Goal: Information Seeking & Learning: Learn about a topic

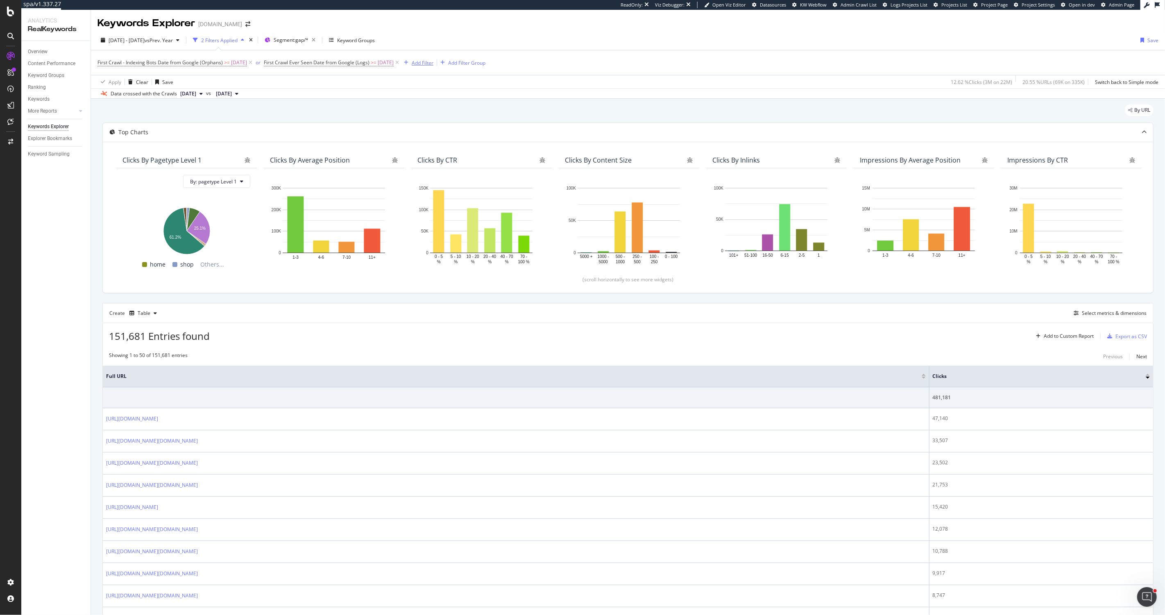
click at [433, 60] on div "Add Filter" at bounding box center [423, 62] width 22 height 7
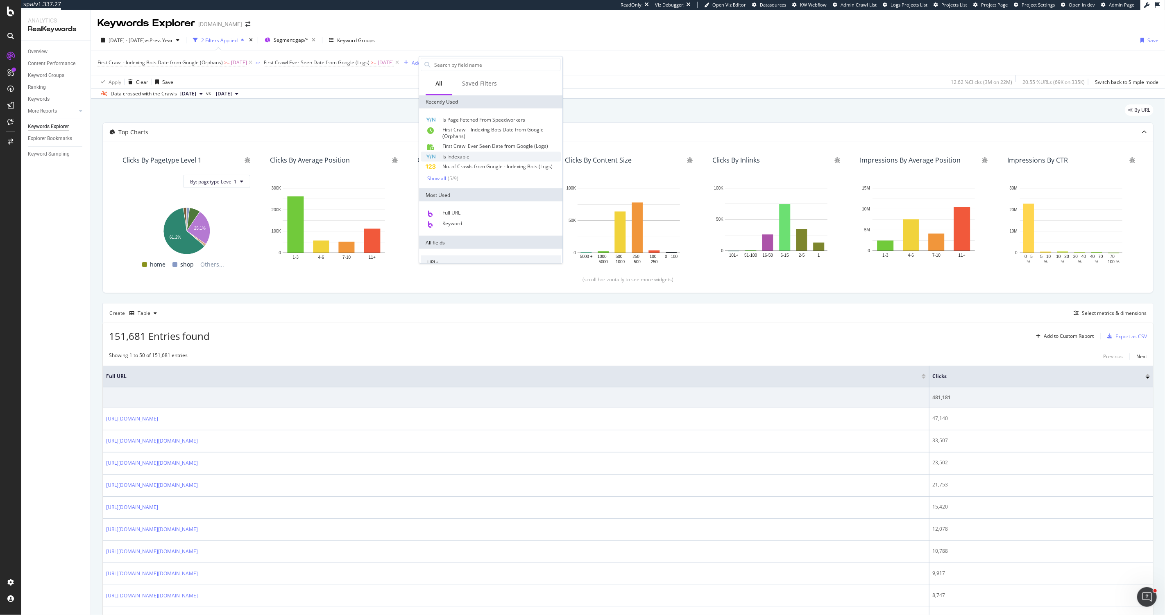
click at [453, 154] on span "Is Indexable" at bounding box center [455, 156] width 27 height 7
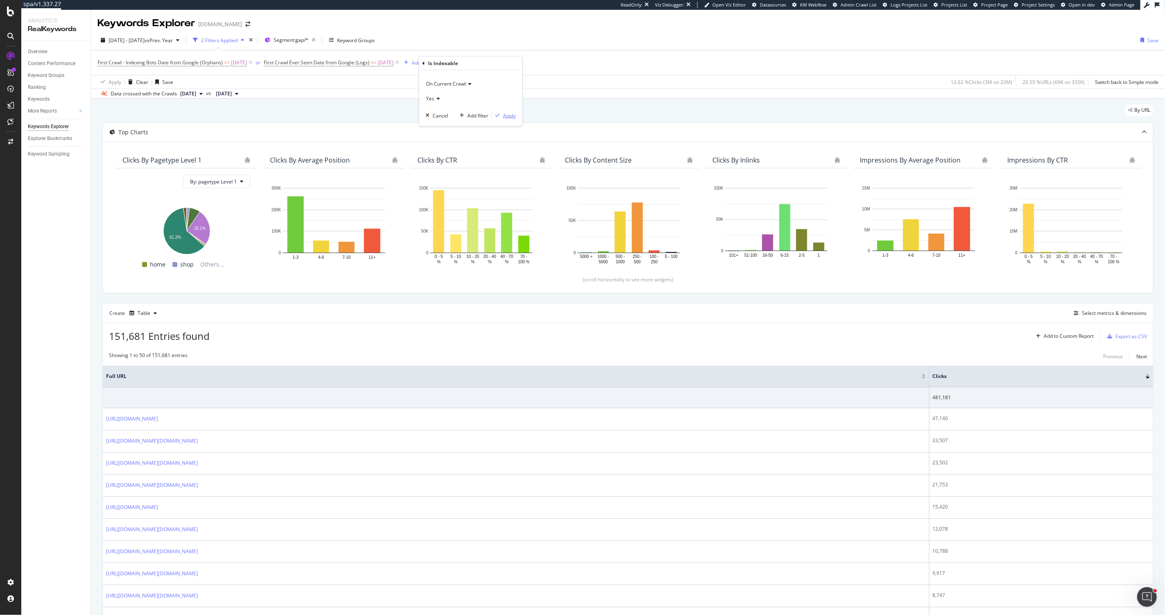
click at [514, 115] on div "Apply" at bounding box center [509, 115] width 13 height 7
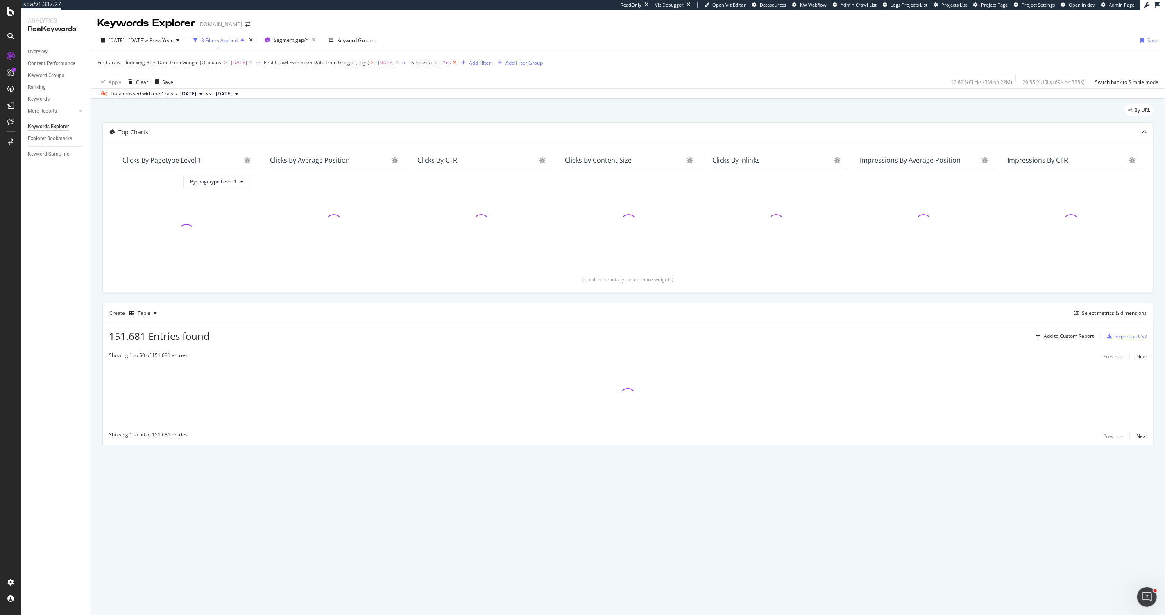
click at [458, 62] on icon at bounding box center [454, 63] width 7 height 8
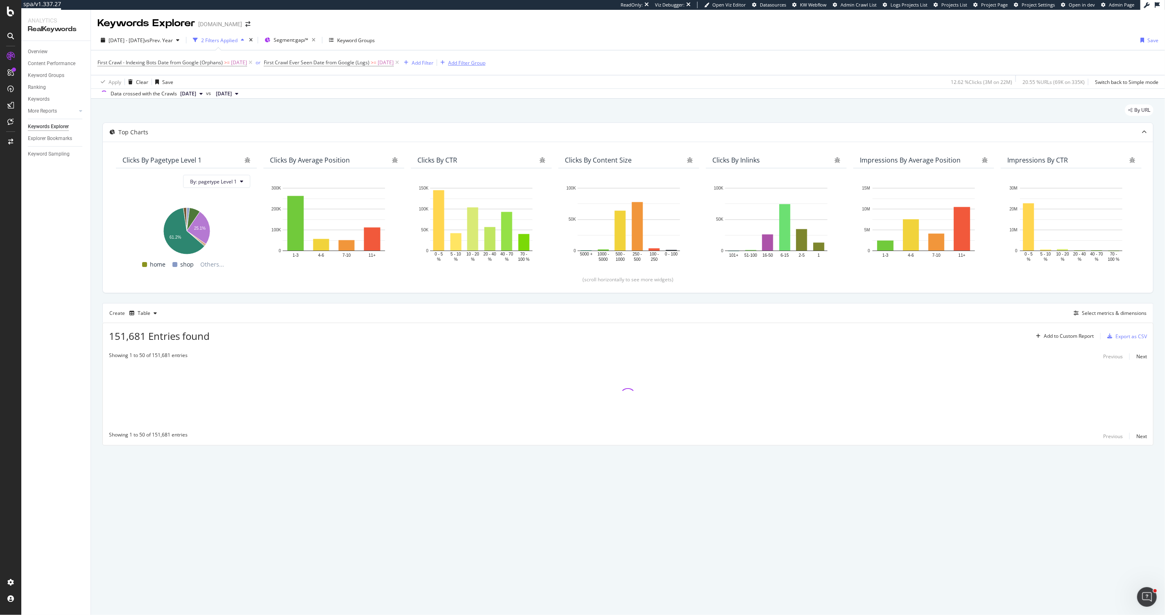
click at [481, 64] on div "Add Filter Group" at bounding box center [466, 62] width 37 height 7
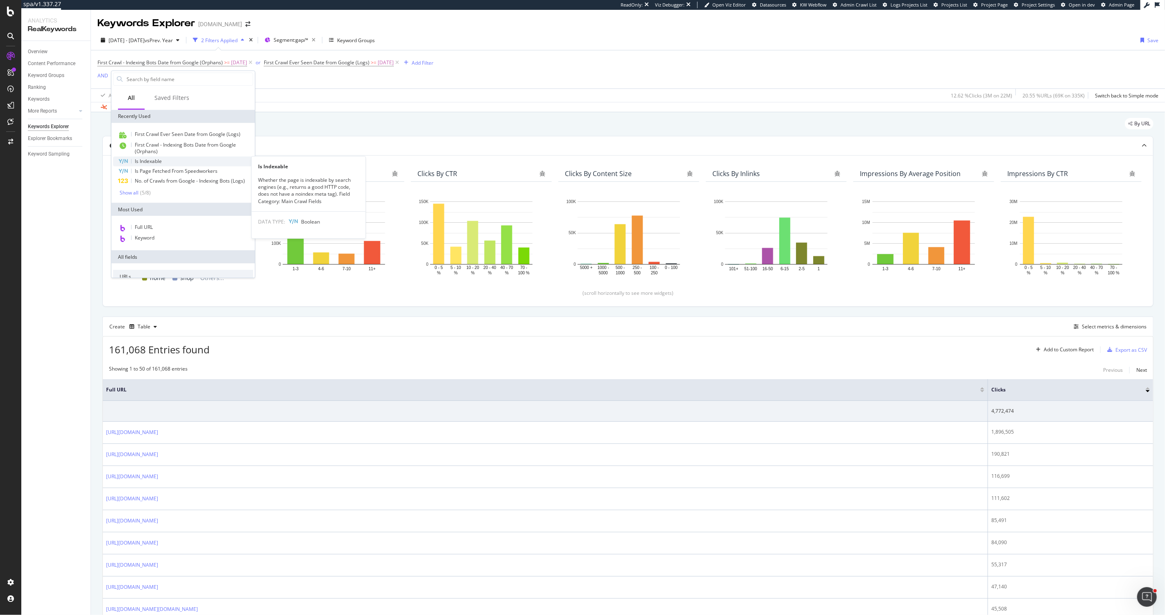
click at [147, 159] on span "Is Indexable" at bounding box center [148, 161] width 27 height 7
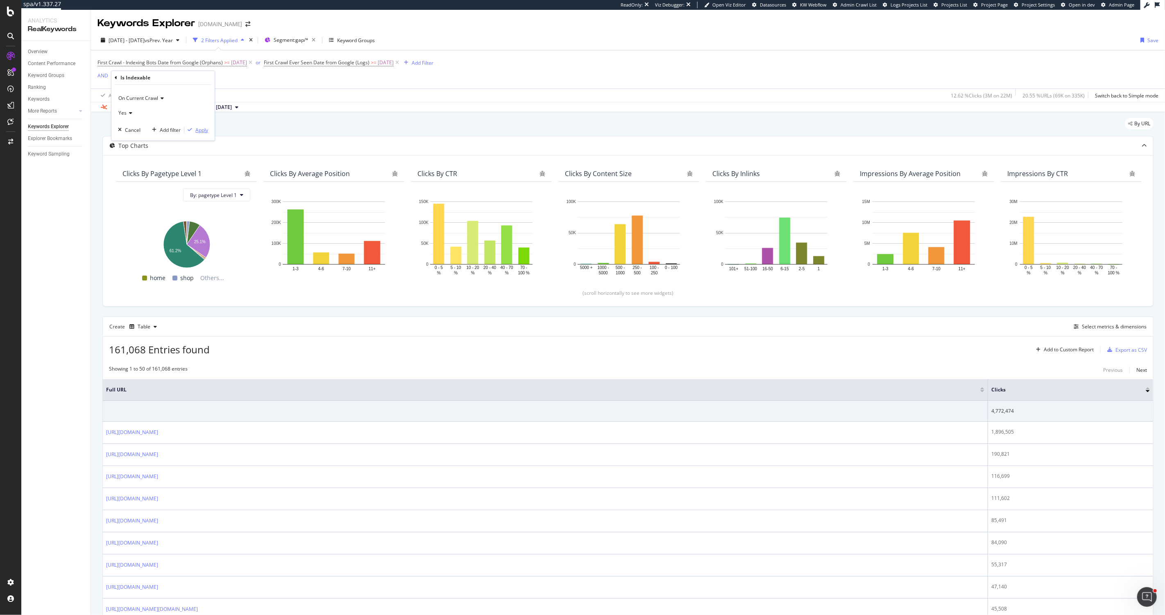
click at [204, 134] on button "Apply" at bounding box center [196, 130] width 24 height 8
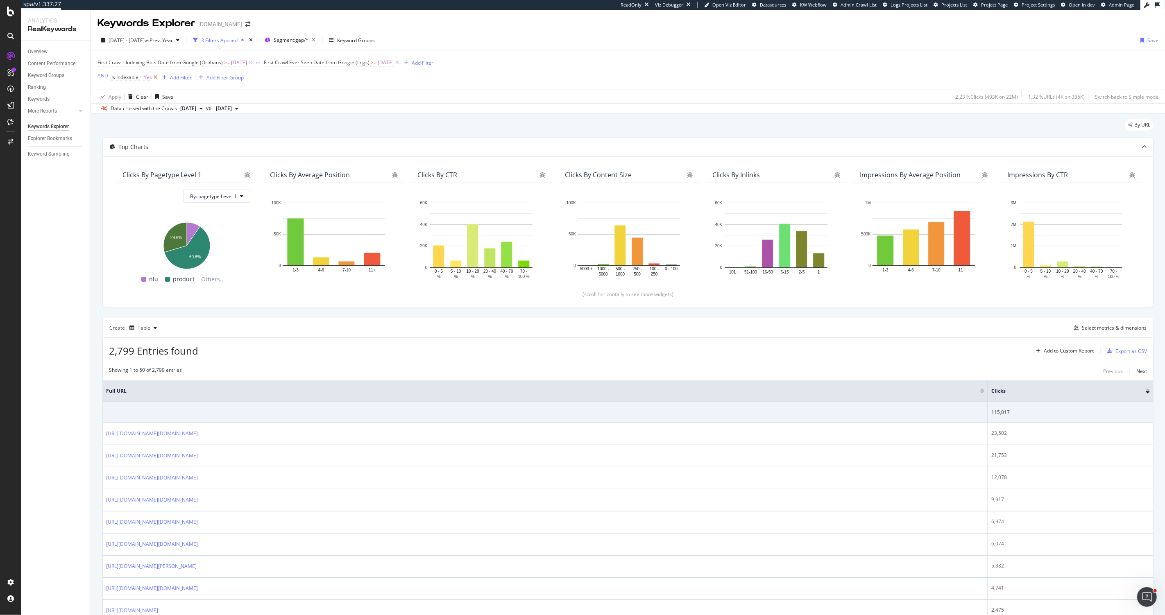
click at [157, 79] on icon at bounding box center [155, 77] width 7 height 8
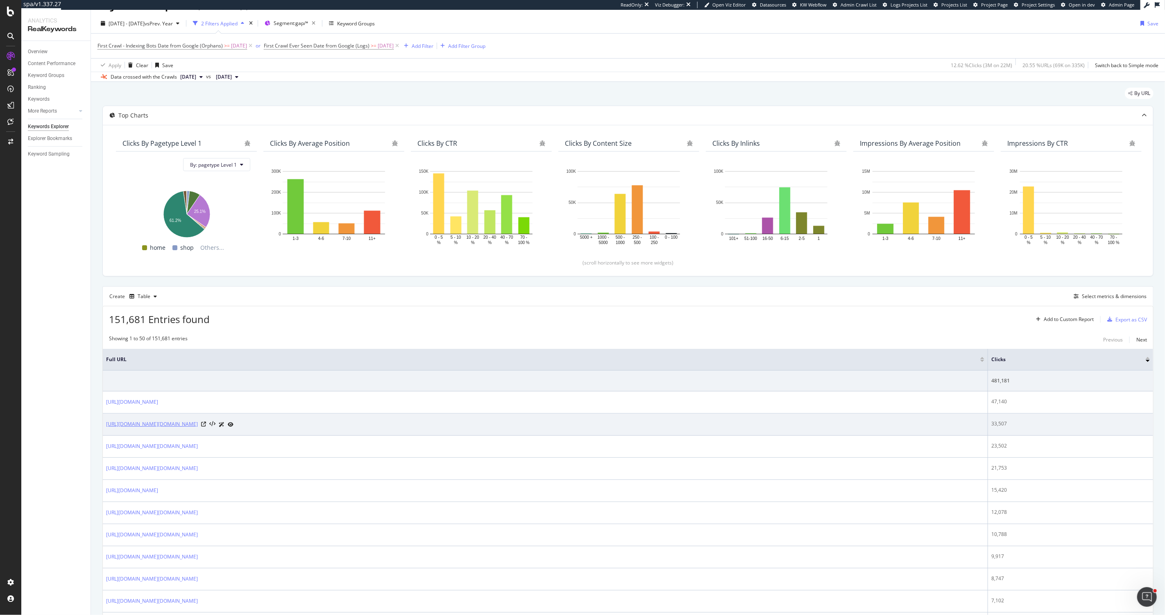
scroll to position [17, 0]
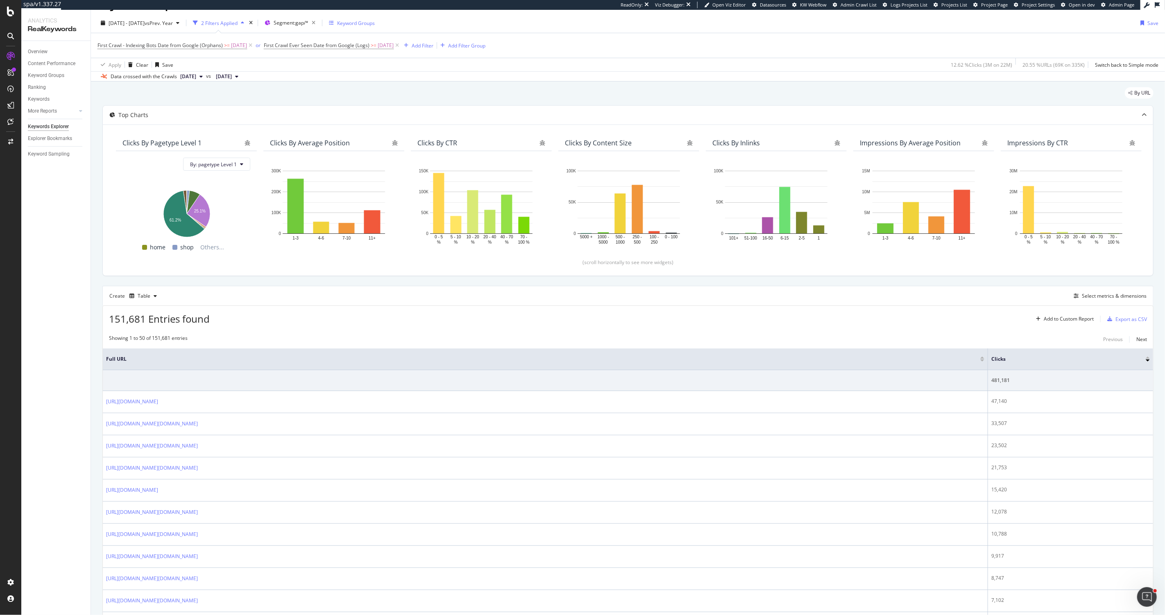
click at [361, 23] on div "Keyword Groups" at bounding box center [356, 23] width 38 height 7
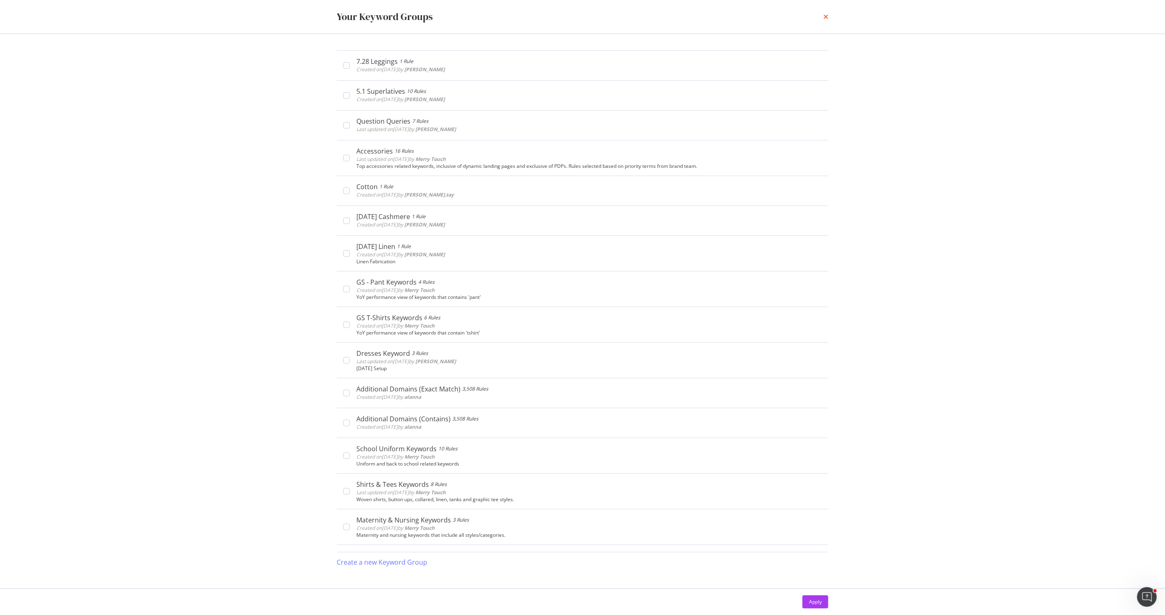
click at [825, 18] on icon "times" at bounding box center [825, 17] width 5 height 7
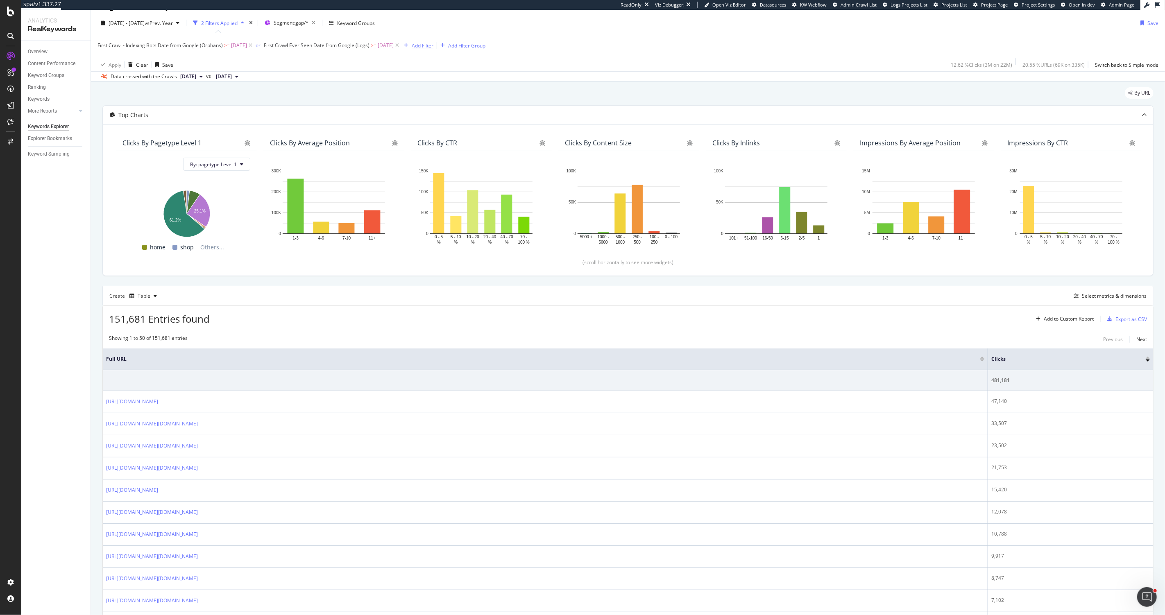
click at [433, 43] on div "Add Filter" at bounding box center [423, 45] width 22 height 7
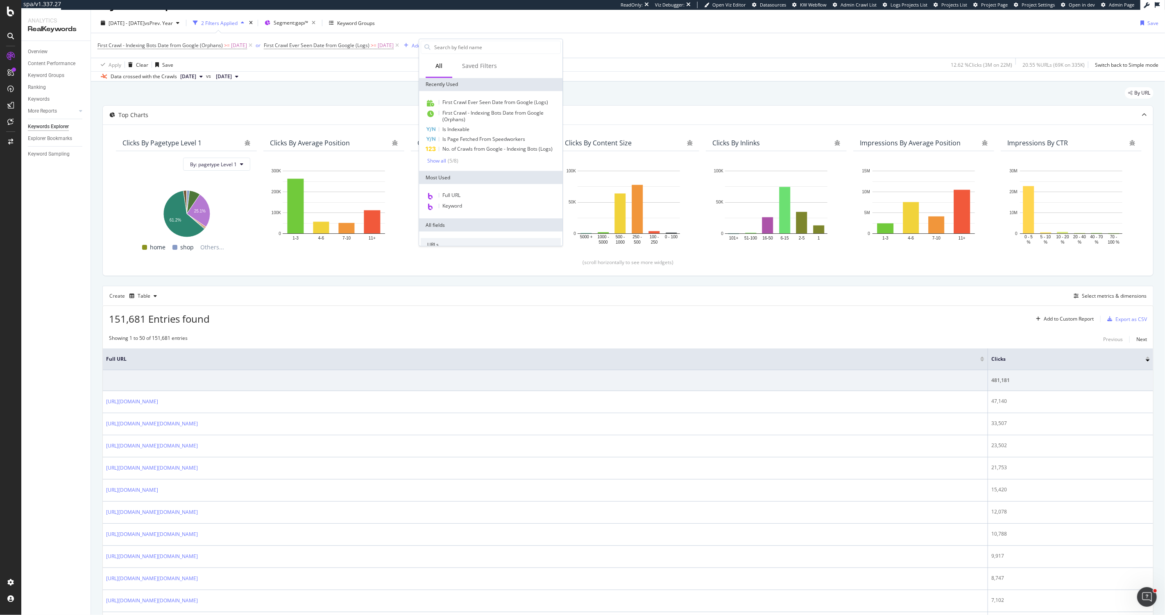
click at [574, 52] on div "First Crawl - Indexing Bots Date from Google (Orphans) >= 2025-05-06 or First C…" at bounding box center [627, 45] width 1061 height 25
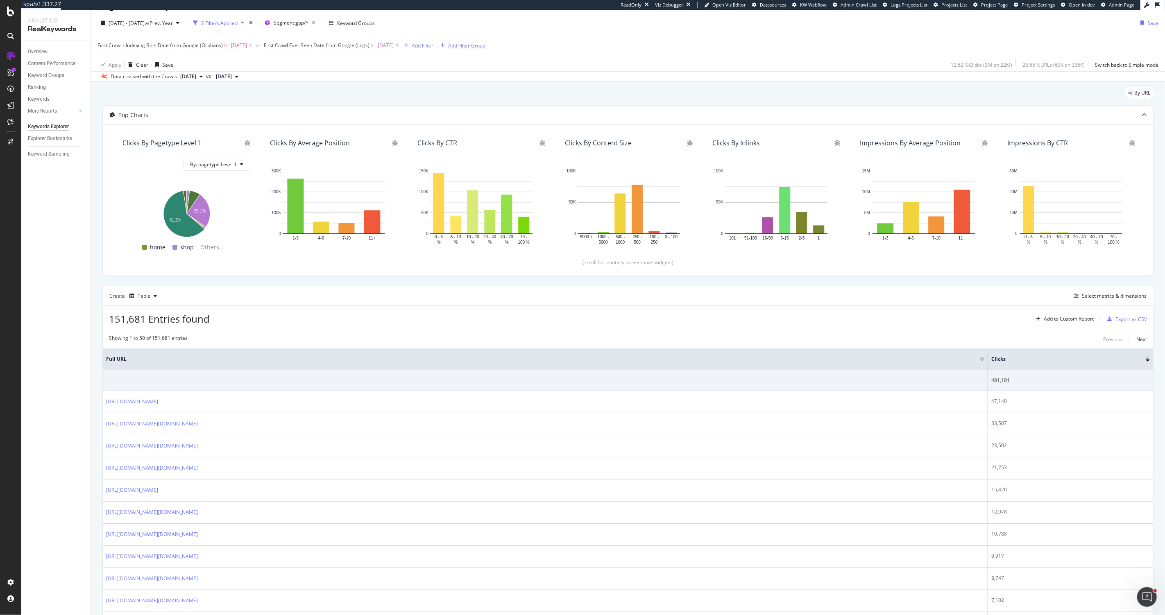
click at [485, 46] on div "Add Filter Group" at bounding box center [466, 45] width 37 height 7
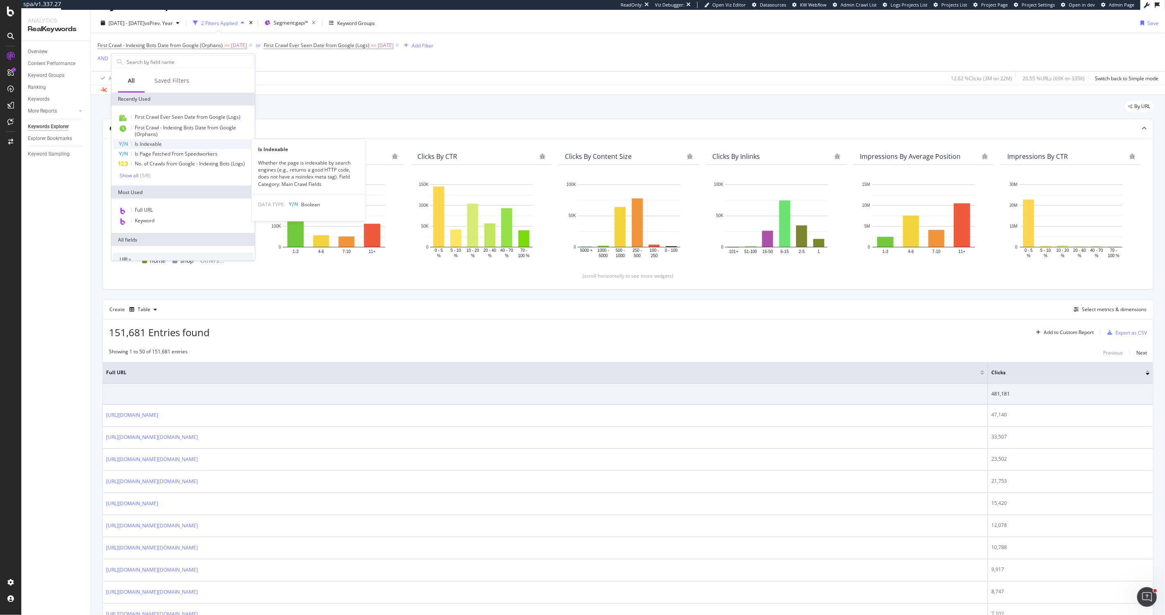
click at [152, 144] on span "Is Indexable" at bounding box center [148, 143] width 27 height 7
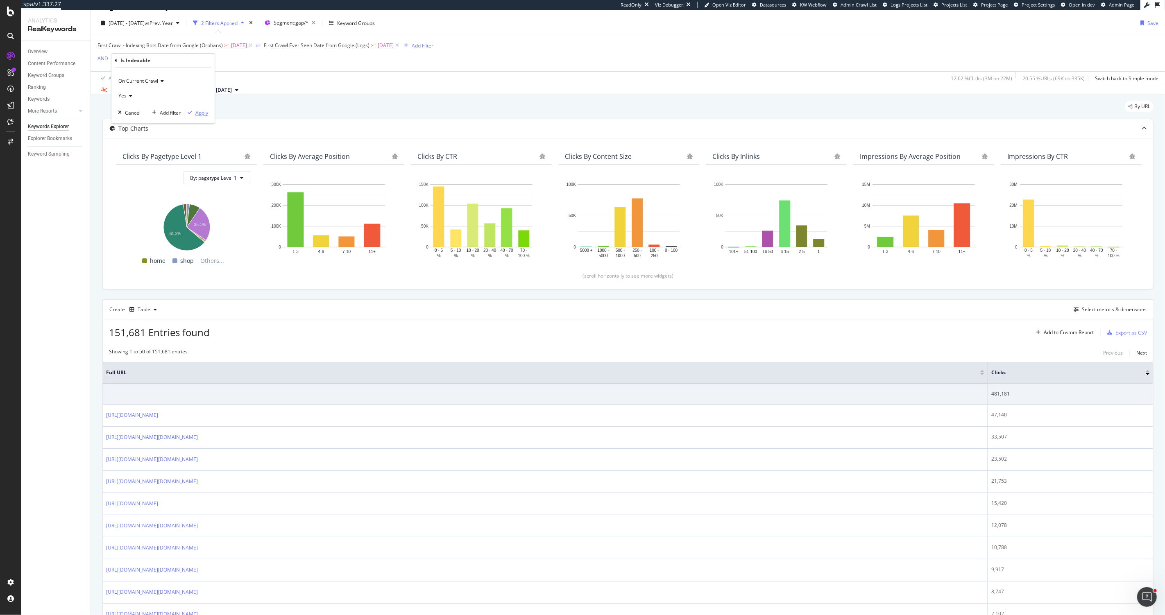
click at [196, 113] on div "Apply" at bounding box center [201, 112] width 13 height 7
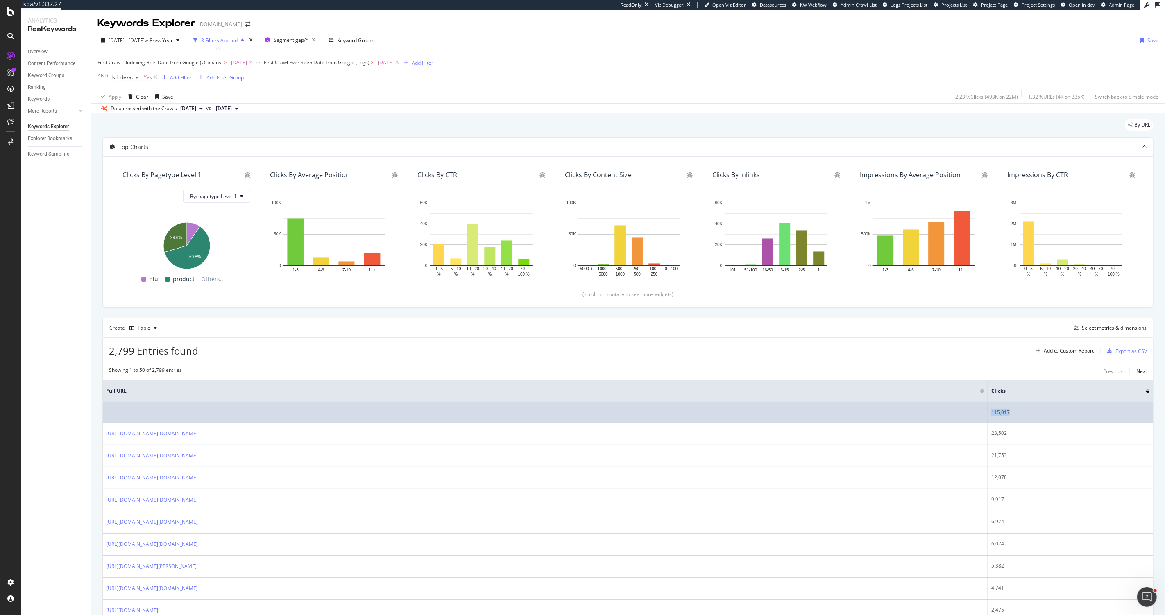
drag, startPoint x: 1009, startPoint y: 413, endPoint x: 991, endPoint y: 414, distance: 18.4
click at [991, 414] on div "115,017" at bounding box center [1070, 412] width 158 height 7
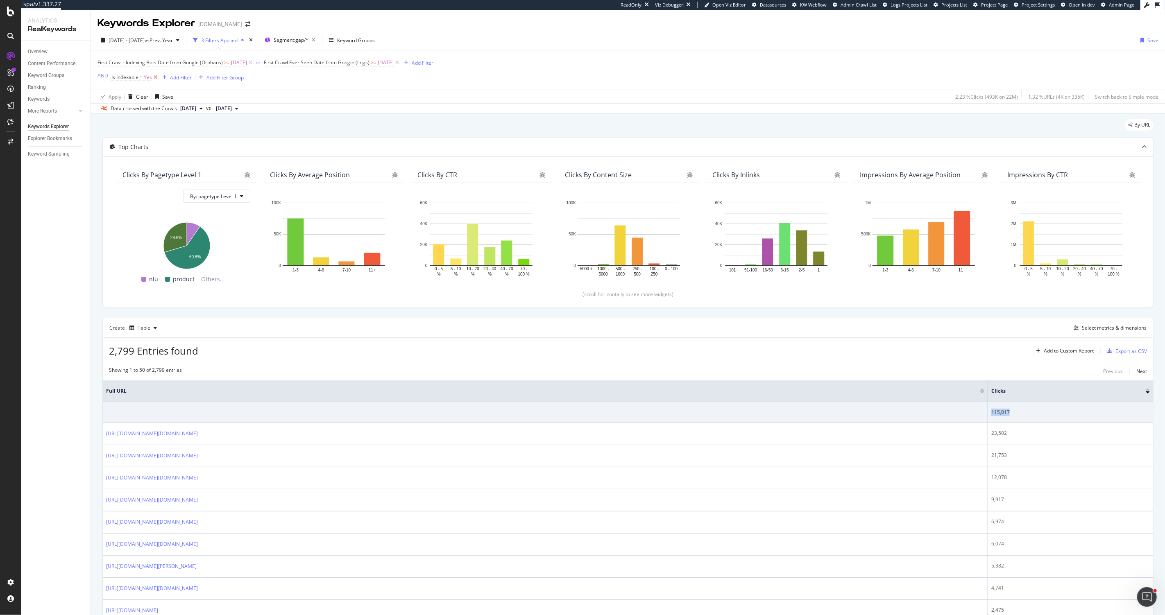
click at [156, 76] on icon at bounding box center [155, 77] width 7 height 8
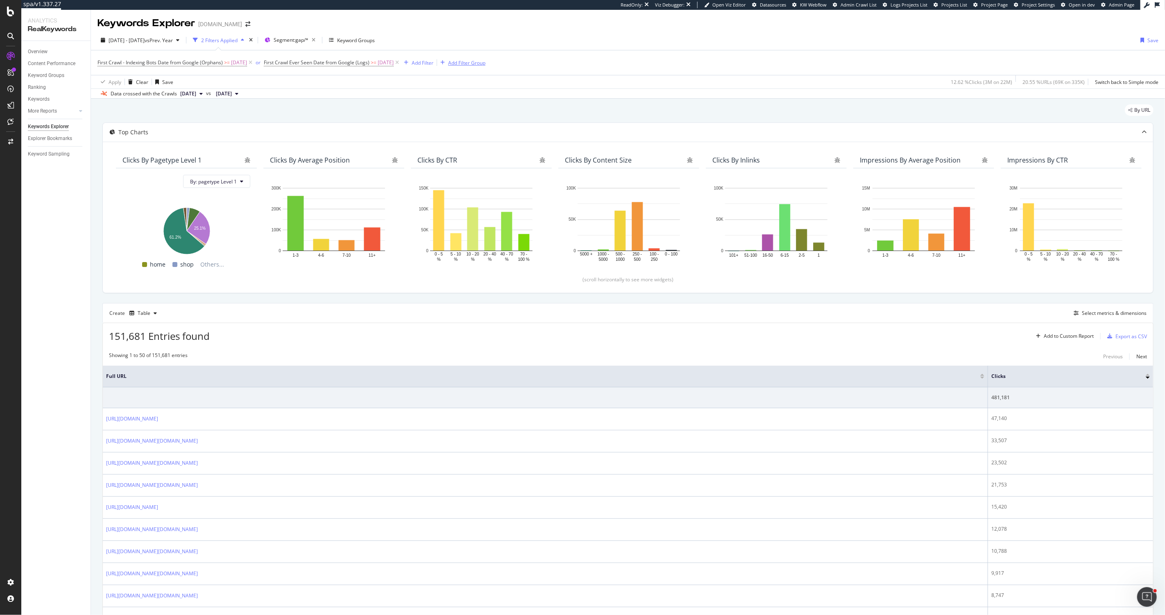
click at [485, 62] on div "Add Filter Group" at bounding box center [466, 62] width 37 height 7
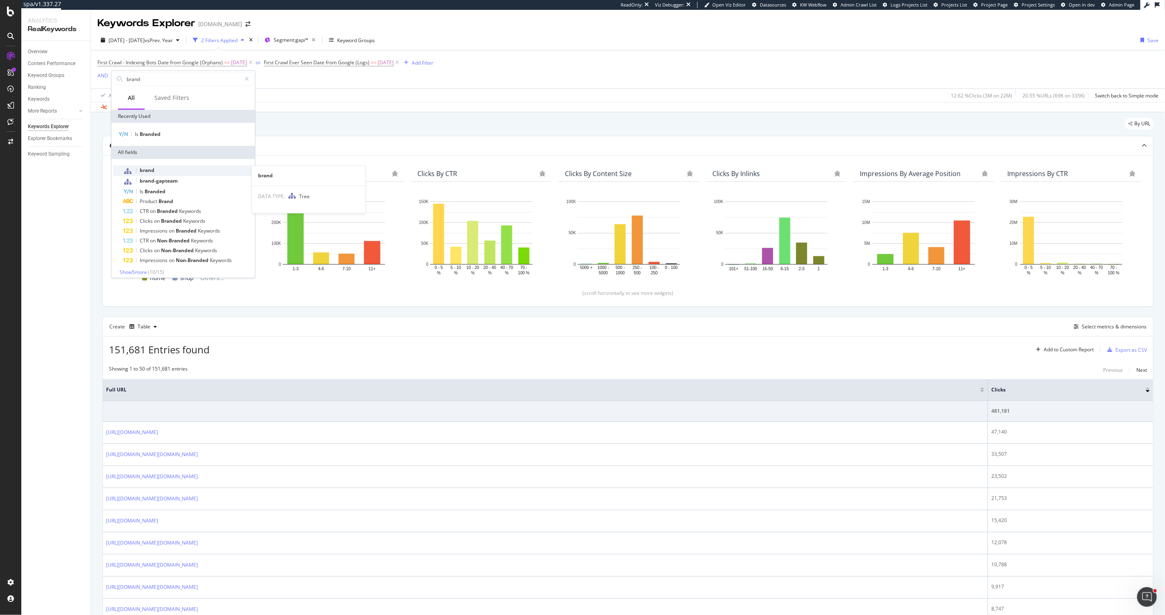
type input "brand"
click at [215, 173] on div "brand" at bounding box center [188, 170] width 130 height 11
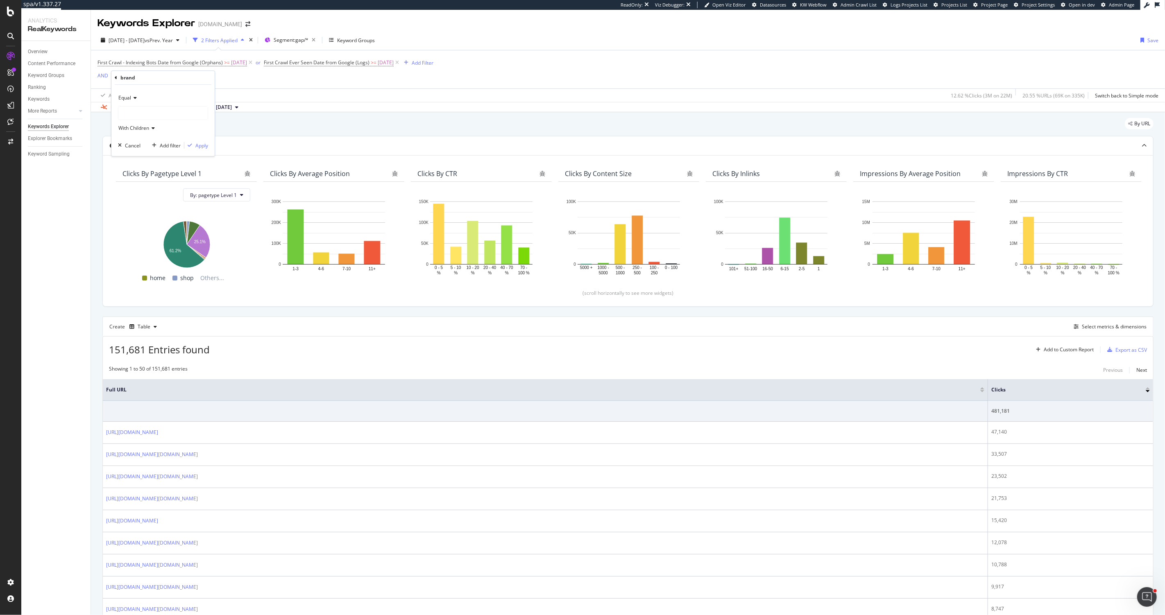
click at [161, 110] on div at bounding box center [162, 112] width 89 height 13
click at [175, 138] on span "Select" at bounding box center [179, 137] width 14 height 7
click at [201, 148] on div "Apply" at bounding box center [201, 145] width 13 height 7
click at [375, 40] on div "Keyword Groups" at bounding box center [356, 40] width 38 height 7
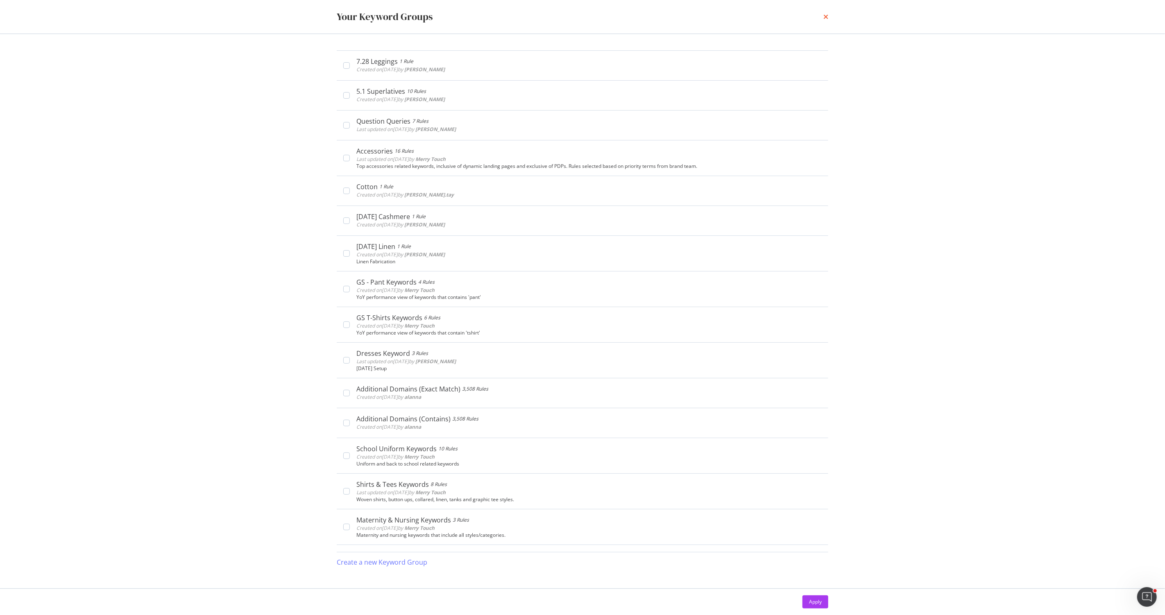
click at [824, 14] on icon "times" at bounding box center [825, 17] width 5 height 7
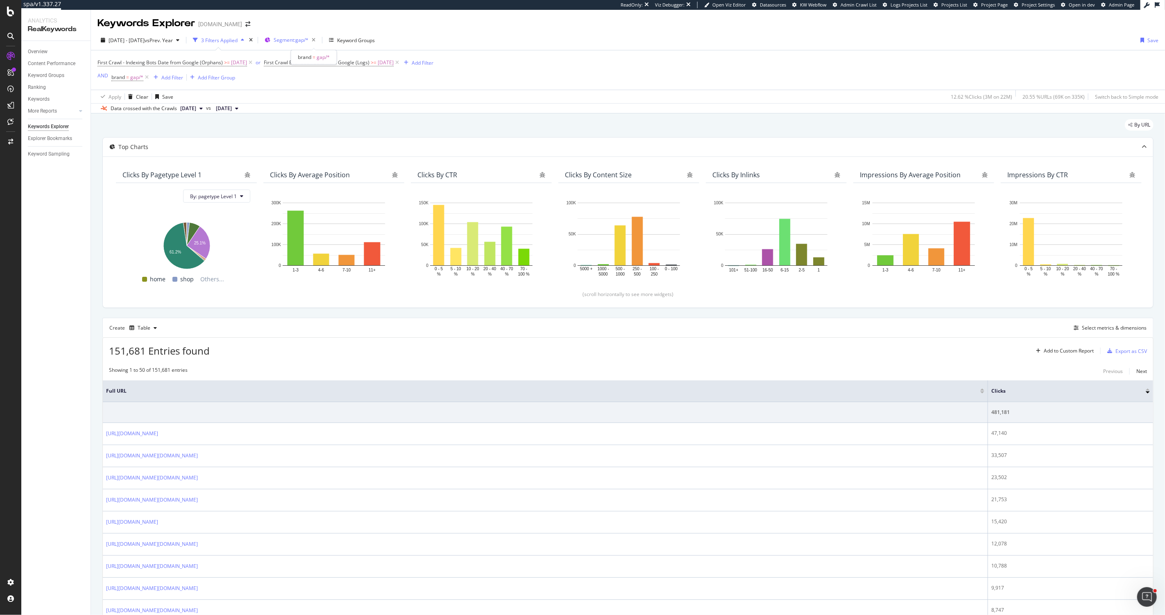
click at [308, 39] on span "Segment: gap/*" at bounding box center [291, 39] width 35 height 7
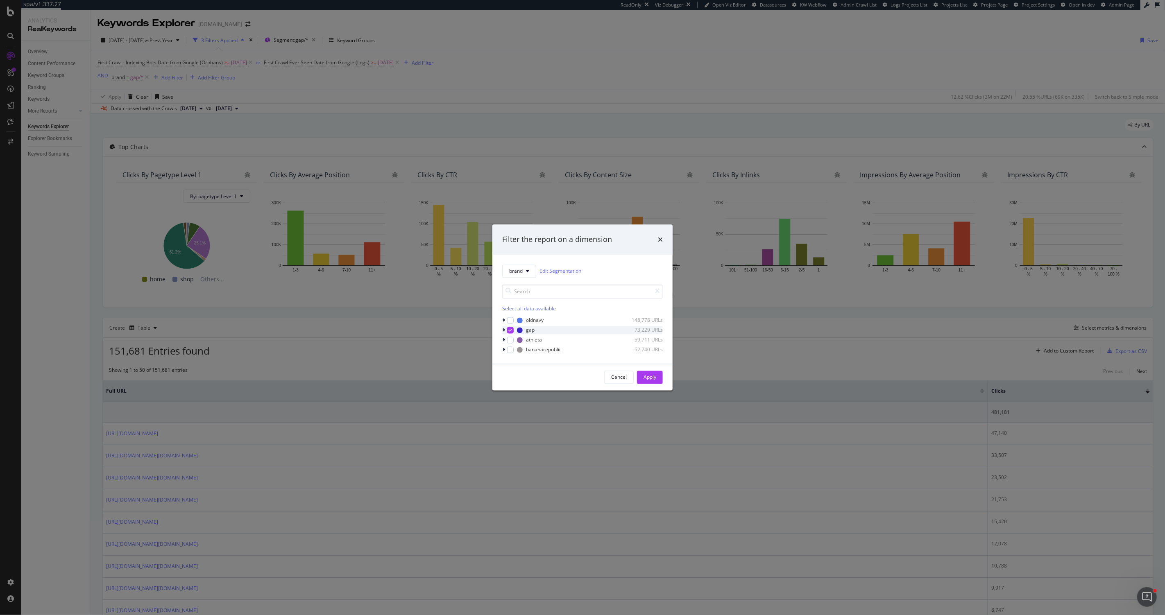
click at [509, 330] on icon "modal" at bounding box center [511, 330] width 4 height 4
click at [520, 276] on button "brand" at bounding box center [519, 271] width 34 height 13
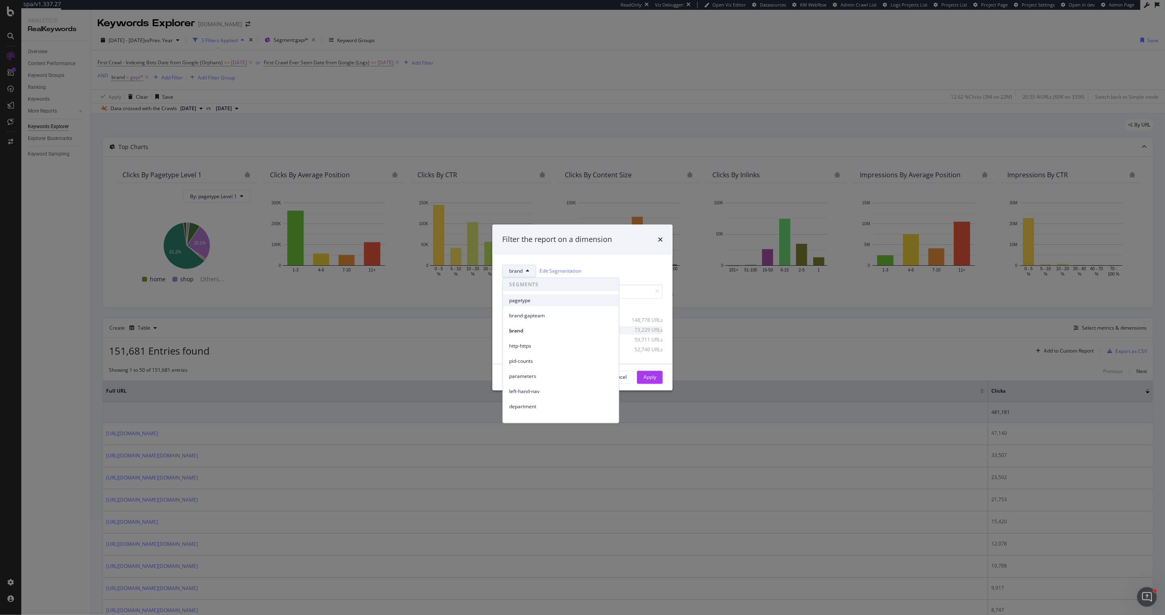
click at [531, 302] on span "pagetype" at bounding box center [560, 299] width 103 height 7
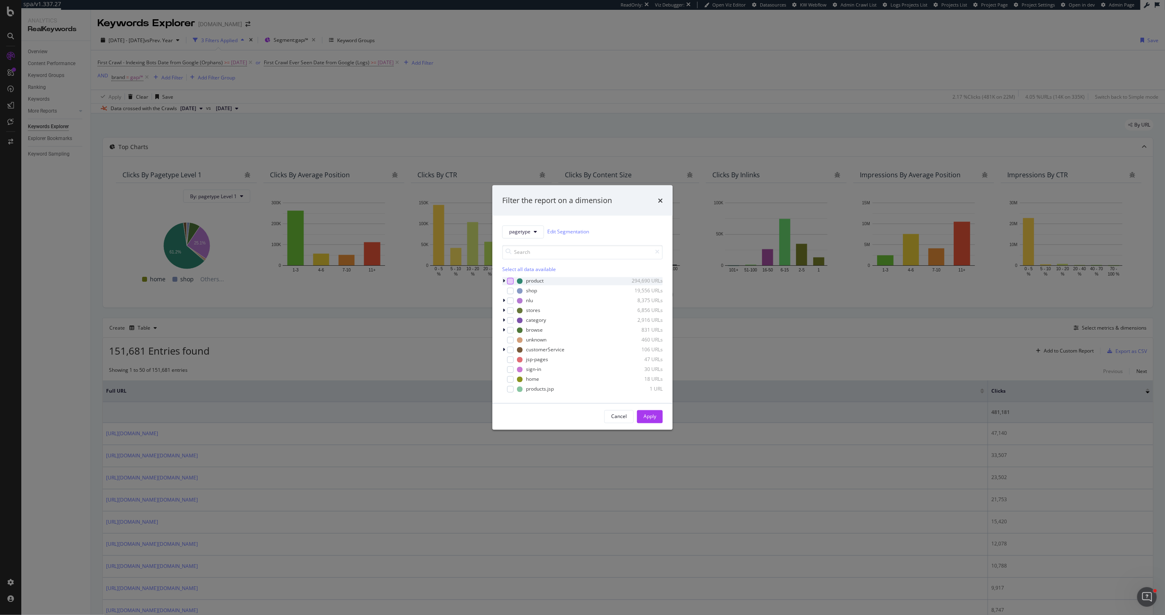
click at [510, 283] on div "modal" at bounding box center [510, 281] width 7 height 7
click at [510, 283] on icon "modal" at bounding box center [511, 281] width 4 height 4
click at [536, 239] on div "Select all data available product 294,690 URLs shop 19,556 URLs nlu 8,375 URLs …" at bounding box center [582, 315] width 161 height 155
click at [531, 233] on button "pagetype" at bounding box center [523, 231] width 42 height 13
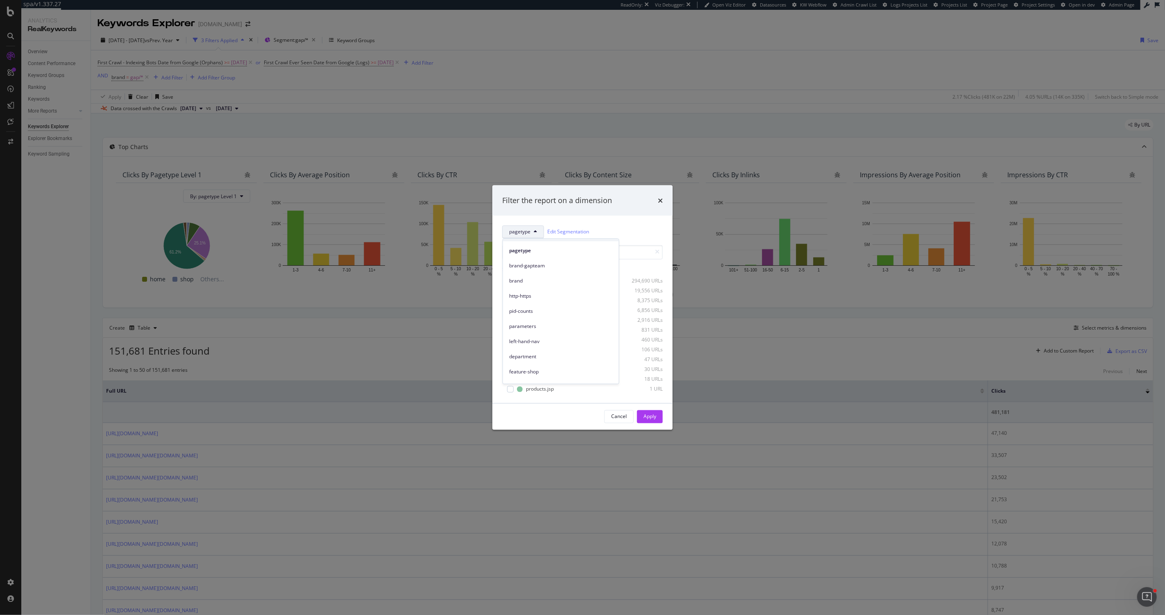
click at [530, 334] on div "left-hand-nav" at bounding box center [561, 339] width 116 height 15
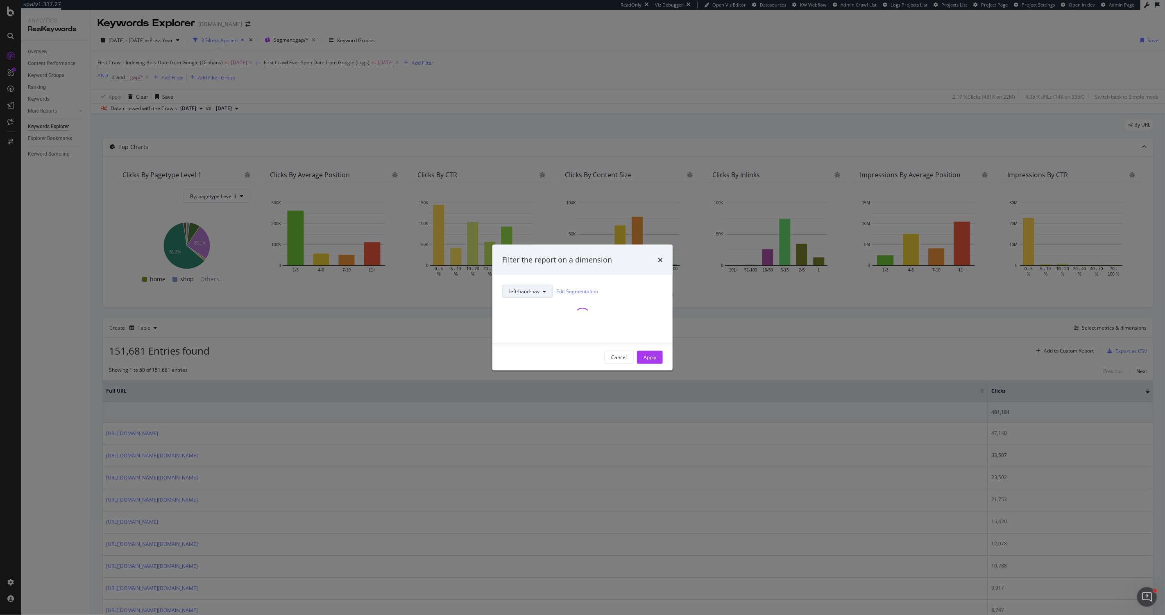
click at [542, 289] on button "left-hand-nav" at bounding box center [527, 291] width 51 height 13
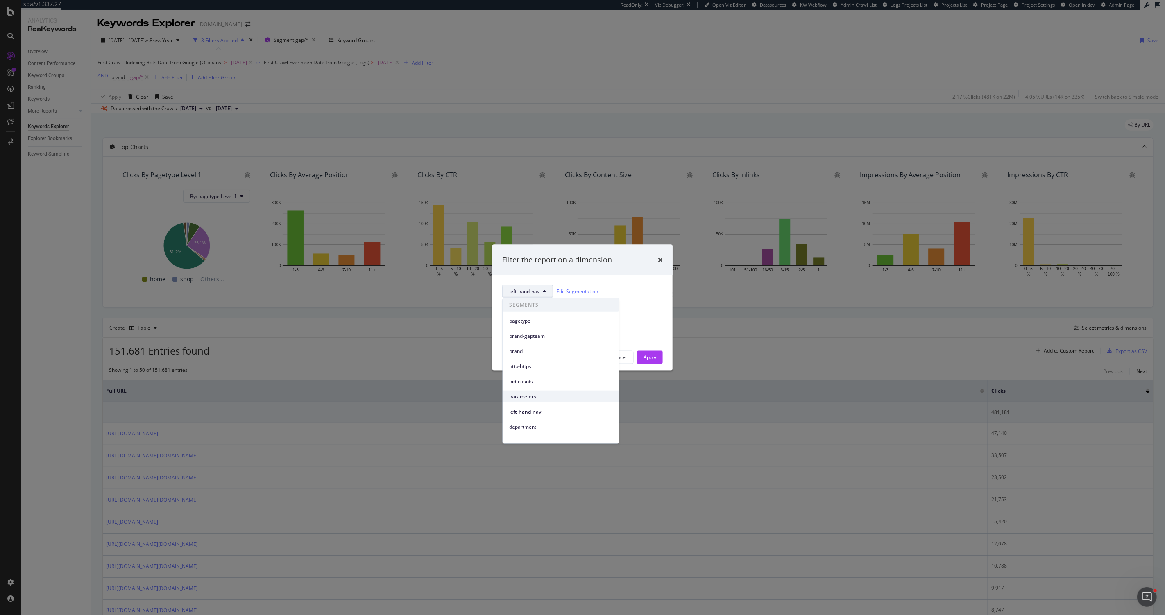
click at [528, 392] on div "parameters" at bounding box center [561, 397] width 116 height 12
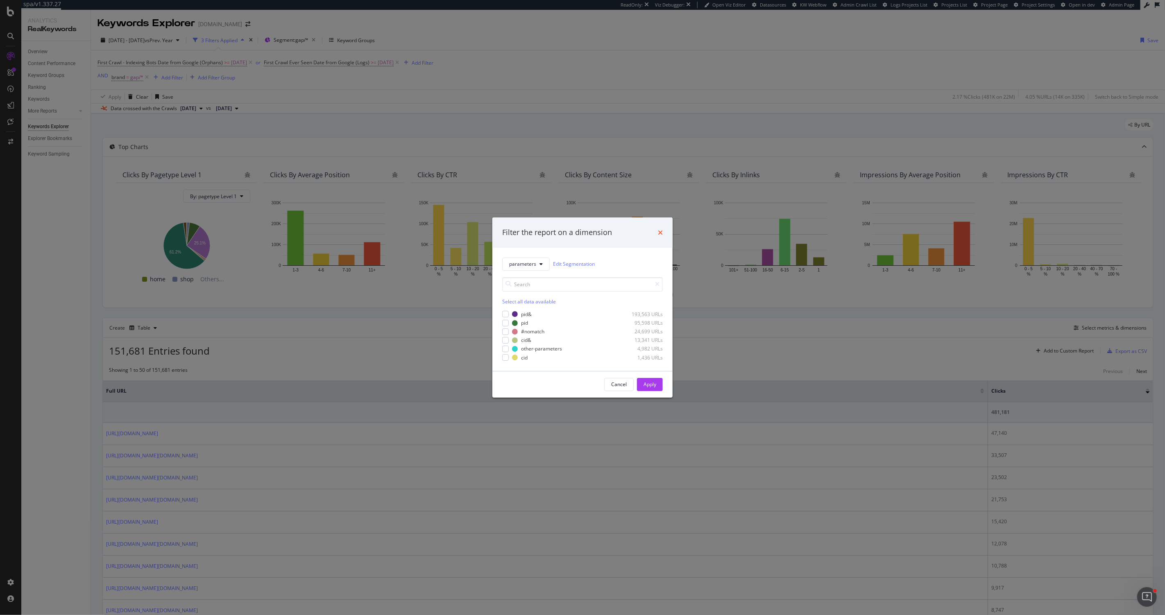
click at [660, 231] on icon "times" at bounding box center [660, 232] width 5 height 7
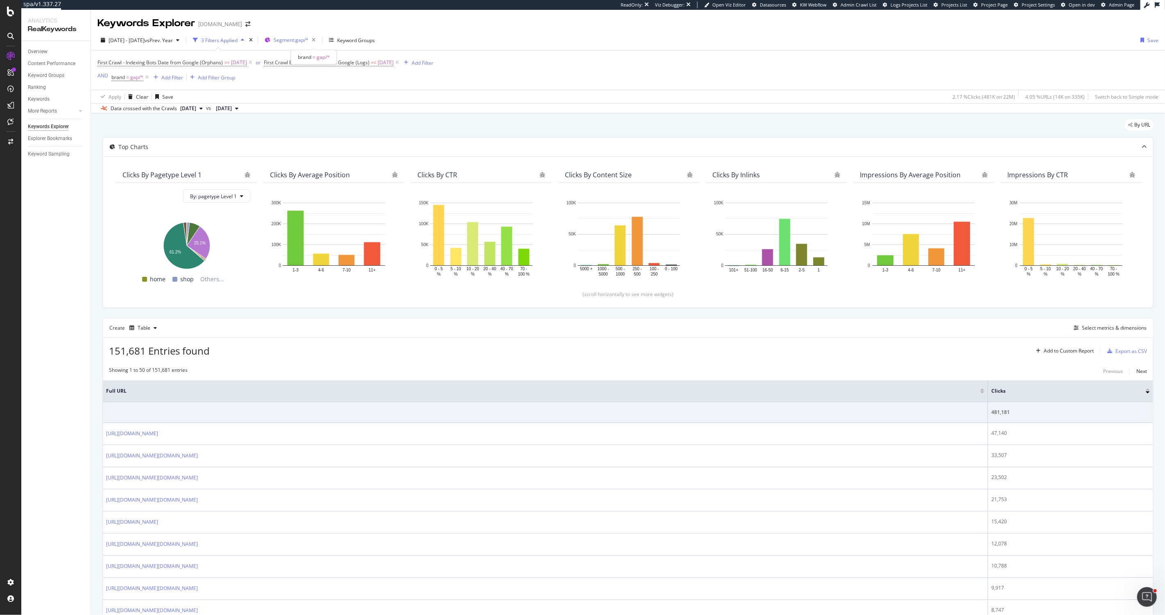
click at [308, 41] on span "Segment: gap/*" at bounding box center [291, 39] width 35 height 7
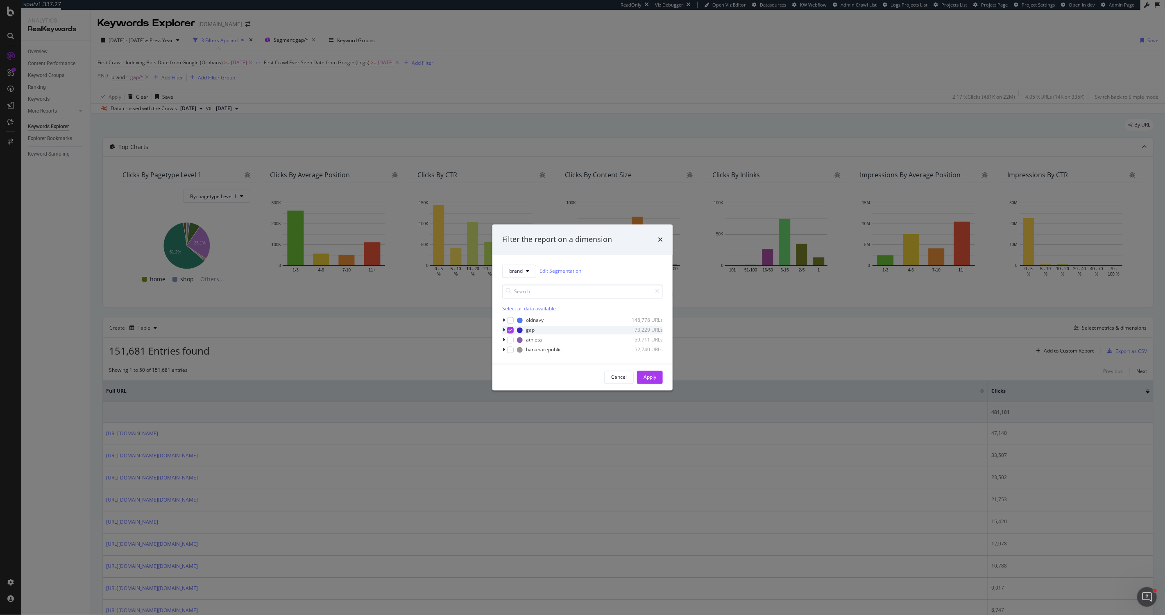
click at [509, 330] on icon "modal" at bounding box center [511, 330] width 4 height 4
click at [525, 268] on button "brand" at bounding box center [519, 271] width 34 height 13
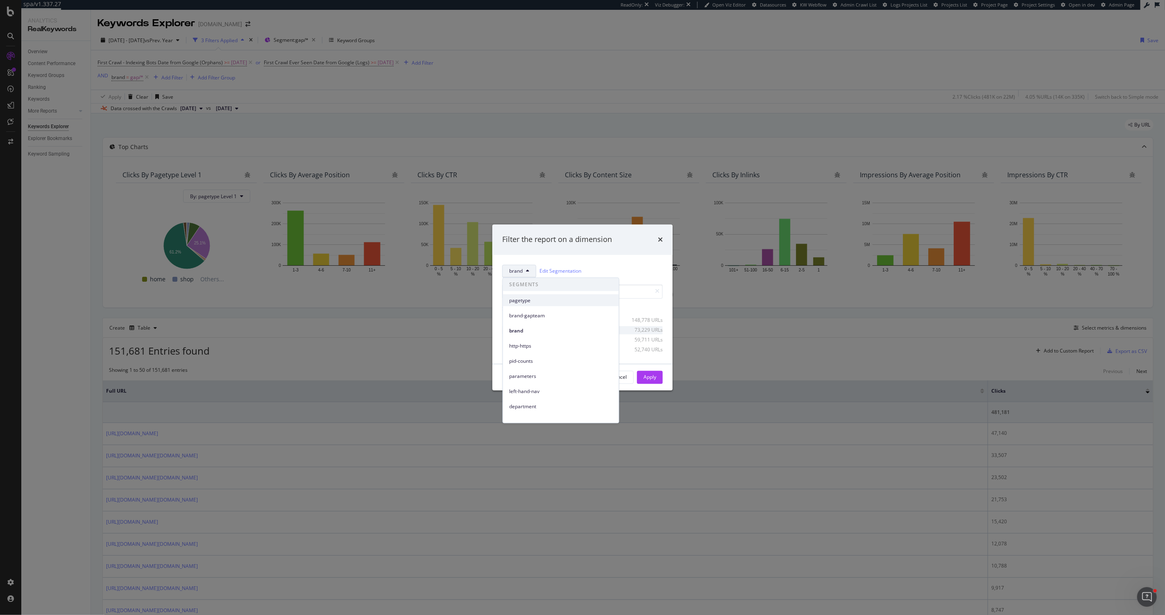
click at [533, 303] on span "pagetype" at bounding box center [560, 299] width 103 height 7
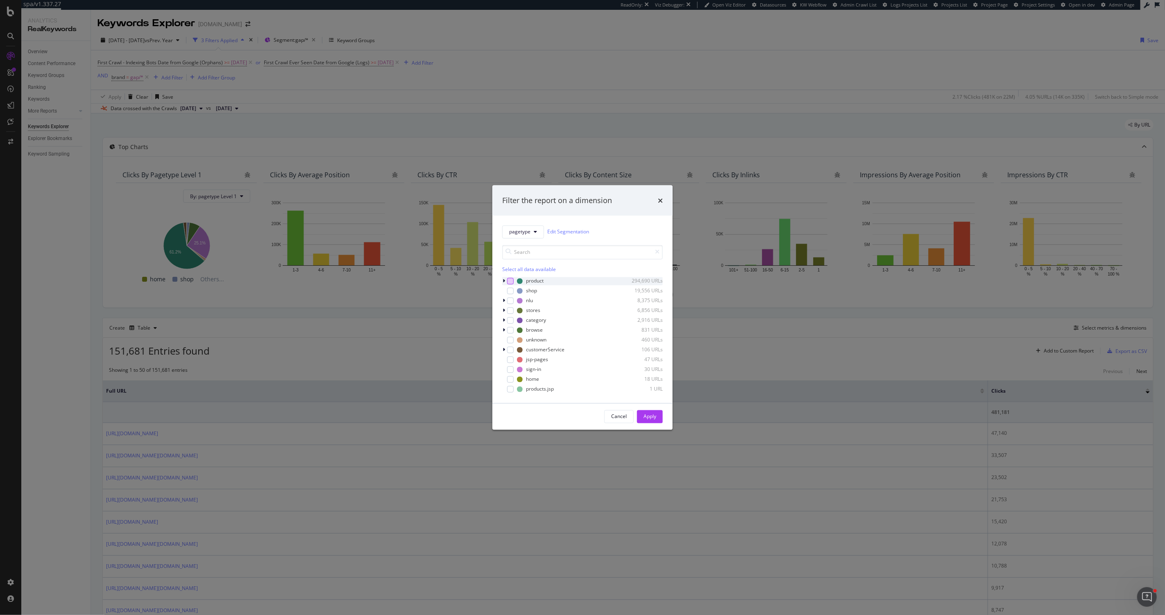
click at [511, 283] on div "modal" at bounding box center [510, 281] width 7 height 7
click at [645, 416] on div "Apply" at bounding box center [649, 416] width 13 height 7
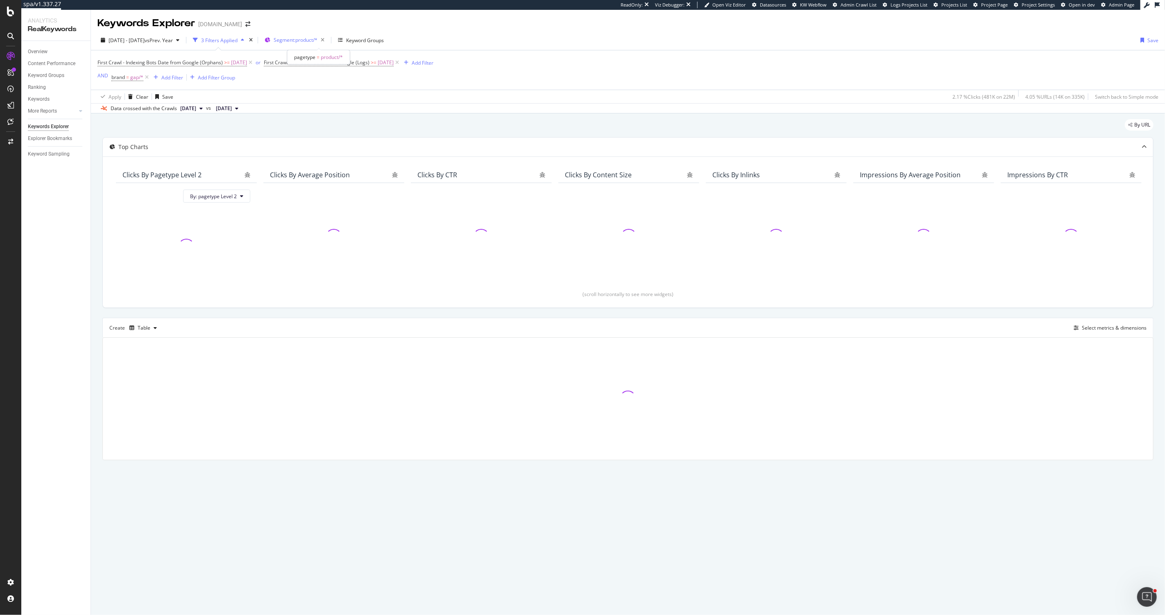
click at [317, 40] on span "Segment: product/*" at bounding box center [296, 39] width 44 height 7
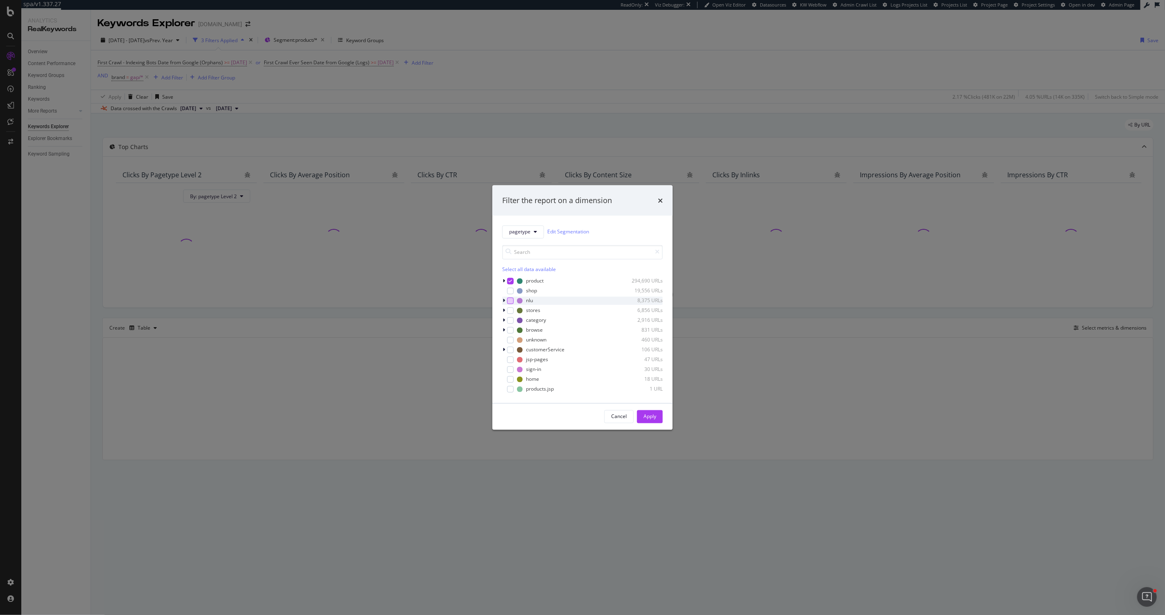
click at [507, 301] on div "modal" at bounding box center [510, 300] width 7 height 7
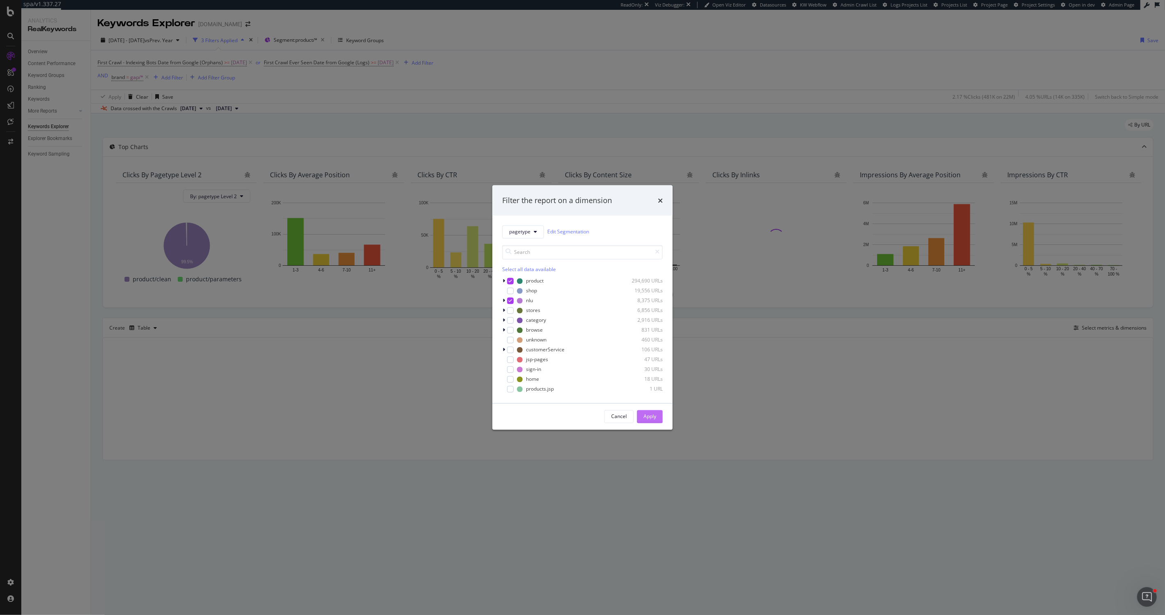
click at [648, 418] on div "Apply" at bounding box center [649, 416] width 13 height 7
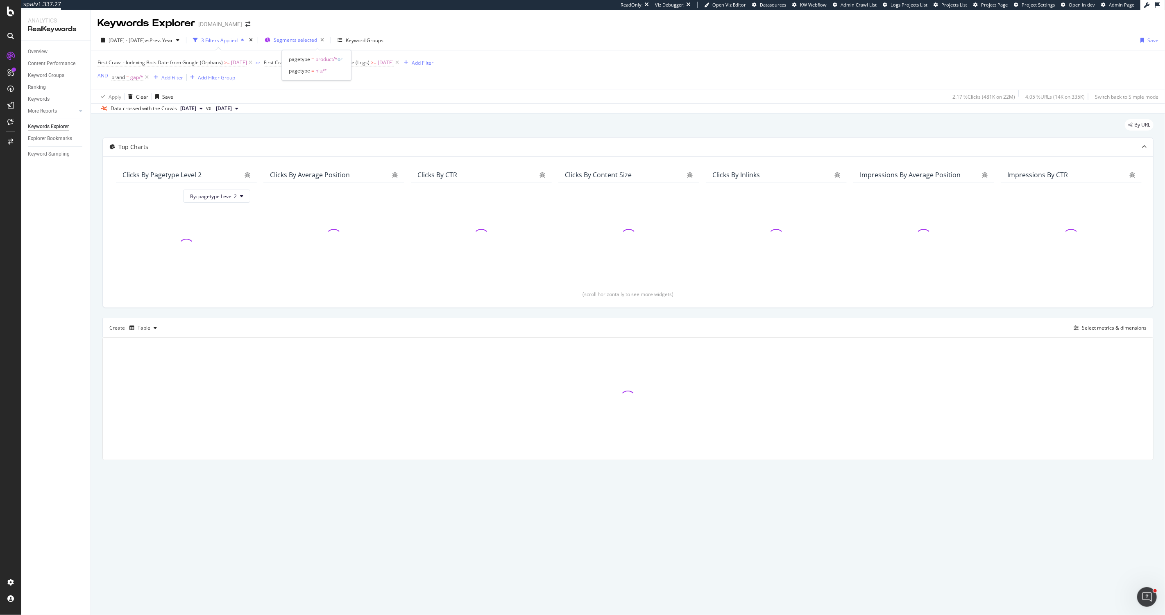
click at [312, 43] on div "Segments selected" at bounding box center [301, 39] width 54 height 11
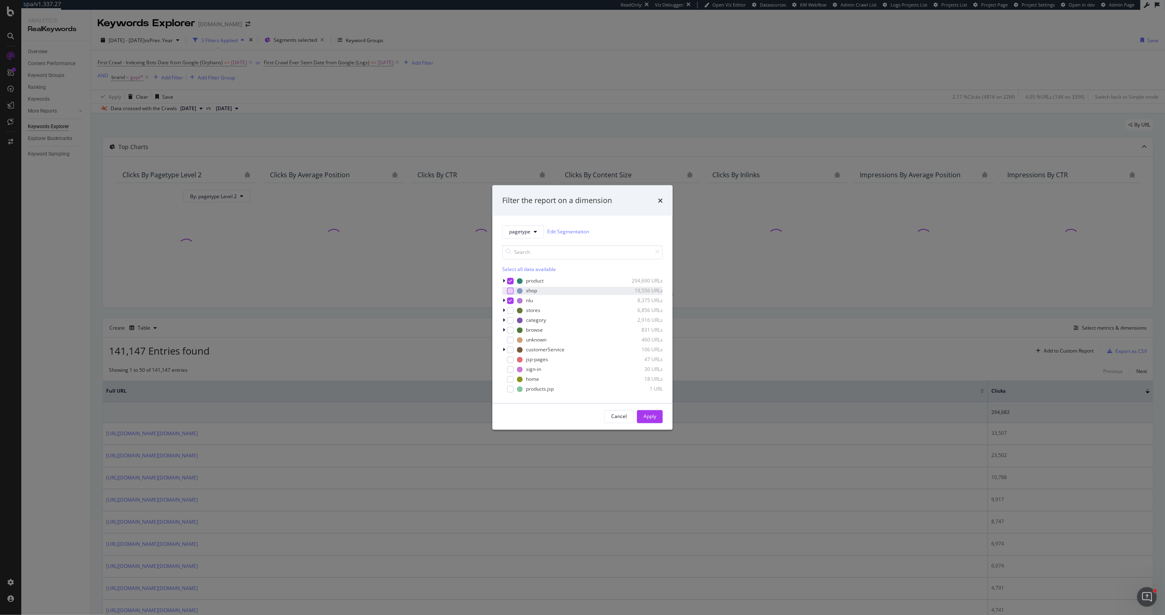
click at [513, 292] on div "modal" at bounding box center [510, 290] width 7 height 7
click at [651, 417] on div "Apply" at bounding box center [649, 416] width 13 height 7
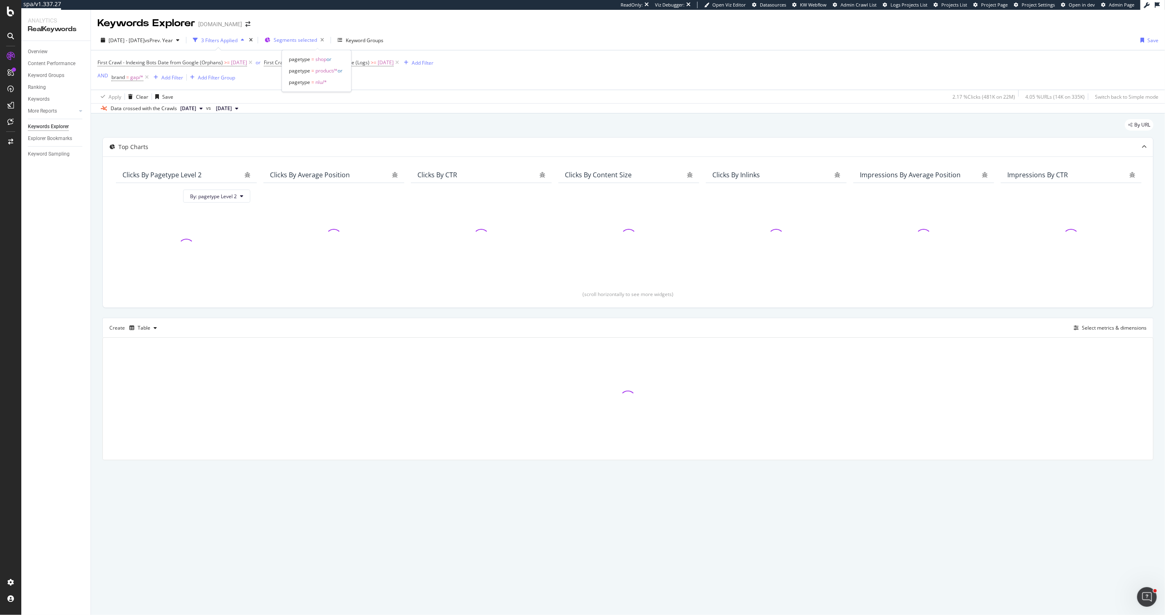
click at [304, 40] on span "Segments selected" at bounding box center [295, 39] width 43 height 7
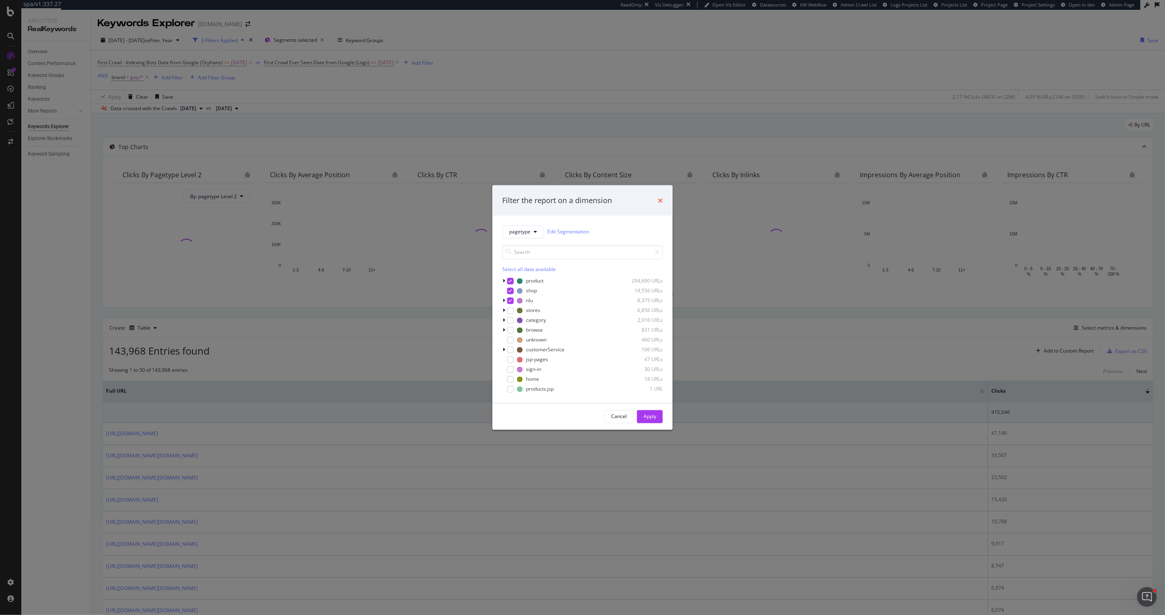
click at [659, 198] on icon "times" at bounding box center [660, 200] width 5 height 7
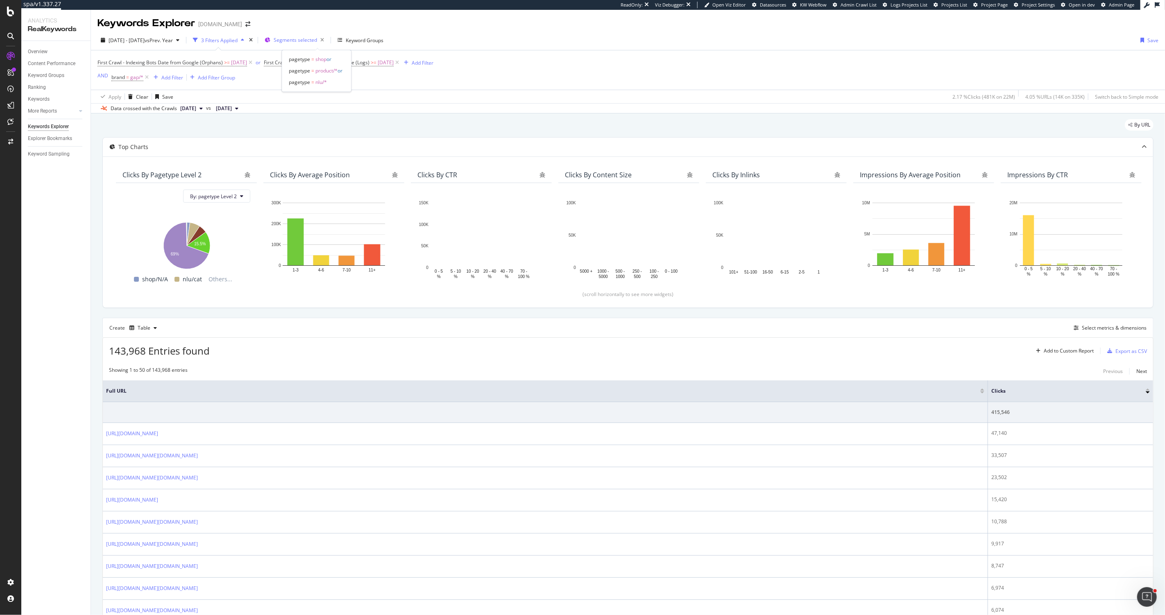
click at [317, 36] on span "Segments selected" at bounding box center [295, 39] width 43 height 7
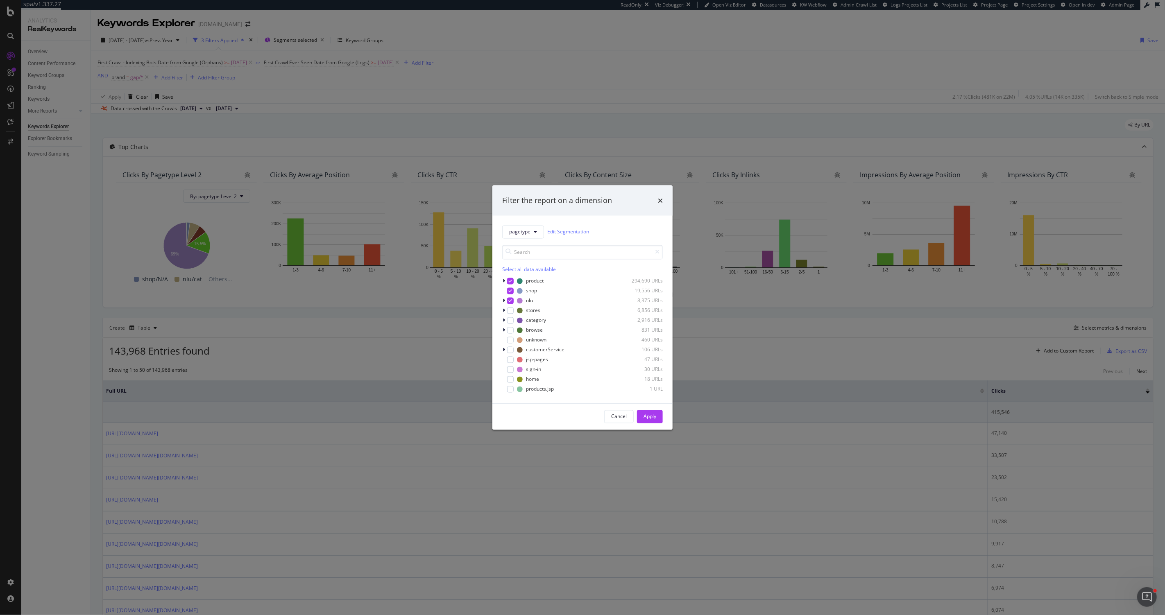
click at [617, 94] on div "Filter the report on a dimension pagetype Edit Segmentation Select all data ava…" at bounding box center [582, 307] width 1165 height 615
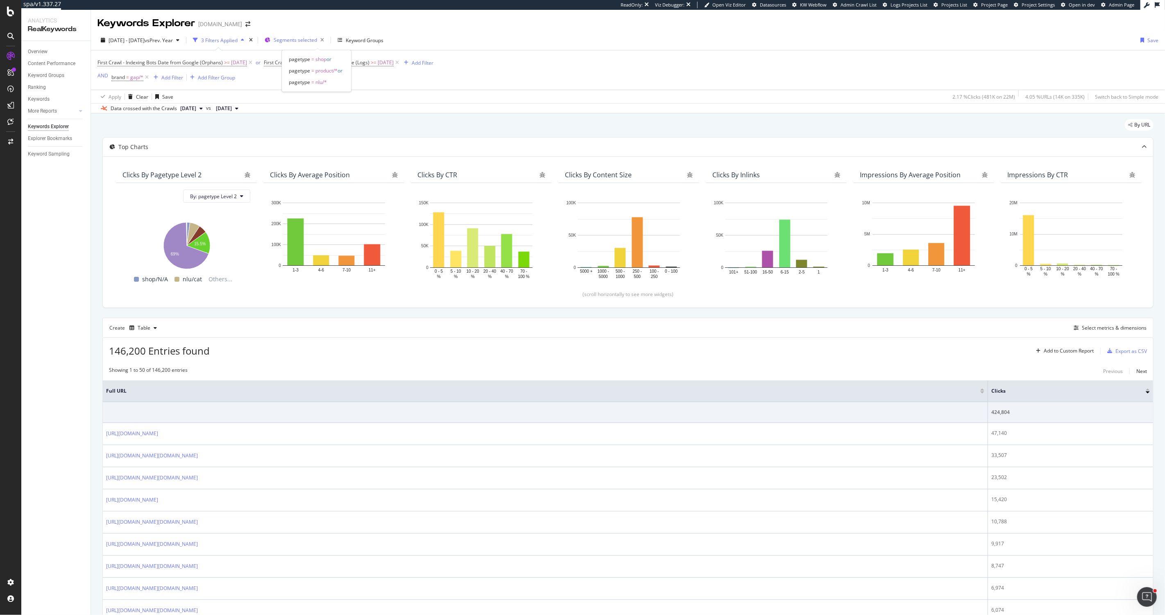
click at [315, 39] on span "Segments selected" at bounding box center [295, 39] width 43 height 7
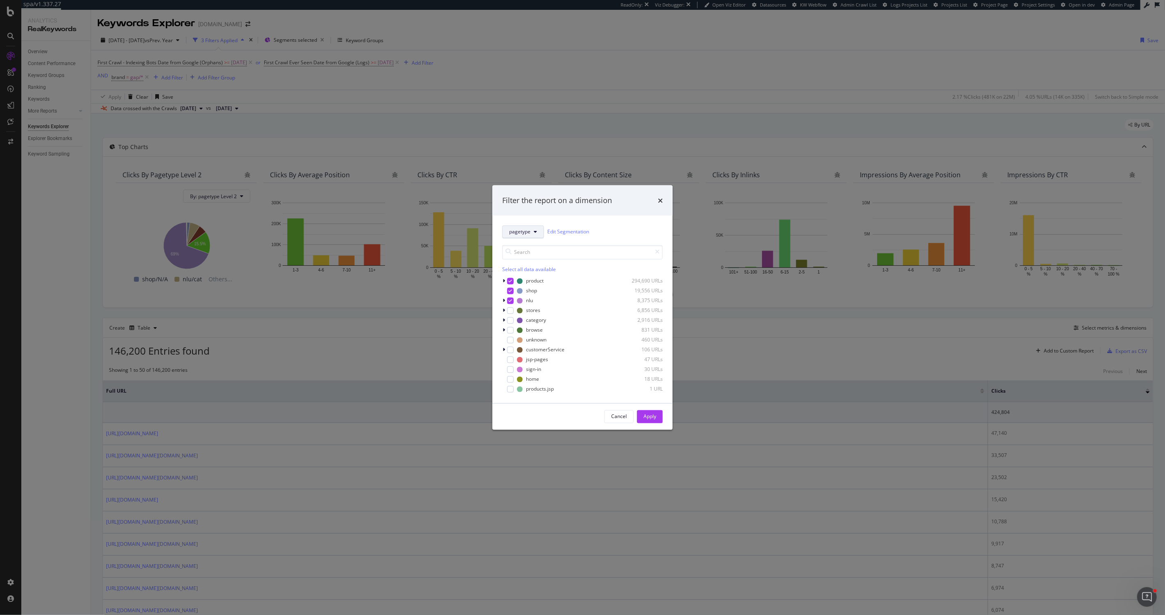
click at [523, 229] on span "pagetype" at bounding box center [519, 232] width 21 height 7
click at [559, 332] on span "speedworkers-cache-behaviors" at bounding box center [560, 331] width 103 height 7
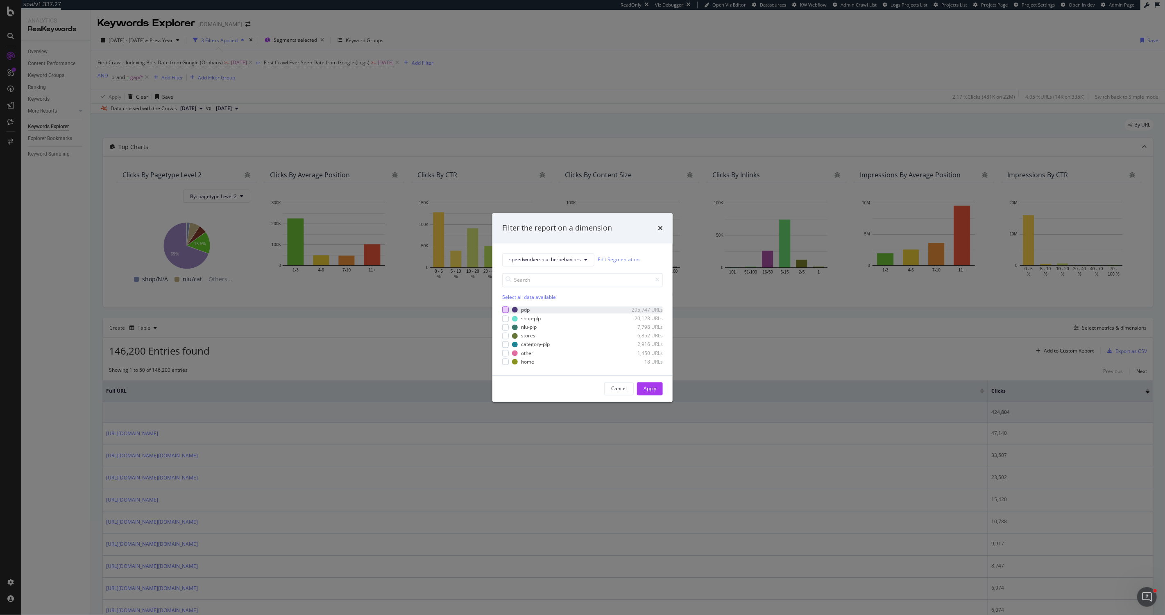
click at [505, 310] on div "modal" at bounding box center [505, 310] width 7 height 7
click at [505, 316] on div "modal" at bounding box center [505, 318] width 7 height 7
click at [504, 326] on div "modal" at bounding box center [505, 327] width 7 height 7
click at [504, 335] on div "modal" at bounding box center [505, 336] width 7 height 7
click at [505, 342] on div "modal" at bounding box center [505, 345] width 7 height 7
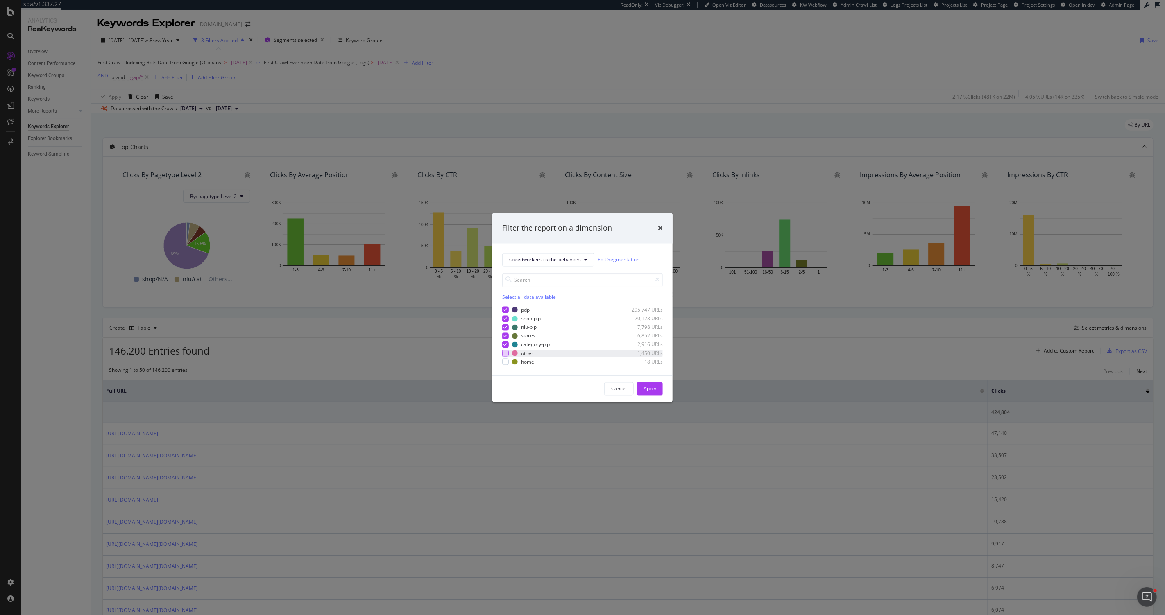
click at [507, 351] on div "modal" at bounding box center [505, 353] width 7 height 7
click at [507, 365] on div "modal" at bounding box center [505, 362] width 7 height 7
click at [507, 353] on div "modal" at bounding box center [505, 353] width 7 height 7
click at [508, 360] on div "modal" at bounding box center [505, 362] width 7 height 7
click at [504, 336] on icon "modal" at bounding box center [506, 336] width 4 height 4
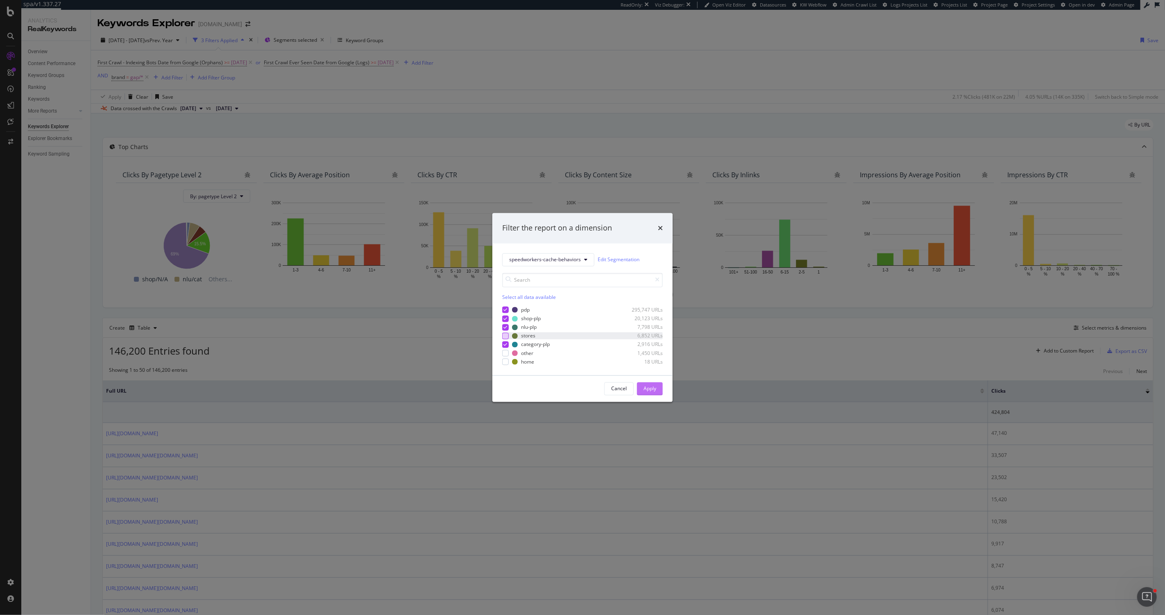
click at [647, 386] on div "Apply" at bounding box center [649, 388] width 13 height 7
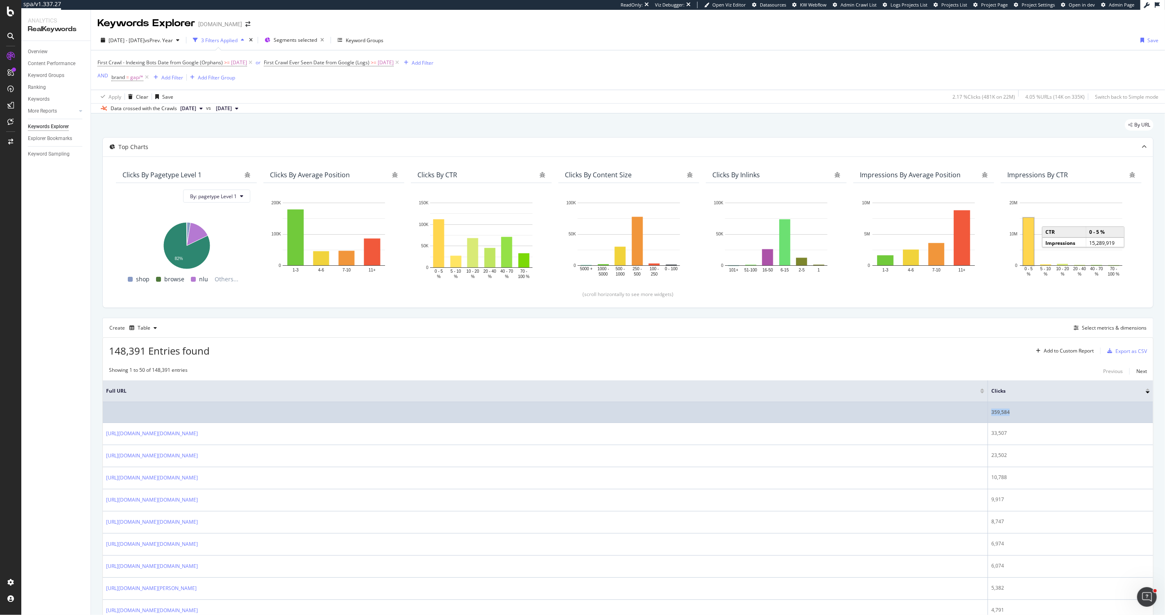
drag, startPoint x: 1012, startPoint y: 410, endPoint x: 991, endPoint y: 412, distance: 21.8
click at [991, 412] on div "359,584" at bounding box center [1070, 412] width 158 height 7
click at [1012, 410] on div "359,584" at bounding box center [1070, 412] width 158 height 7
drag, startPoint x: 1014, startPoint y: 412, endPoint x: 976, endPoint y: 411, distance: 38.1
click at [976, 411] on tr "359,584" at bounding box center [628, 412] width 1050 height 21
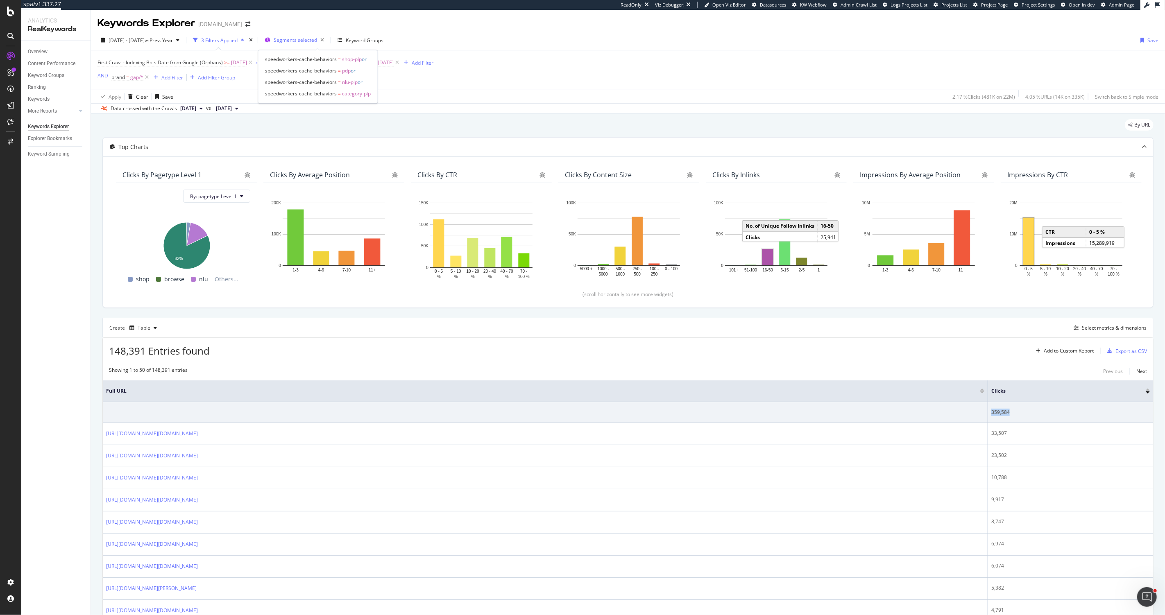
click at [323, 44] on div "Segments selected" at bounding box center [301, 39] width 54 height 11
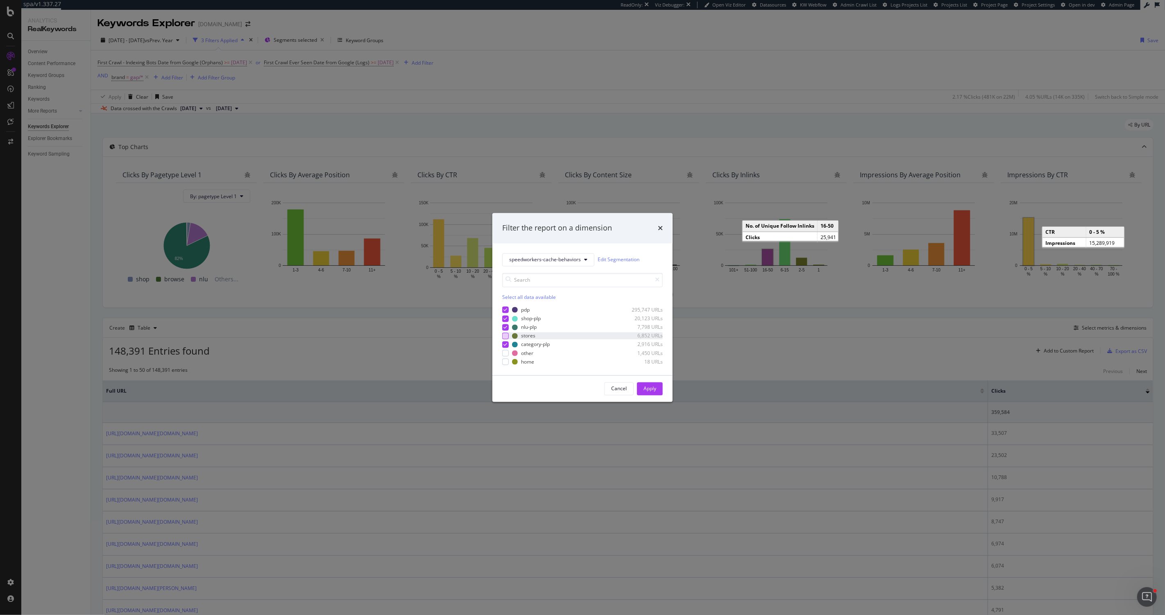
click at [507, 336] on div "modal" at bounding box center [505, 336] width 7 height 7
click at [640, 386] on button "Apply" at bounding box center [650, 388] width 26 height 13
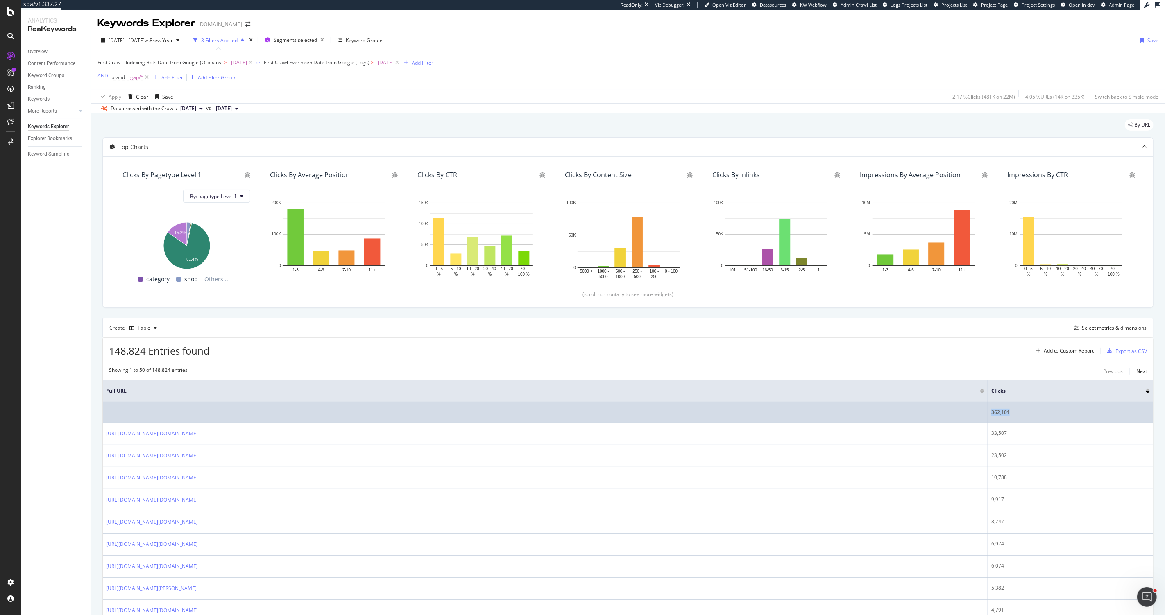
drag, startPoint x: 1015, startPoint y: 415, endPoint x: 986, endPoint y: 414, distance: 29.1
click at [986, 414] on tr "362,101" at bounding box center [628, 412] width 1050 height 21
click at [1015, 415] on div "362,101" at bounding box center [1070, 412] width 158 height 7
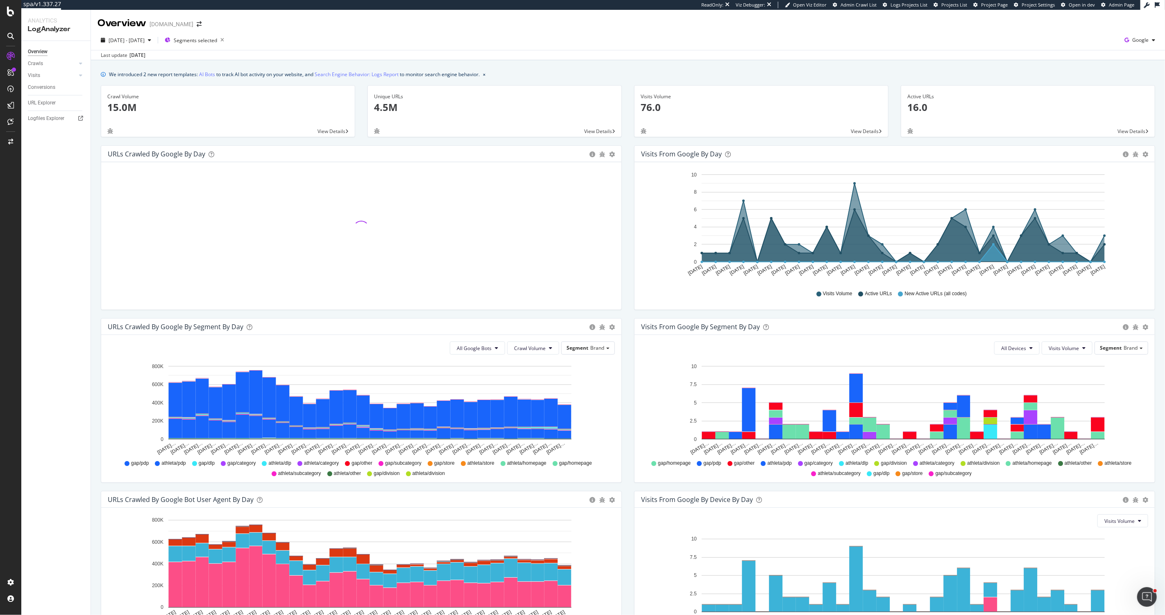
click at [584, 131] on span "View Details" at bounding box center [598, 131] width 28 height 7
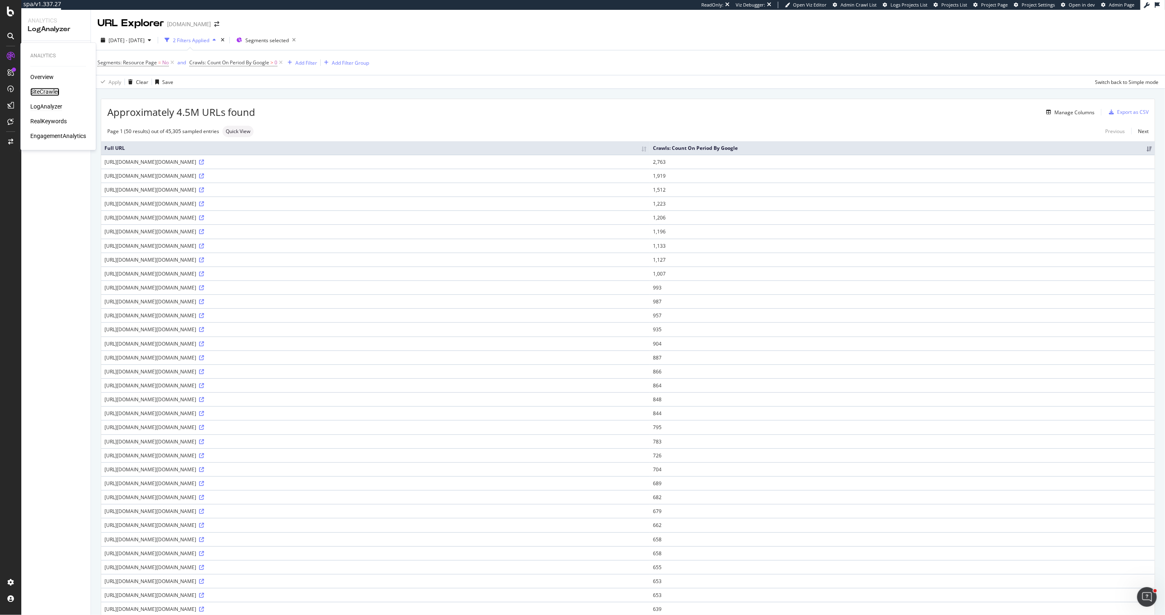
click at [39, 91] on div "SiteCrawler" at bounding box center [44, 92] width 29 height 8
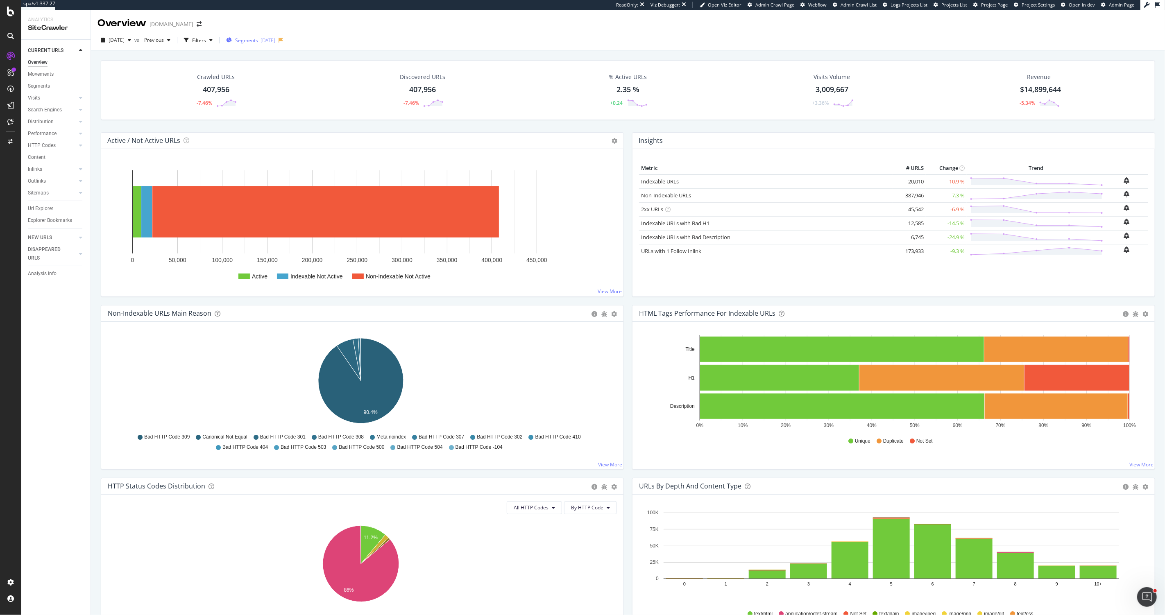
click at [258, 41] on span "Segments" at bounding box center [246, 40] width 23 height 7
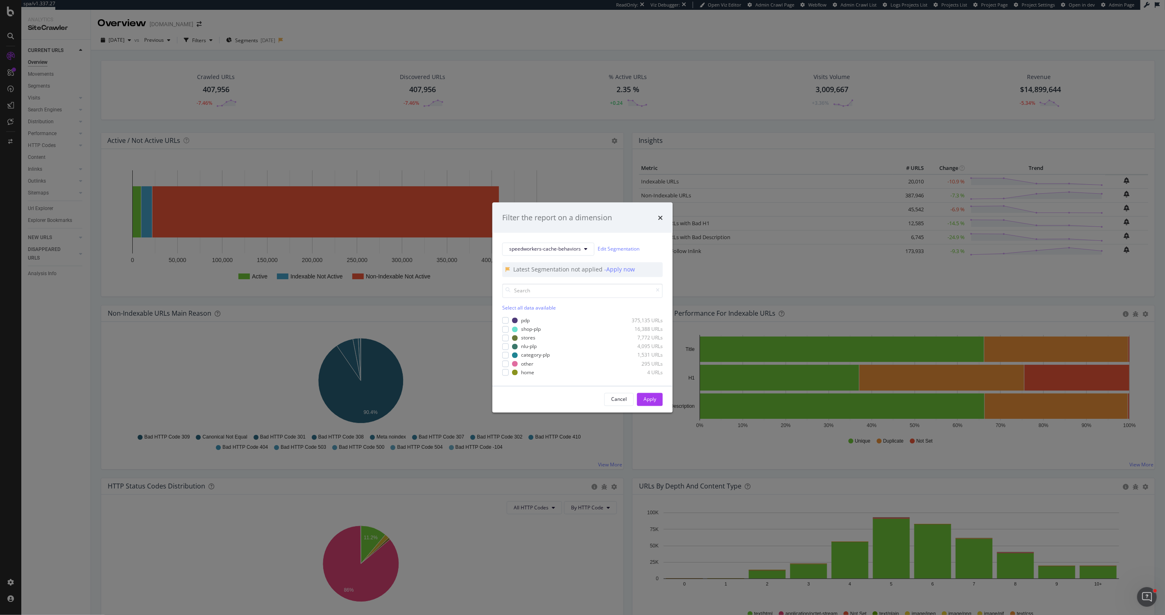
click at [123, 39] on div "Filter the report on a dimension speedworkers-cache-behaviors Edit Segmentation…" at bounding box center [582, 307] width 1165 height 615
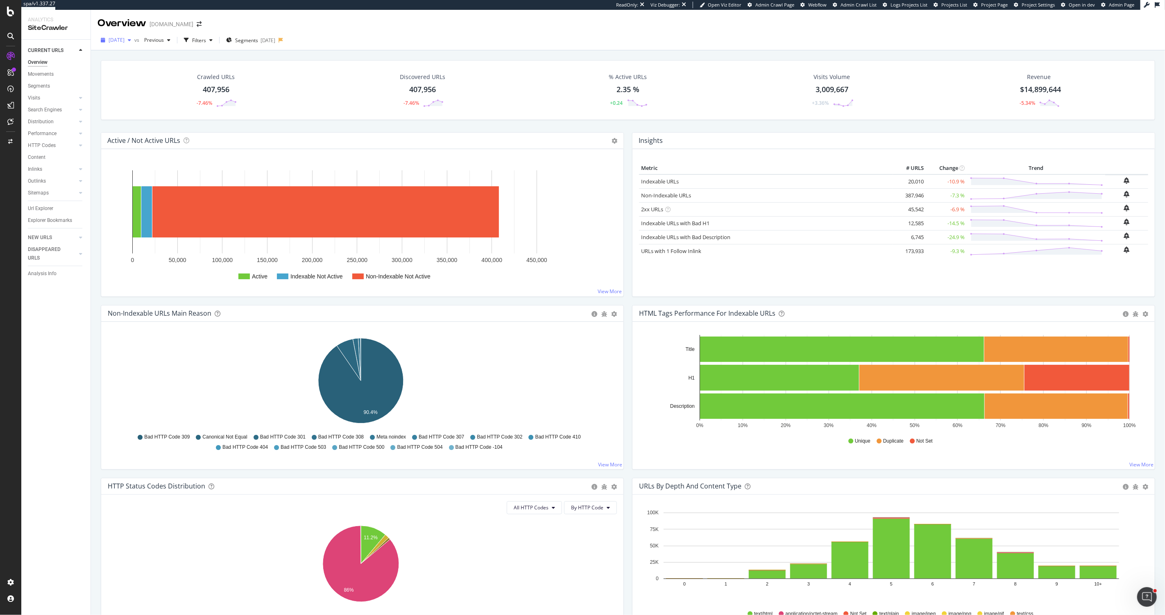
click at [121, 41] on span "[DATE]" at bounding box center [117, 39] width 16 height 7
click at [275, 42] on div "Segments 2025-06-18" at bounding box center [250, 40] width 49 height 7
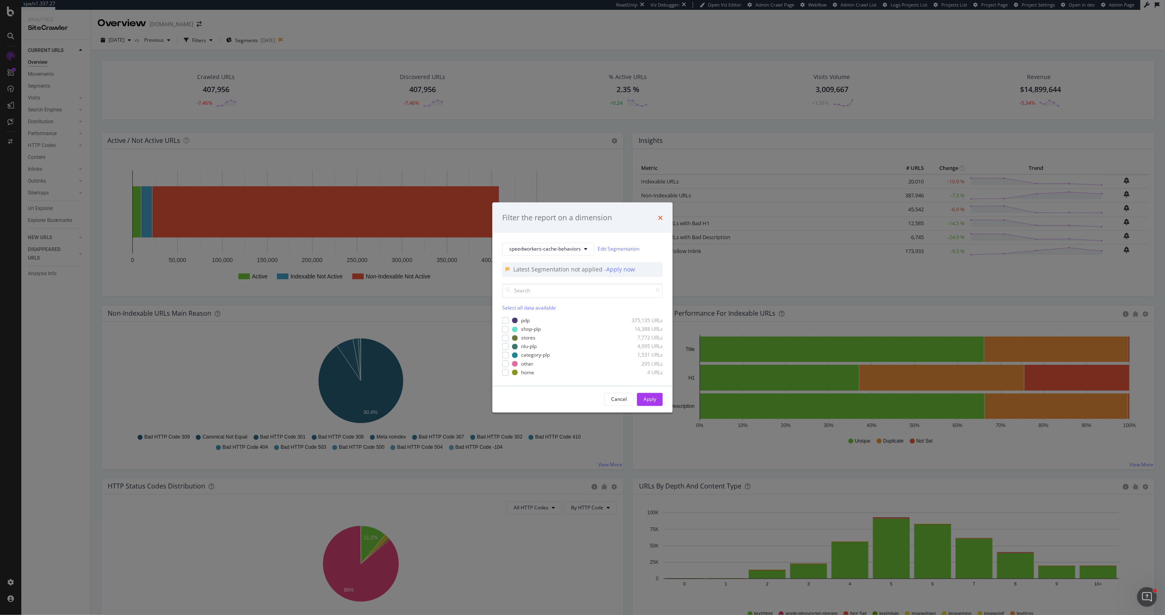
click at [659, 217] on icon "times" at bounding box center [660, 217] width 5 height 7
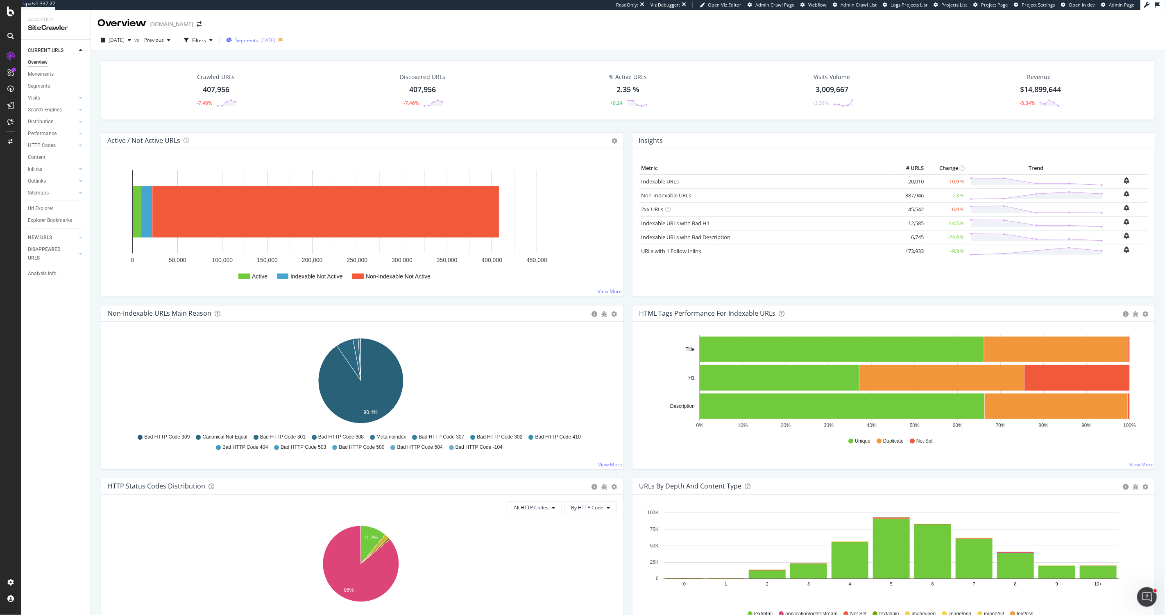
click at [249, 44] on div "Segments 2025-06-18" at bounding box center [250, 40] width 49 height 12
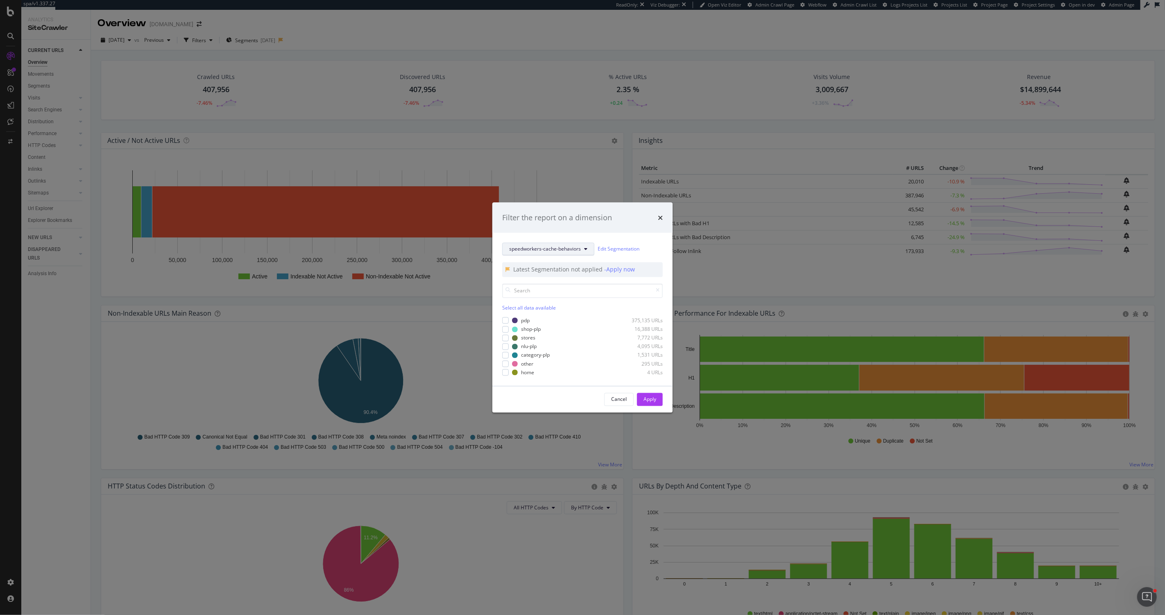
click at [577, 248] on span "speedworkers-cache-behaviors" at bounding box center [545, 249] width 72 height 7
click at [559, 346] on span "speedworkers-cache-behaviors" at bounding box center [560, 348] width 103 height 7
drag, startPoint x: 140, startPoint y: 53, endPoint x: 123, endPoint y: 44, distance: 18.7
click at [140, 53] on div "Filter the report on a dimension speedworkers-cache-behaviors Edit Segmentation…" at bounding box center [582, 307] width 1165 height 615
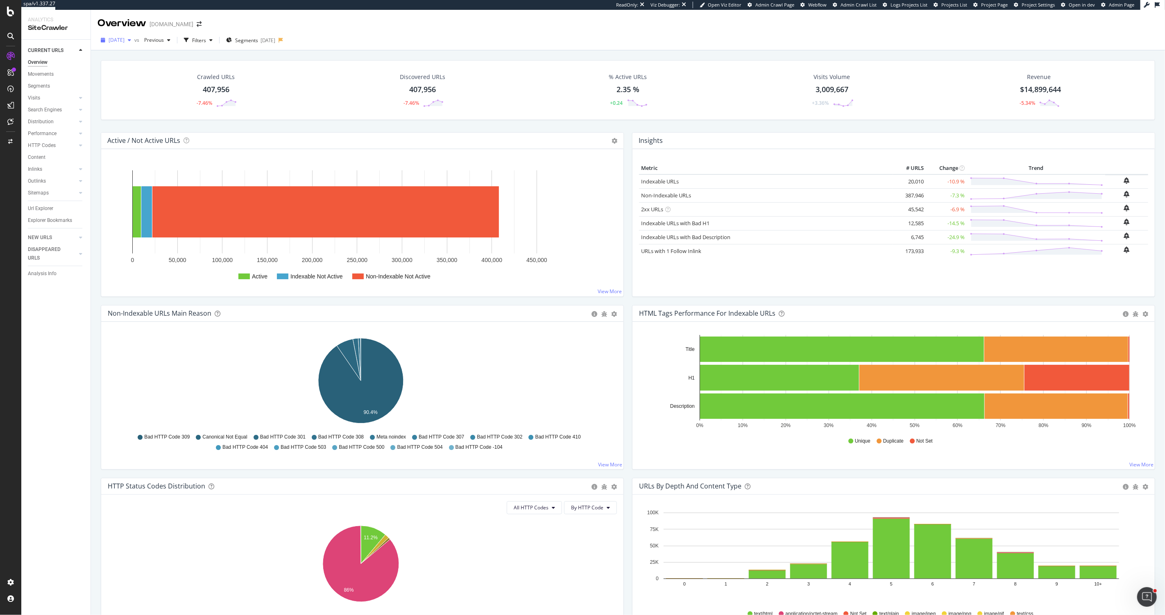
click at [118, 41] on span "[DATE]" at bounding box center [117, 39] width 16 height 7
click at [134, 70] on div "[DATE]" at bounding box center [131, 69] width 44 height 7
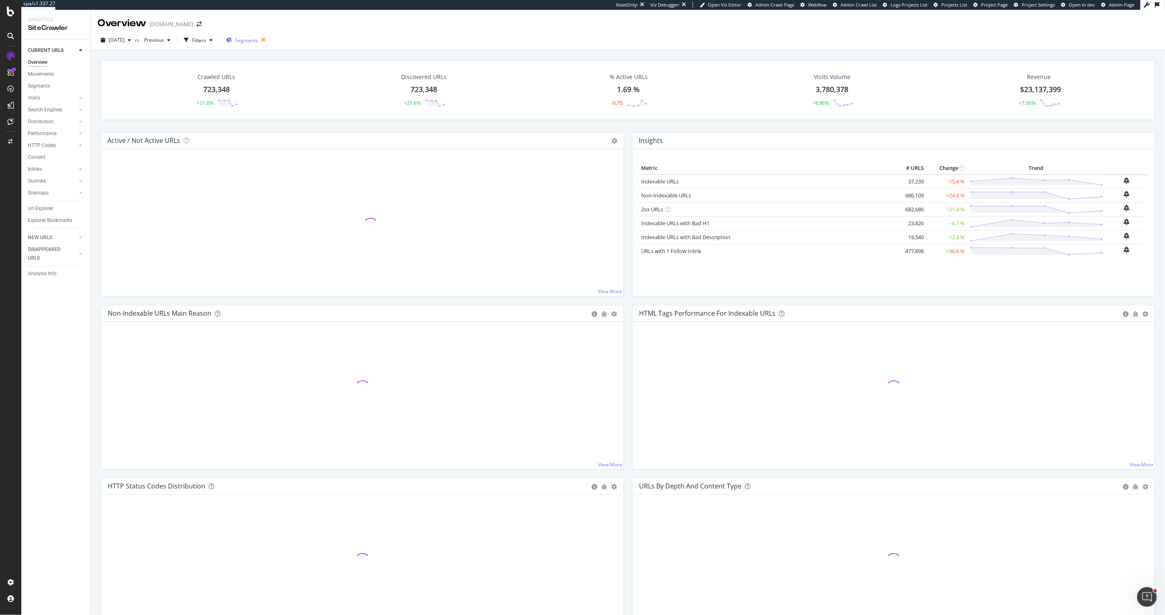
click at [258, 42] on span "Segments" at bounding box center [246, 40] width 23 height 7
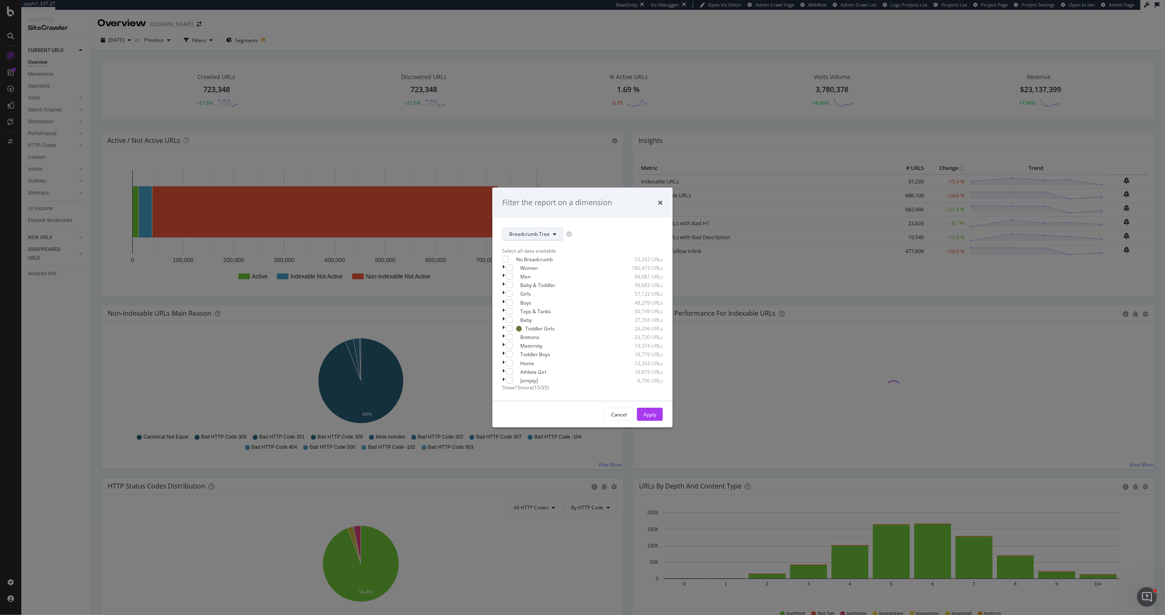
click at [552, 294] on div "modal" at bounding box center [576, 294] width 85 height 5
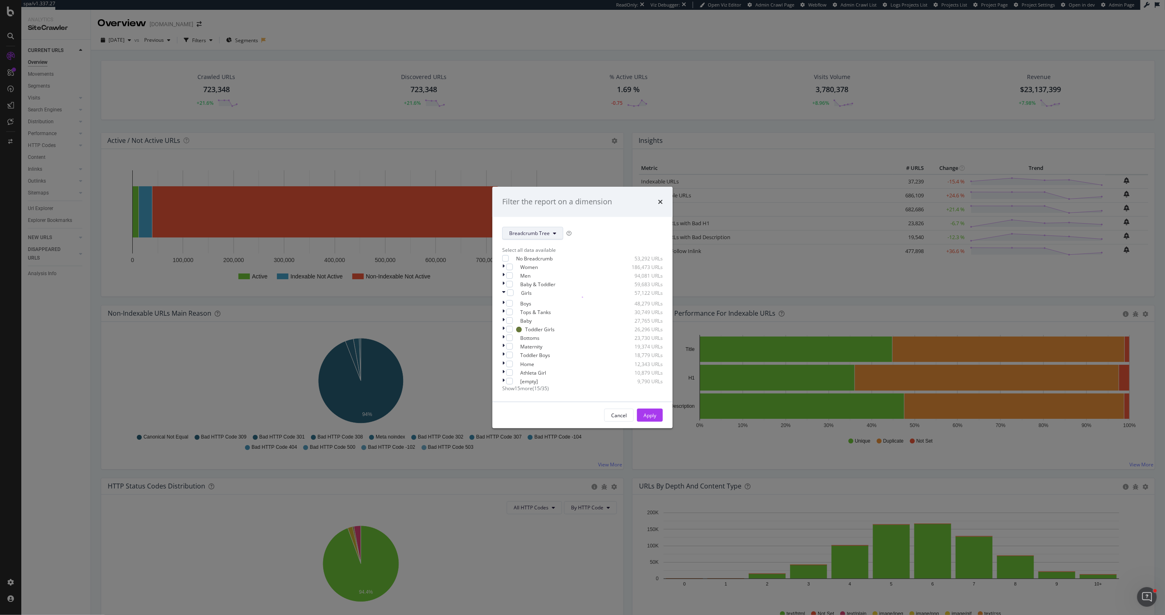
click at [537, 230] on span "Breadcrumb Tree" at bounding box center [529, 233] width 41 height 7
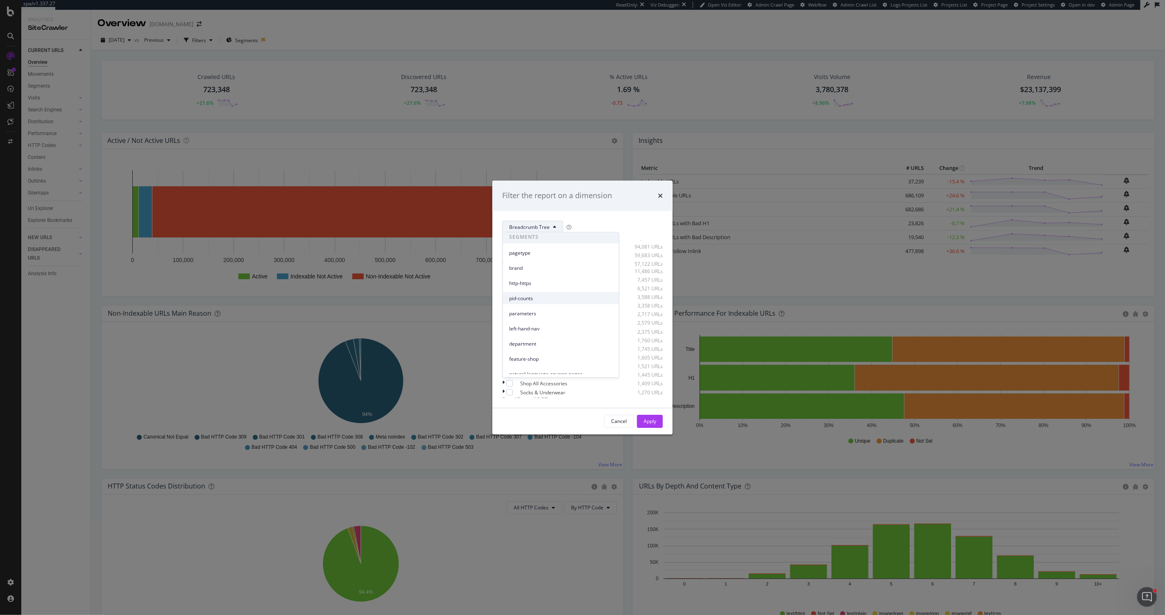
scroll to position [0, 0]
click at [606, 215] on div "Breadcrumb Tree Select all data available No Breadcrumb 53,292 URLs Women 186,4…" at bounding box center [582, 309] width 180 height 197
click at [660, 192] on icon "times" at bounding box center [660, 195] width 5 height 7
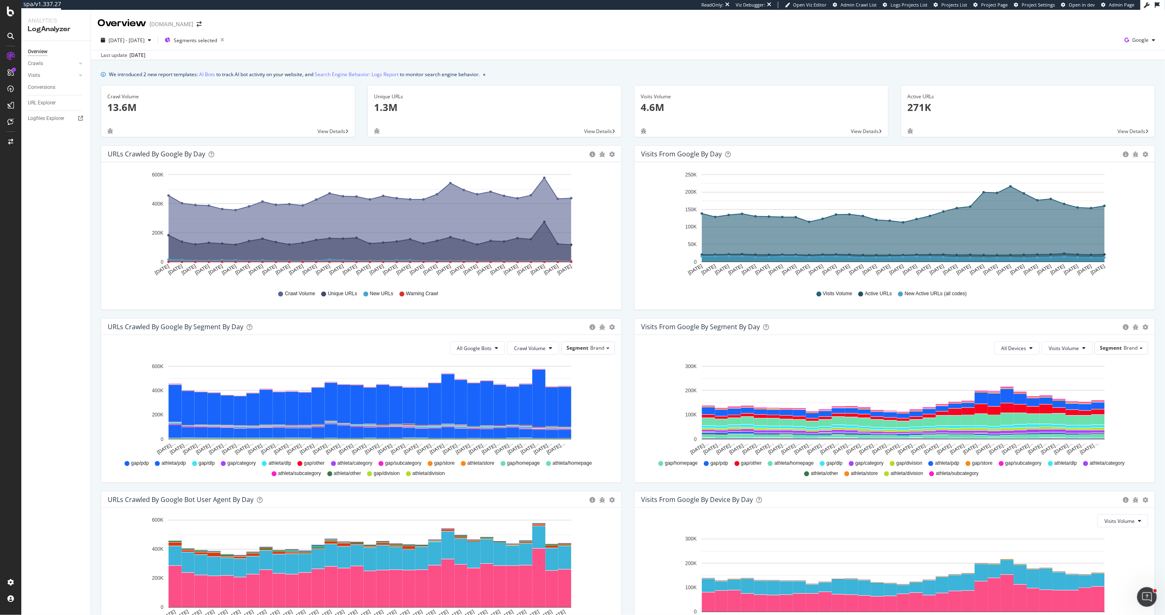
click at [593, 131] on span "View Details" at bounding box center [598, 131] width 28 height 7
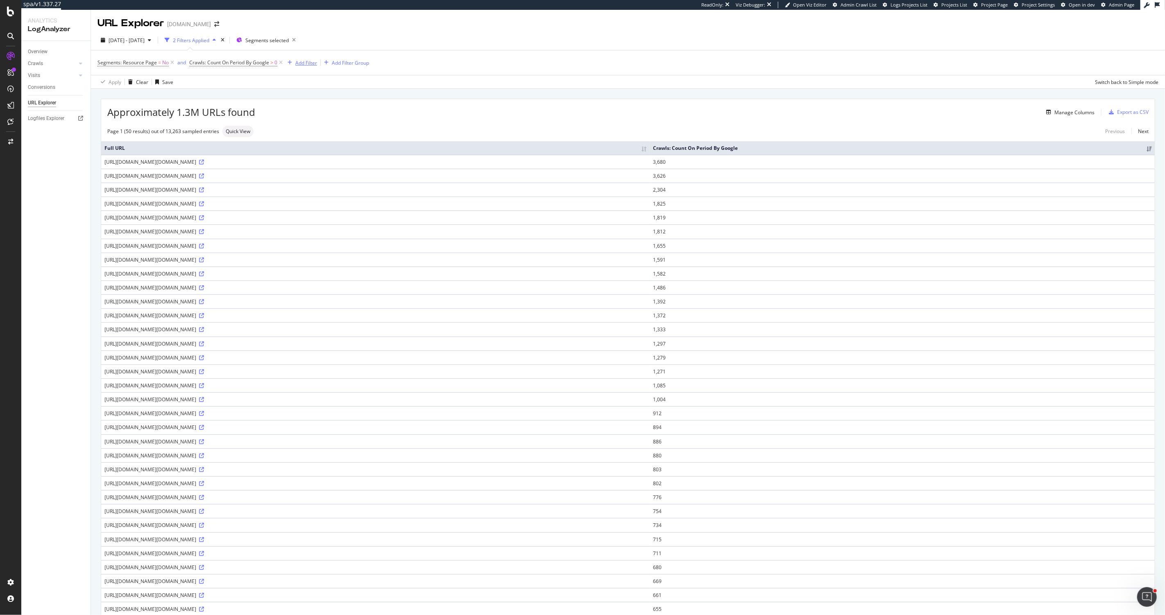
click at [311, 64] on div "Add Filter" at bounding box center [306, 62] width 22 height 7
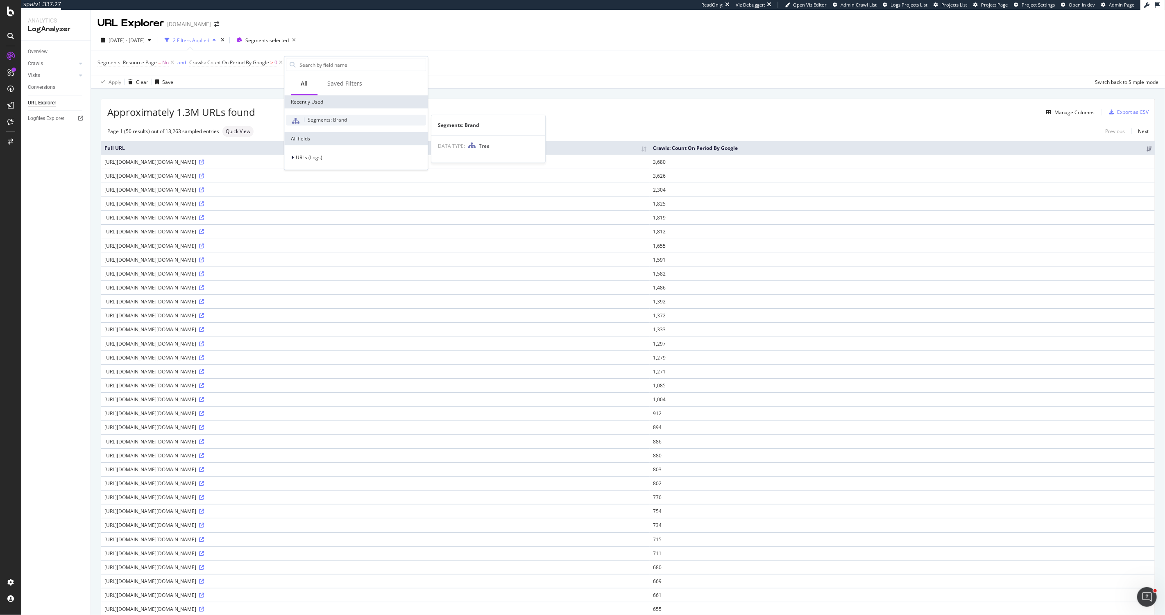
click at [315, 117] on span "Segments: Brand" at bounding box center [327, 119] width 39 height 7
click at [288, 63] on icon at bounding box center [288, 63] width 2 height 5
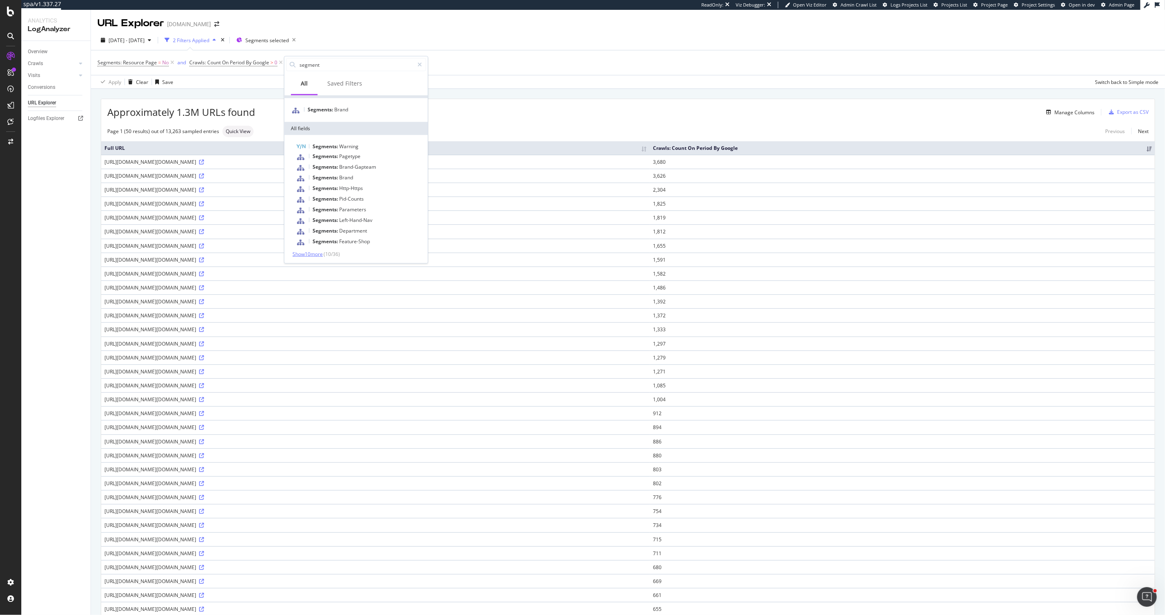
type input "segment"
click at [307, 253] on span "Show 10 more" at bounding box center [307, 254] width 30 height 7
click at [355, 199] on span "Speedworkers-Cache-Behaviors" at bounding box center [375, 200] width 73 height 7
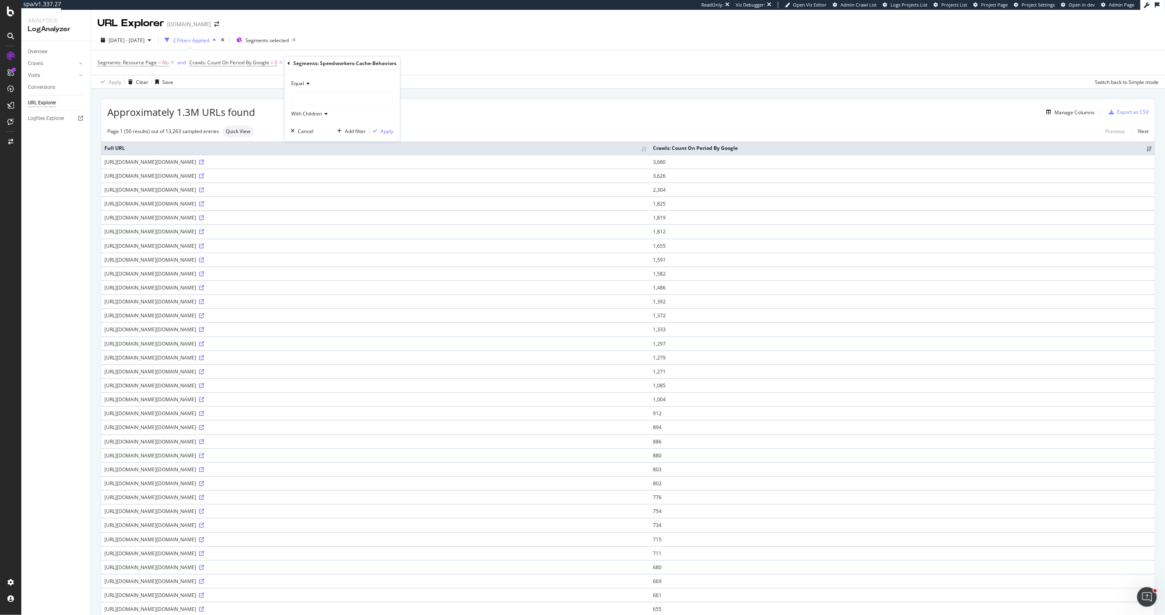
click at [313, 102] on div at bounding box center [342, 98] width 102 height 13
click at [306, 115] on span "pdp" at bounding box center [303, 115] width 9 height 7
click at [362, 130] on div "Add filter" at bounding box center [355, 130] width 21 height 7
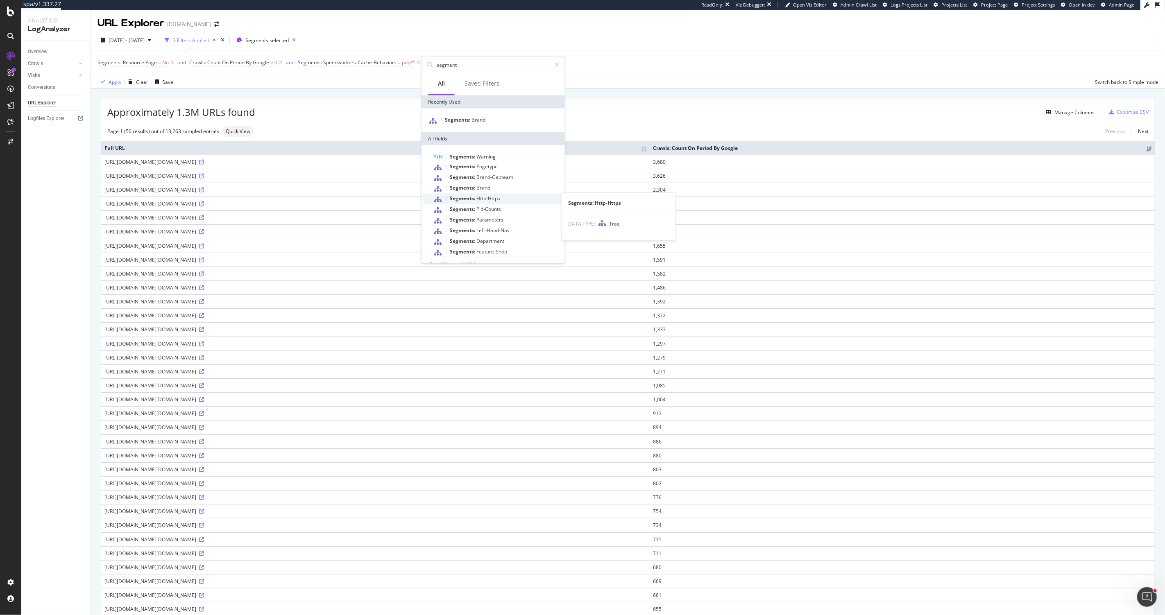
scroll to position [10, 0]
click at [468, 253] on span "( 10 / 36 )" at bounding box center [469, 254] width 16 height 7
click at [459, 255] on span "Show 10 more" at bounding box center [445, 254] width 30 height 7
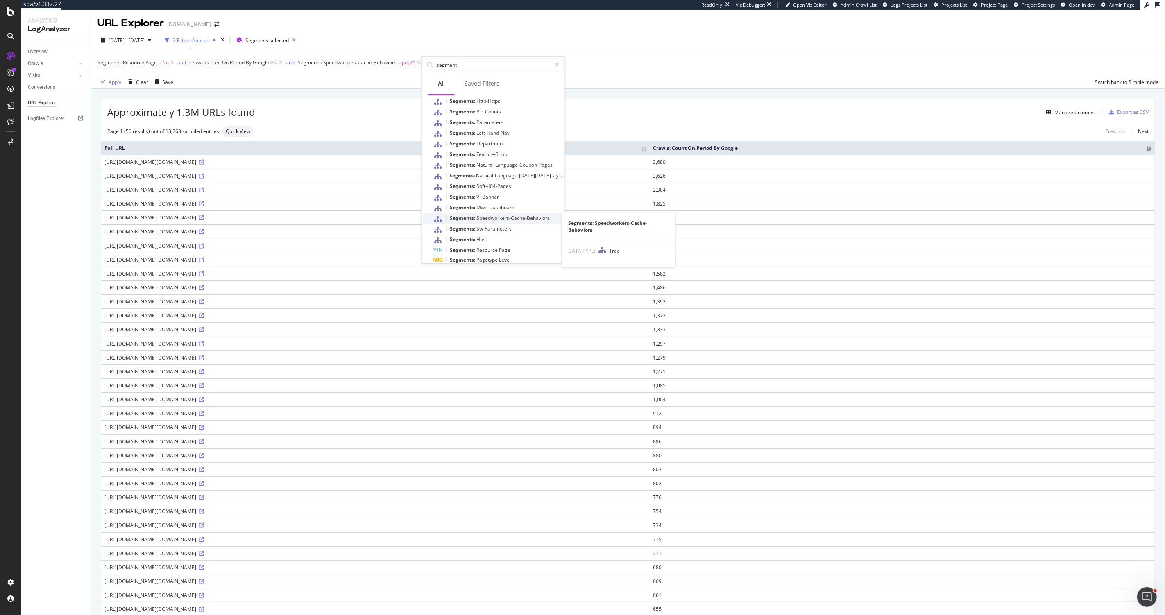
click at [500, 221] on div "Segments: Speedworkers-Cache-Behaviors" at bounding box center [498, 218] width 130 height 11
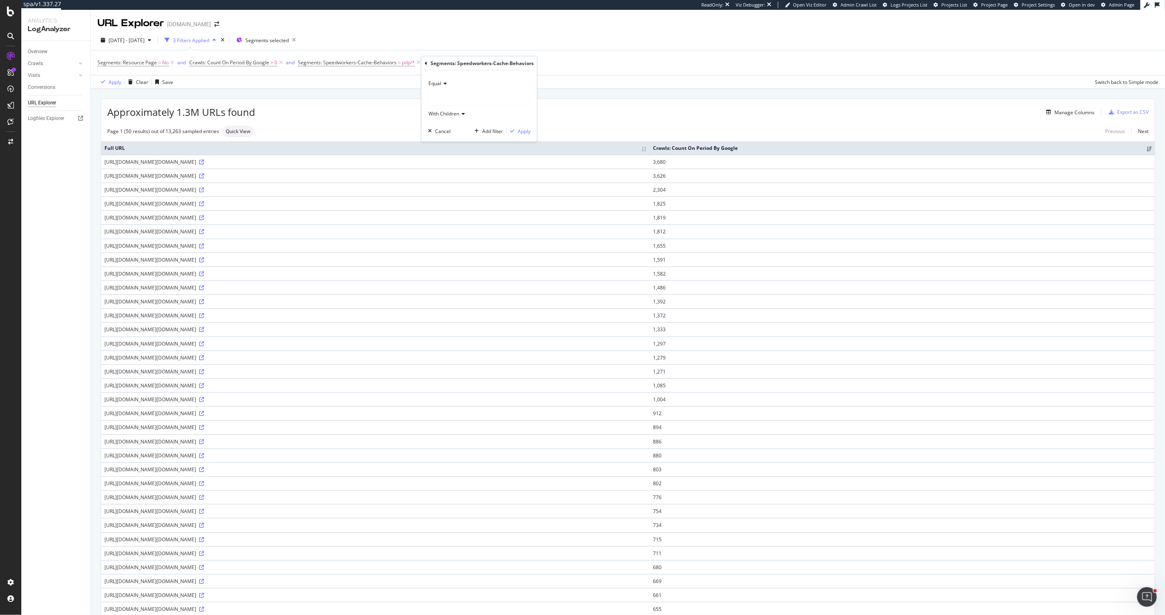
click at [455, 100] on div at bounding box center [479, 98] width 102 height 13
click at [579, 83] on div "Apply Clear Save Switch back to Simple mode" at bounding box center [628, 82] width 1074 height 14
click at [539, 63] on icon at bounding box center [542, 63] width 7 height 8
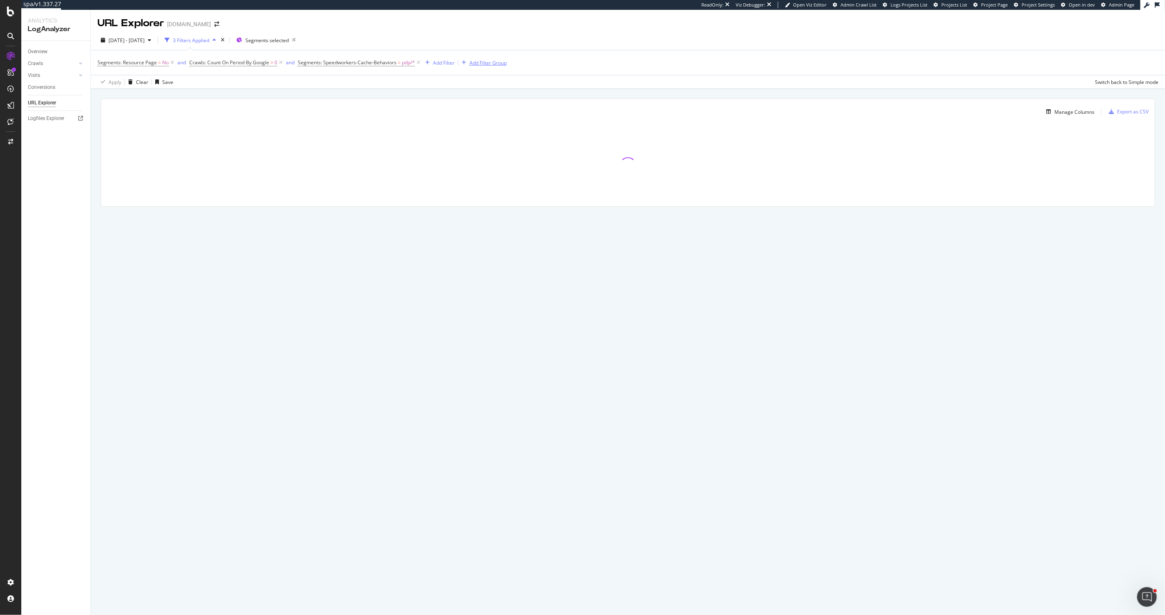
click at [476, 62] on div "Add Filter Group" at bounding box center [487, 62] width 37 height 7
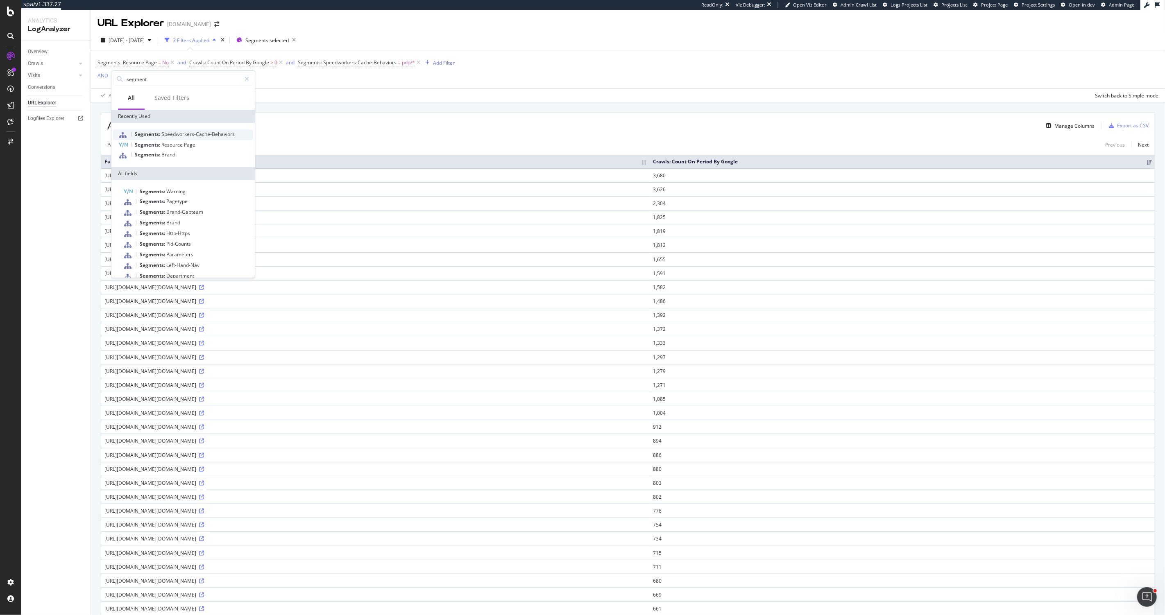
click at [180, 134] on span "Speedworkers-Cache-Behaviors" at bounding box center [197, 134] width 73 height 7
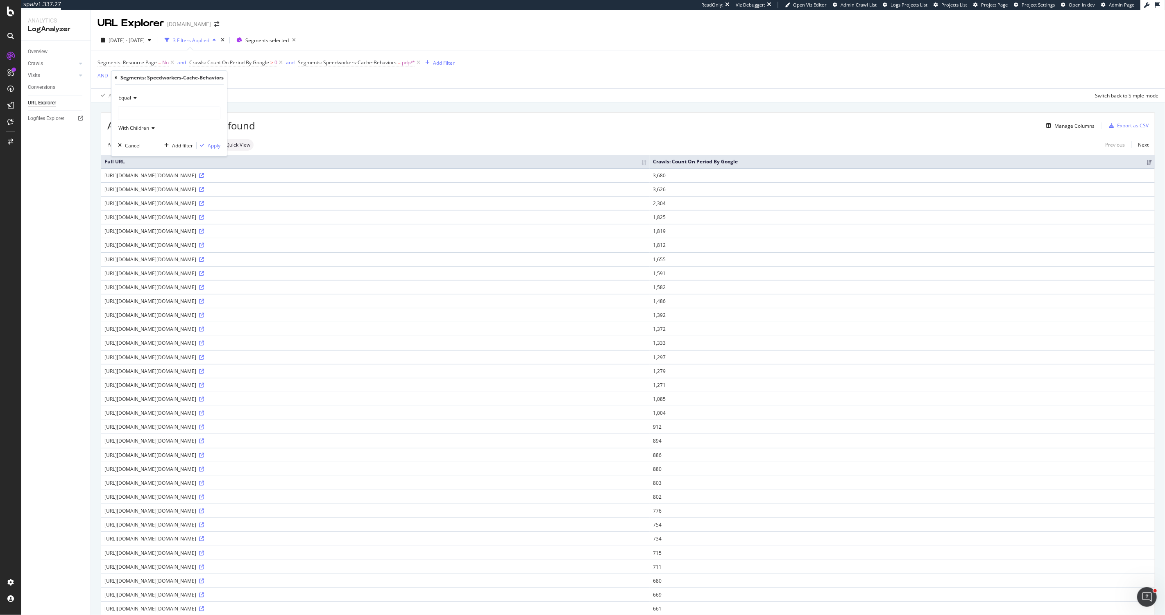
click at [133, 100] on div "Equal" at bounding box center [169, 97] width 102 height 13
click at [150, 97] on div "Equal" at bounding box center [169, 97] width 102 height 13
click at [145, 112] on div at bounding box center [169, 112] width 102 height 13
click at [151, 152] on span "241,872 URLS" at bounding box center [161, 151] width 34 height 7
click at [211, 143] on div "Apply" at bounding box center [214, 145] width 13 height 7
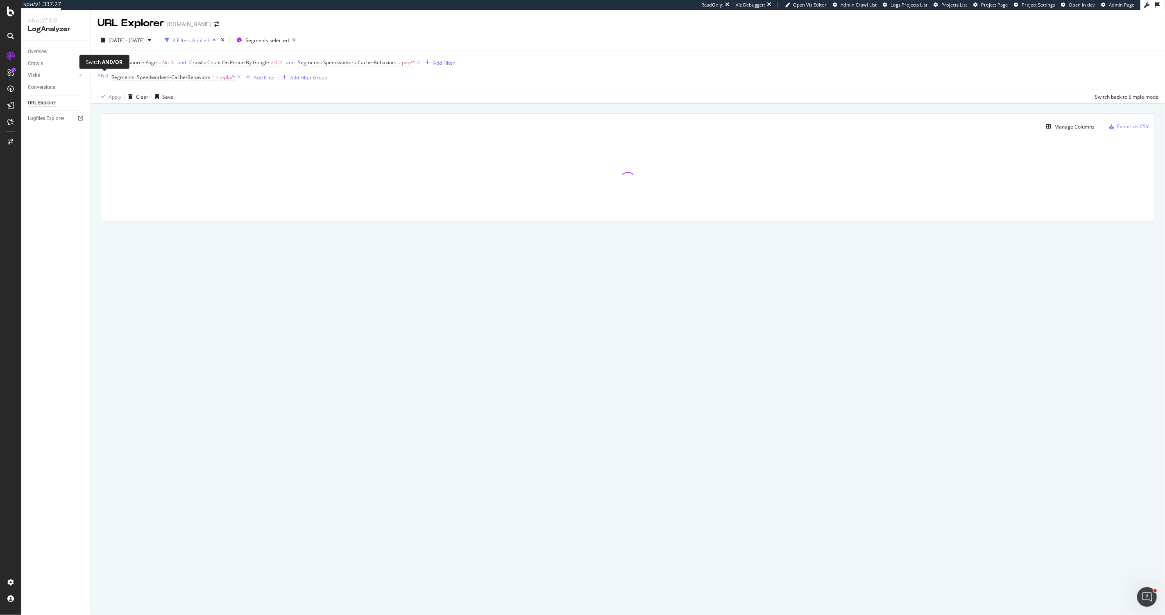
click at [109, 78] on span "AND" at bounding box center [104, 77] width 14 height 11
click at [107, 77] on div "AND" at bounding box center [102, 75] width 11 height 7
click at [248, 79] on div "button" at bounding box center [243, 77] width 11 height 5
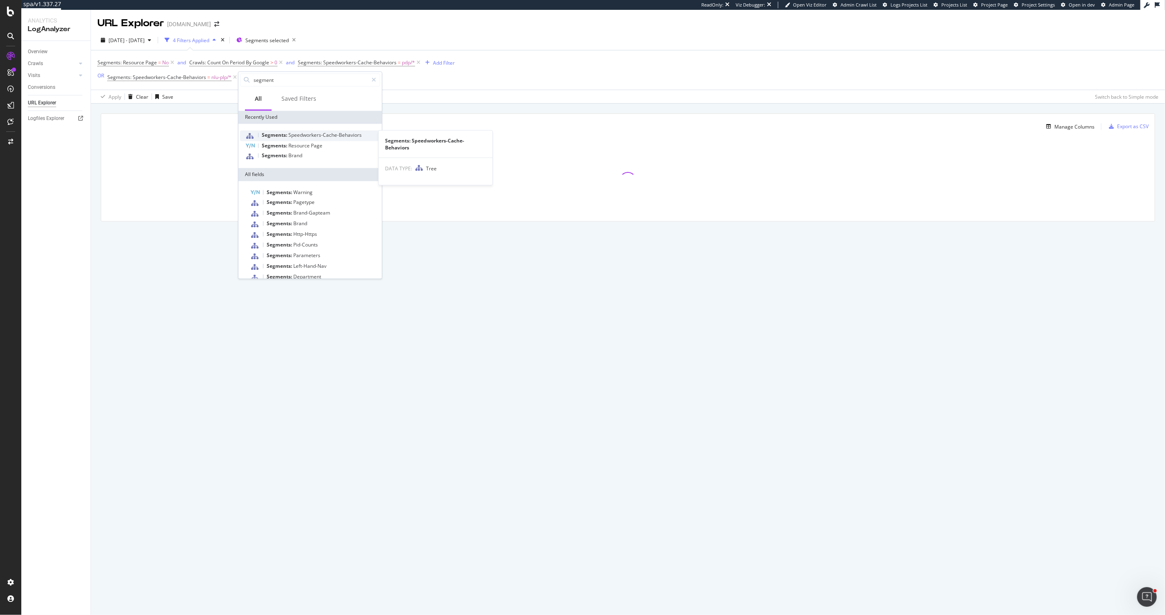
click at [292, 137] on span "Speedworkers-Cache-Behaviors" at bounding box center [324, 134] width 73 height 7
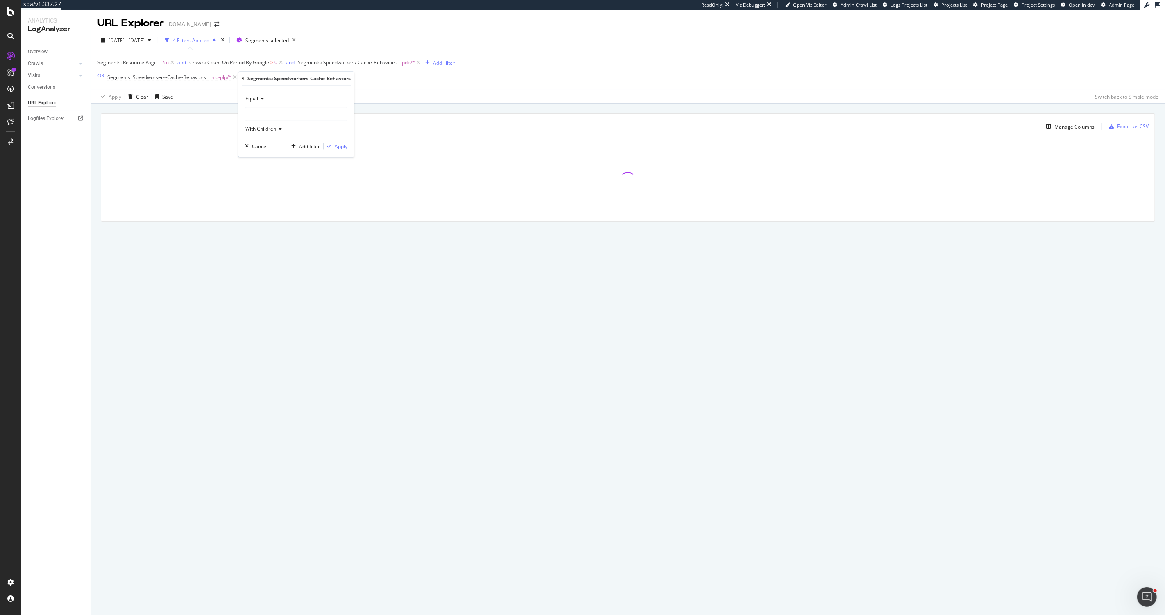
click at [278, 114] on div at bounding box center [296, 114] width 102 height 13
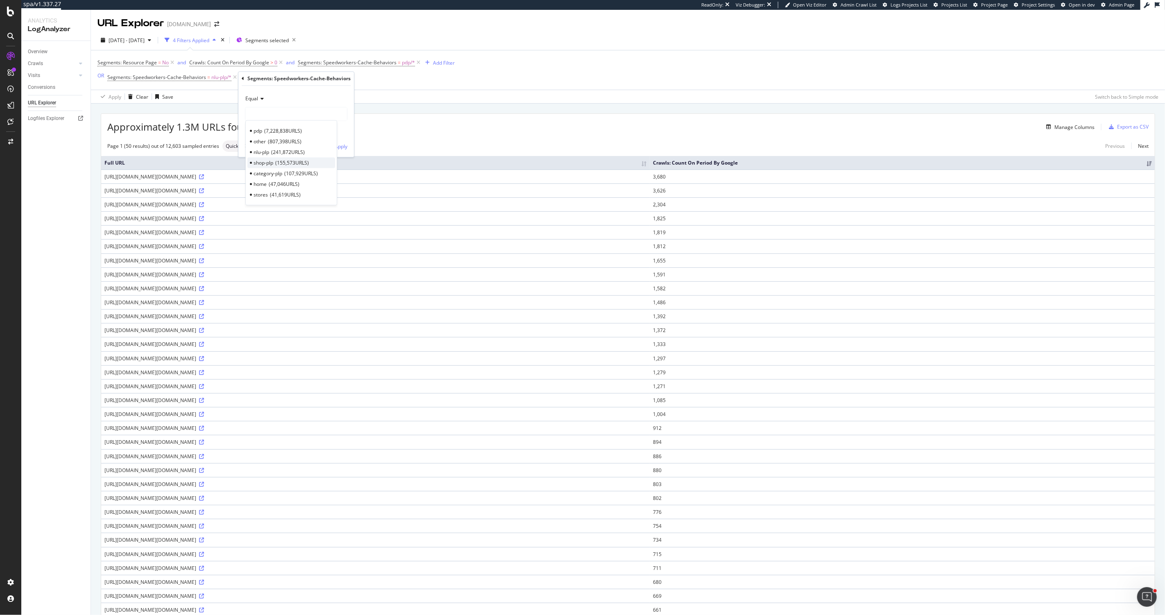
click at [281, 161] on span "155,573 URLS" at bounding box center [292, 162] width 34 height 7
click at [316, 149] on div "Add filter" at bounding box center [309, 146] width 21 height 7
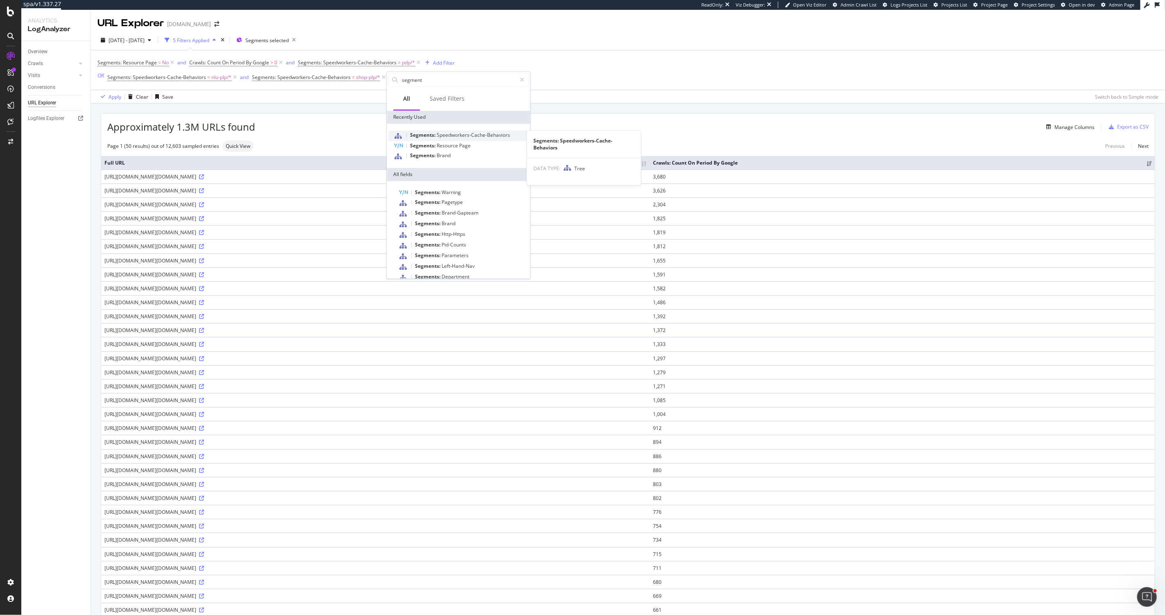
click at [443, 137] on span "Speedworkers-Cache-Behaviors" at bounding box center [473, 134] width 73 height 7
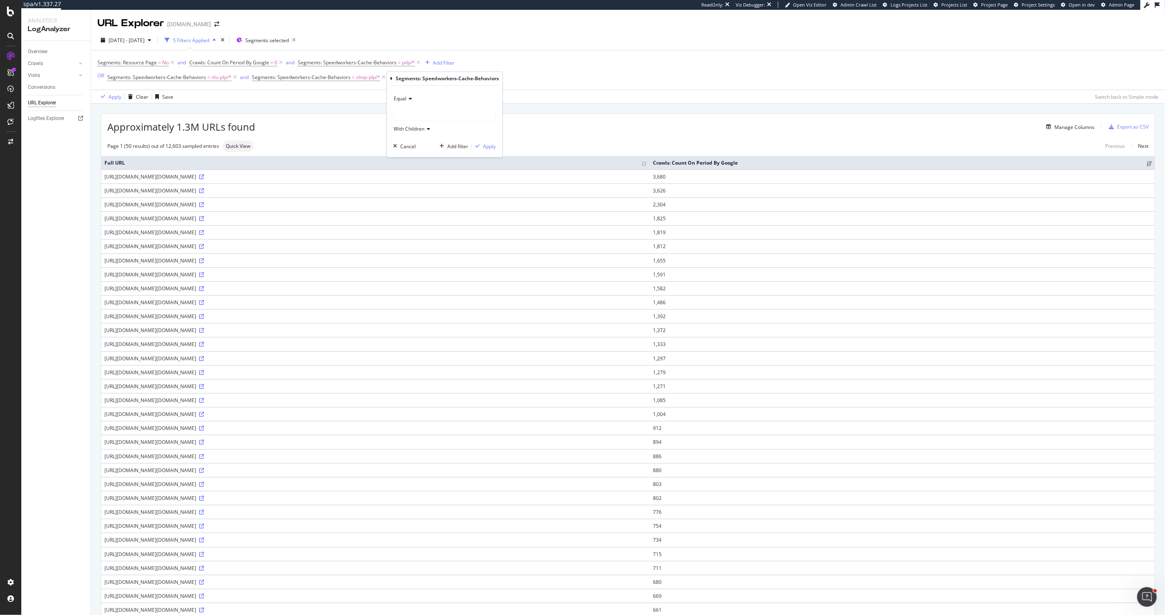
click at [426, 118] on div at bounding box center [445, 114] width 102 height 13
click at [421, 174] on span "category-plp" at bounding box center [416, 173] width 29 height 7
click at [451, 147] on div "Add filter" at bounding box center [457, 146] width 21 height 7
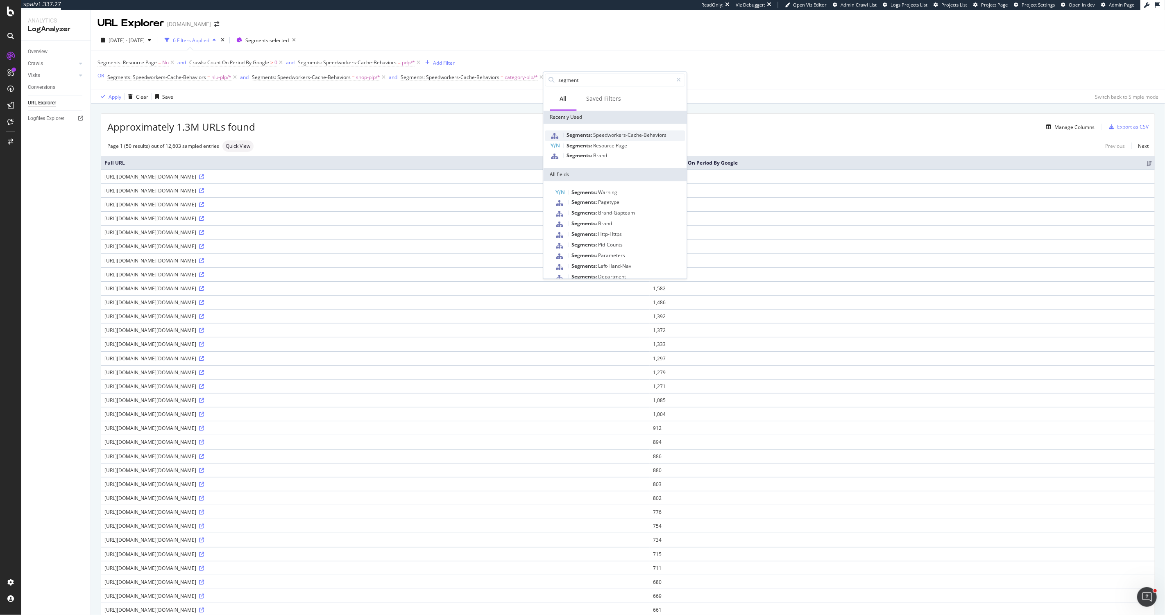
click at [595, 138] on span "Speedworkers-Cache-Behaviors" at bounding box center [629, 134] width 73 height 7
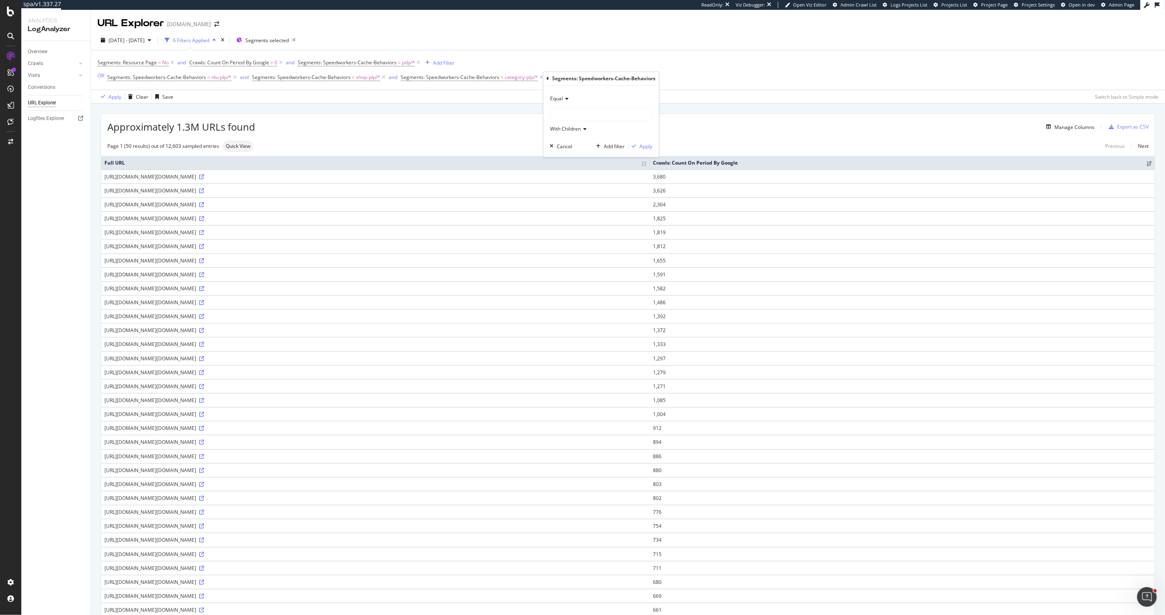
click at [582, 116] on div at bounding box center [601, 114] width 102 height 13
click at [576, 194] on span "41,619 URLS" at bounding box center [590, 194] width 31 height 7
click at [643, 147] on div "Apply" at bounding box center [646, 146] width 13 height 7
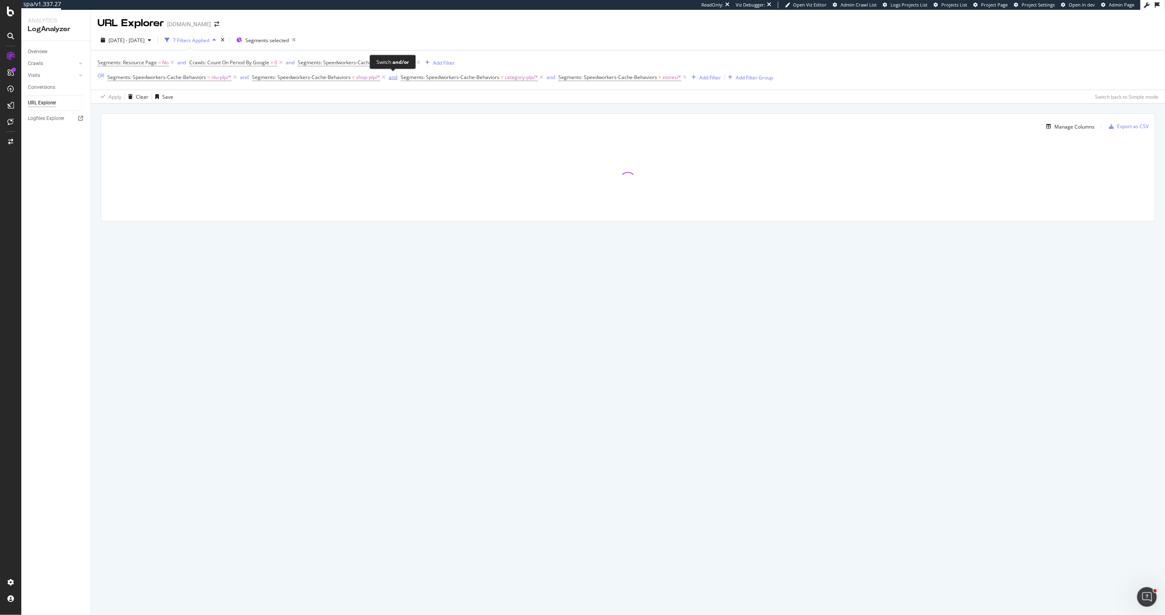
click at [391, 77] on div "and" at bounding box center [393, 77] width 9 height 7
click at [419, 62] on icon at bounding box center [418, 63] width 7 height 8
click at [698, 81] on div "Add Filter" at bounding box center [699, 77] width 22 height 7
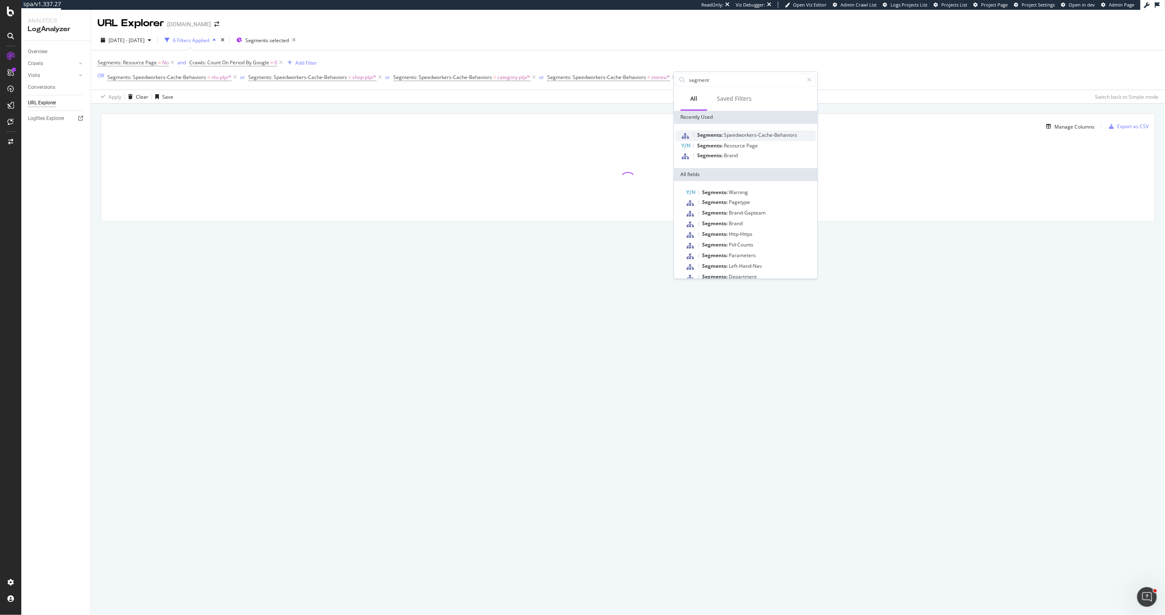
click at [723, 138] on span "Segments:" at bounding box center [710, 134] width 27 height 7
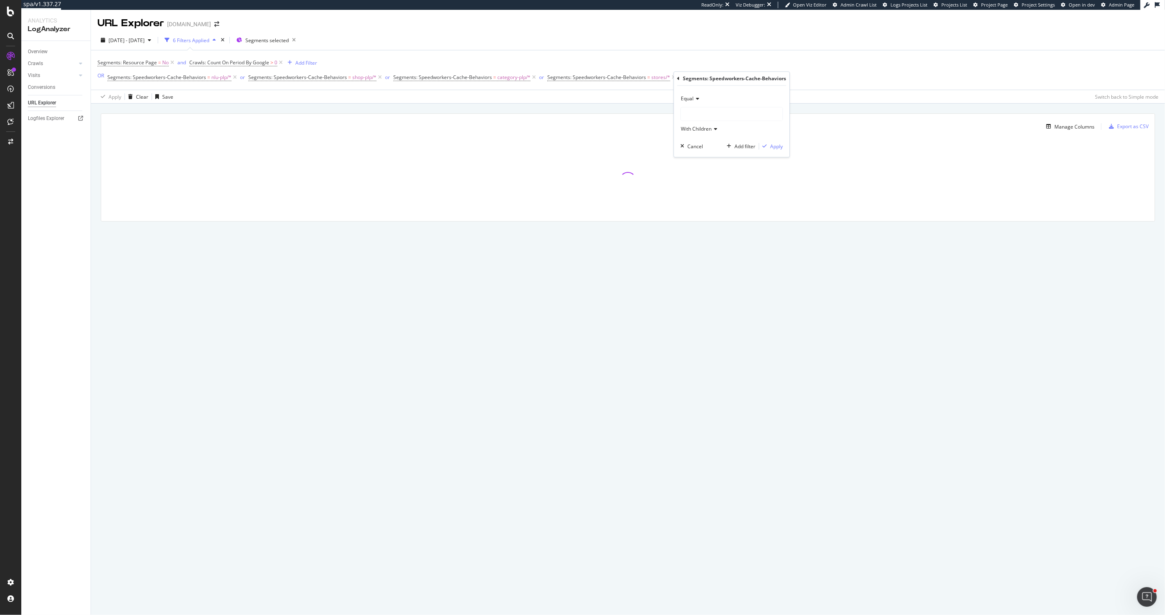
drag, startPoint x: 701, startPoint y: 107, endPoint x: 702, endPoint y: 111, distance: 4.7
click at [701, 107] on div at bounding box center [731, 114] width 102 height 14
click at [702, 111] on div at bounding box center [732, 114] width 102 height 13
click at [695, 130] on span "pdp" at bounding box center [693, 130] width 9 height 7
click at [772, 145] on div "Apply" at bounding box center [776, 146] width 13 height 7
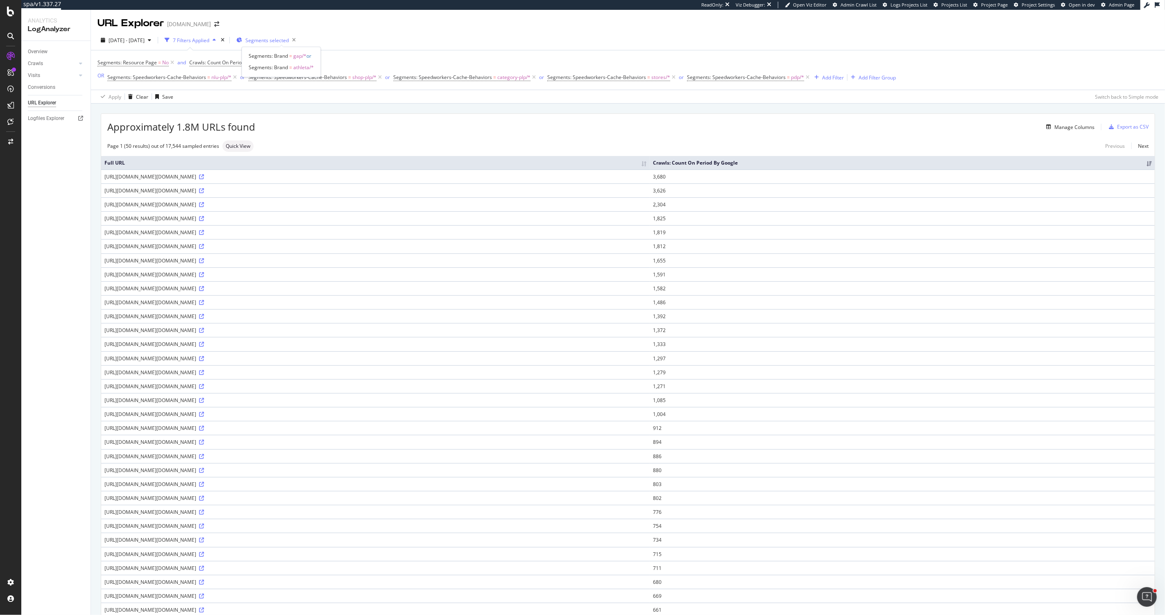
click at [270, 41] on span "Segments selected" at bounding box center [266, 40] width 43 height 7
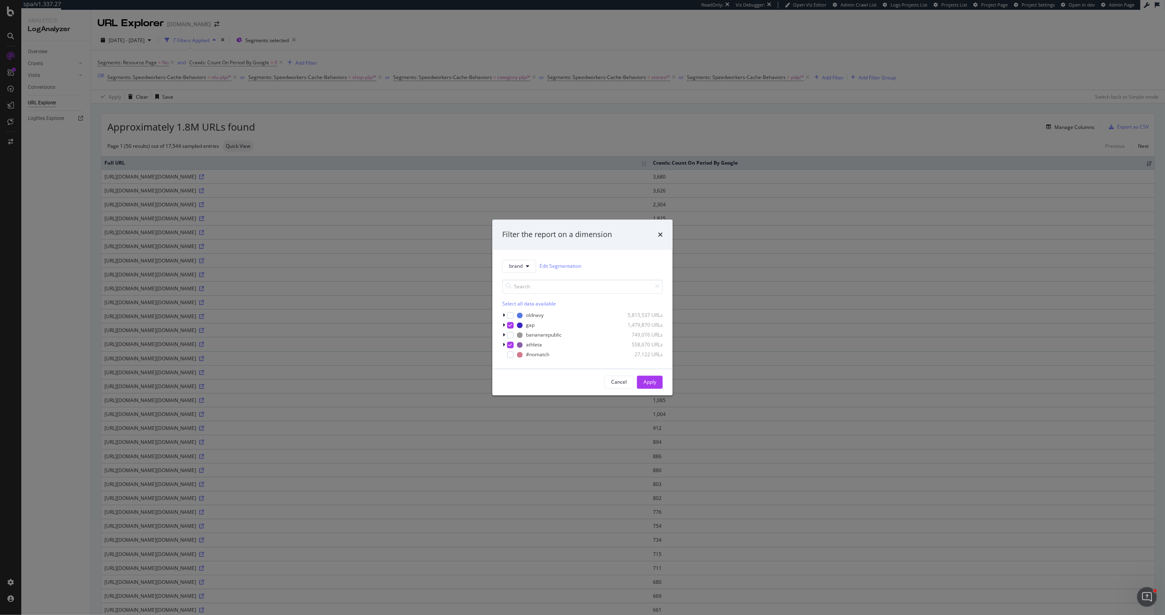
click at [435, 42] on div "Filter the report on a dimension brand Edit Segmentation Select all data availa…" at bounding box center [582, 307] width 1165 height 615
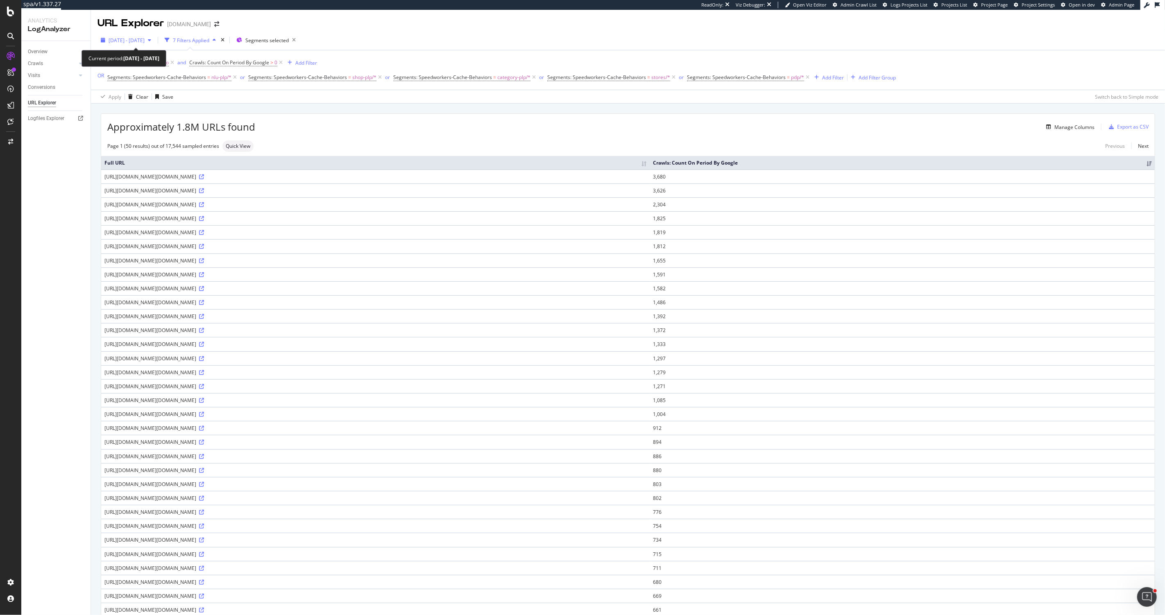
click at [123, 41] on span "2025 Aug. 1st - Aug. 31st" at bounding box center [127, 40] width 36 height 7
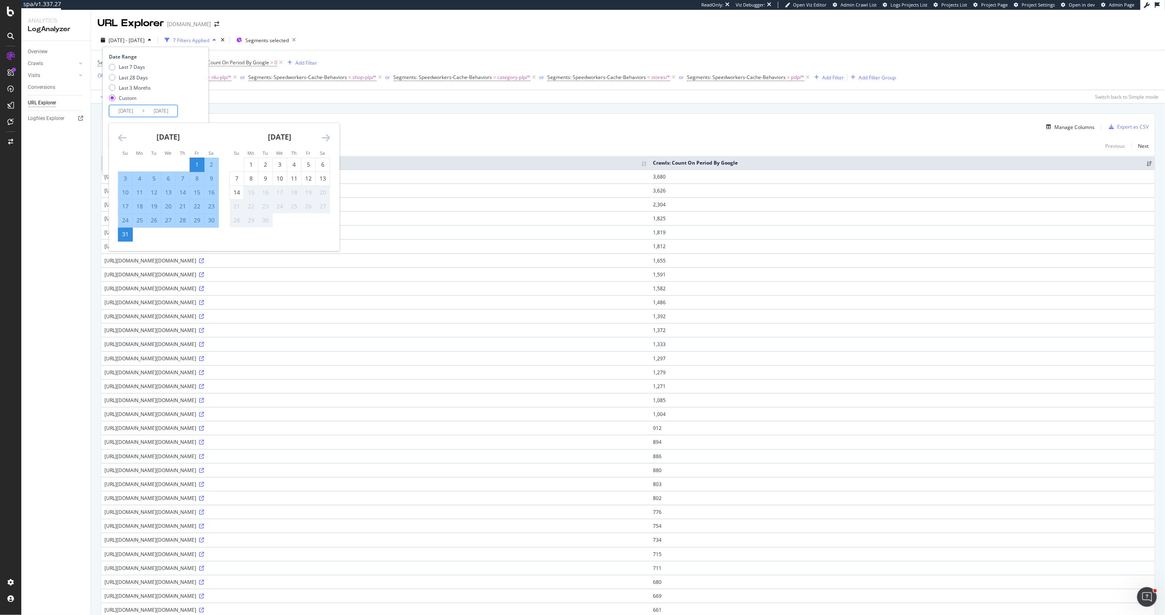
click at [124, 111] on input "2025/08/01" at bounding box center [125, 110] width 33 height 11
click at [122, 140] on icon "Move backward to switch to the previous month." at bounding box center [122, 138] width 9 height 10
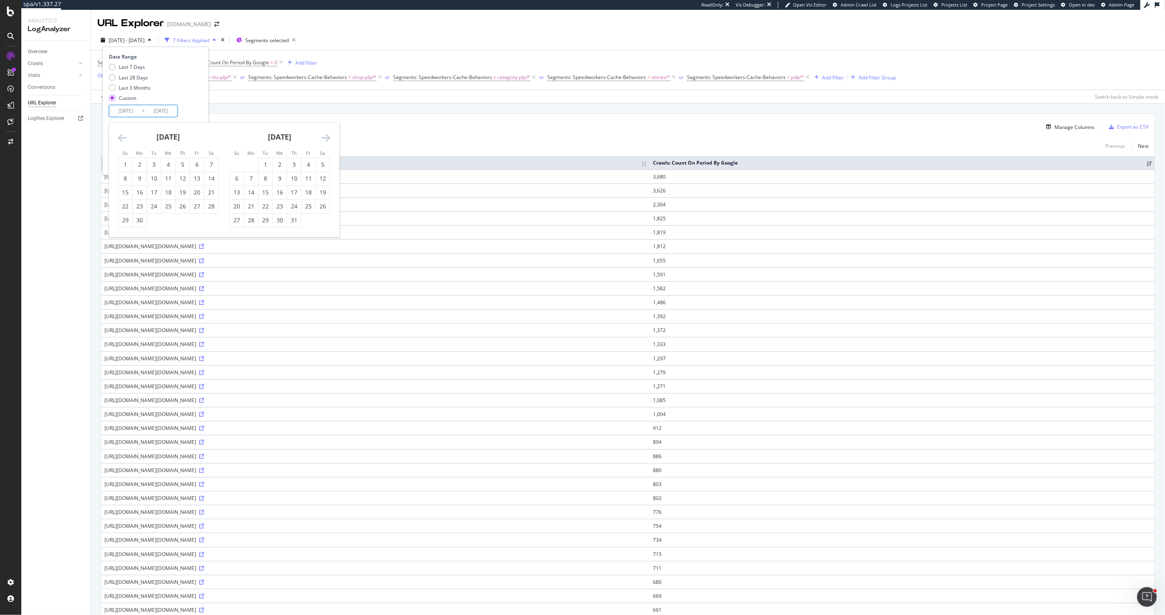
click at [122, 140] on icon "Move backward to switch to the previous month." at bounding box center [122, 138] width 9 height 10
click at [159, 164] on div "1" at bounding box center [154, 165] width 14 height 8
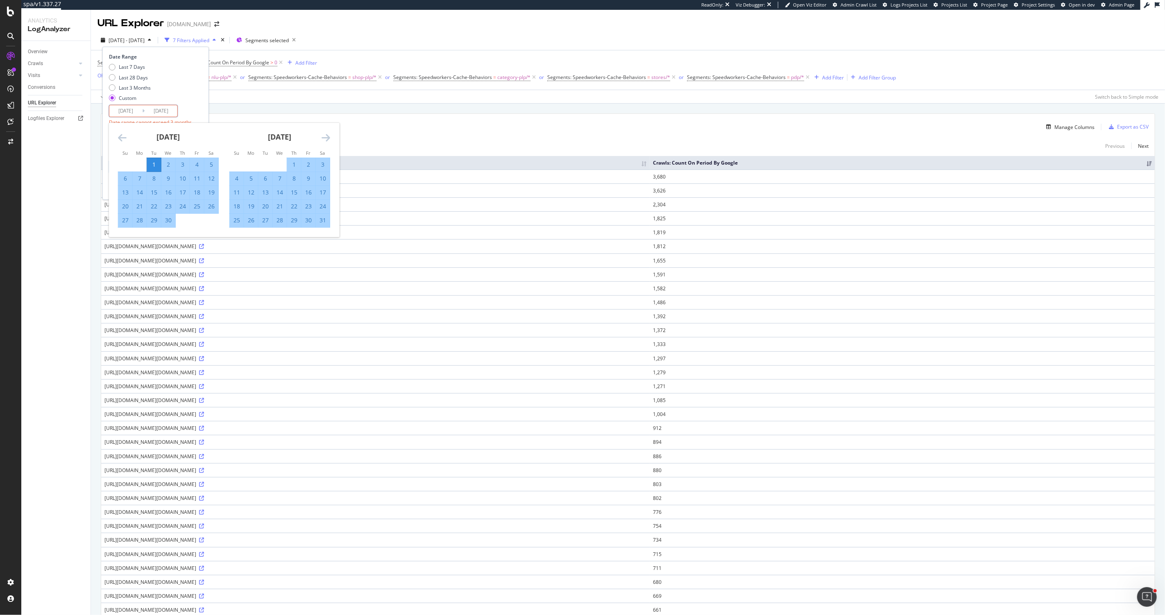
type input "2025/04/01"
click at [167, 217] on div "30" at bounding box center [168, 220] width 14 height 8
type input "2025/04/30"
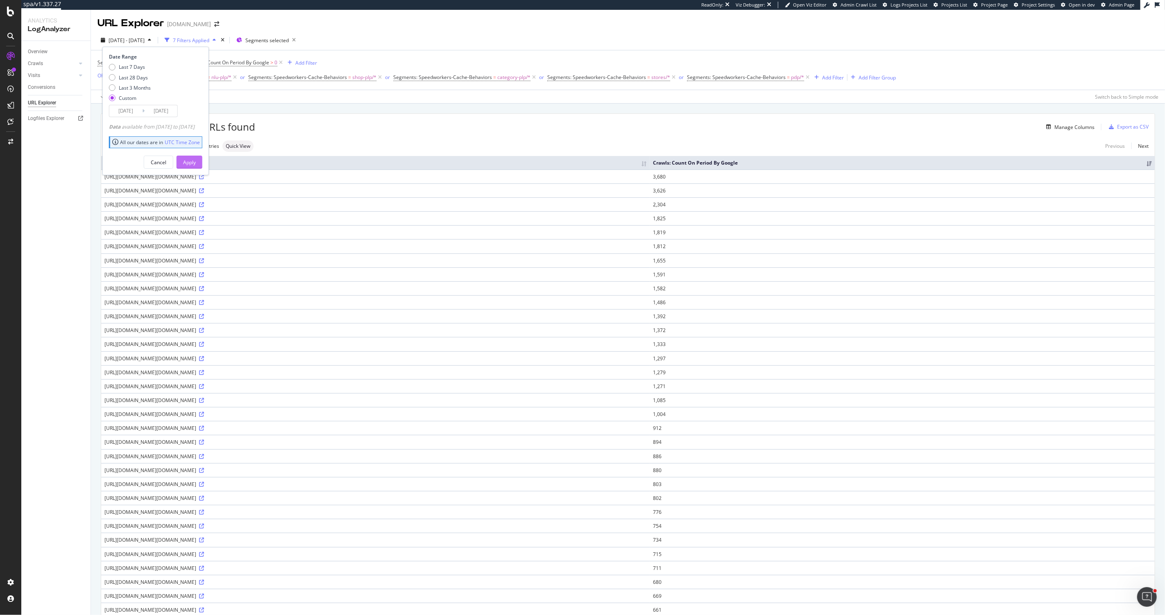
click at [202, 166] on button "Apply" at bounding box center [190, 162] width 26 height 13
click at [233, 78] on icon at bounding box center [234, 77] width 7 height 8
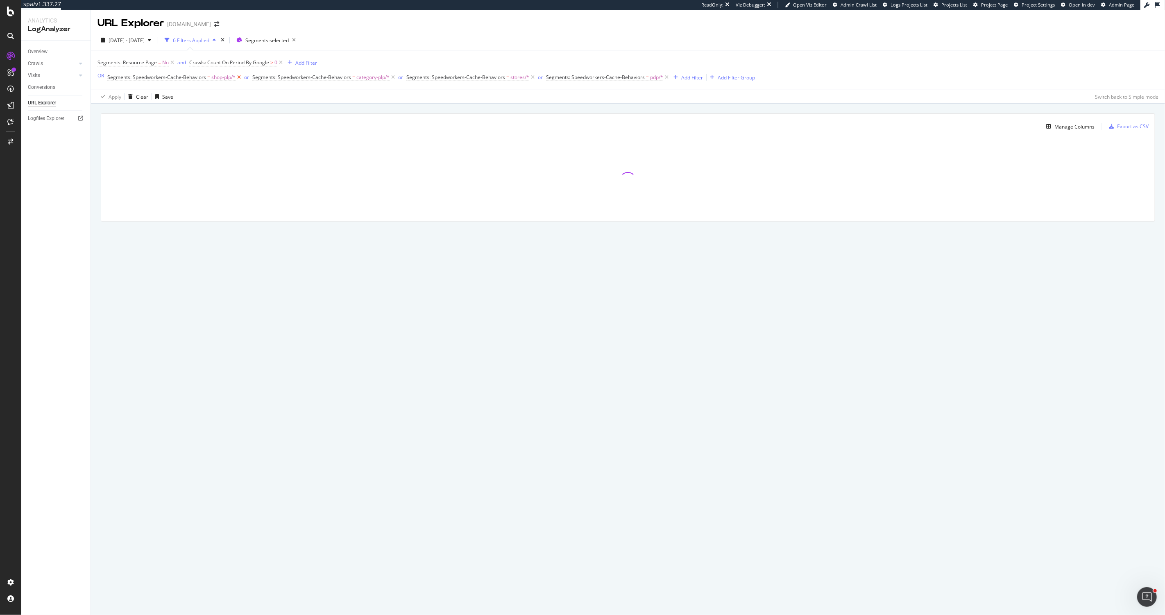
click at [233, 78] on span "shop-plp/*" at bounding box center [223, 77] width 24 height 11
click at [238, 77] on icon at bounding box center [238, 77] width 7 height 8
click at [248, 78] on icon at bounding box center [247, 77] width 7 height 8
click at [237, 78] on span "or" at bounding box center [242, 77] width 10 height 11
click at [234, 78] on icon at bounding box center [233, 77] width 7 height 8
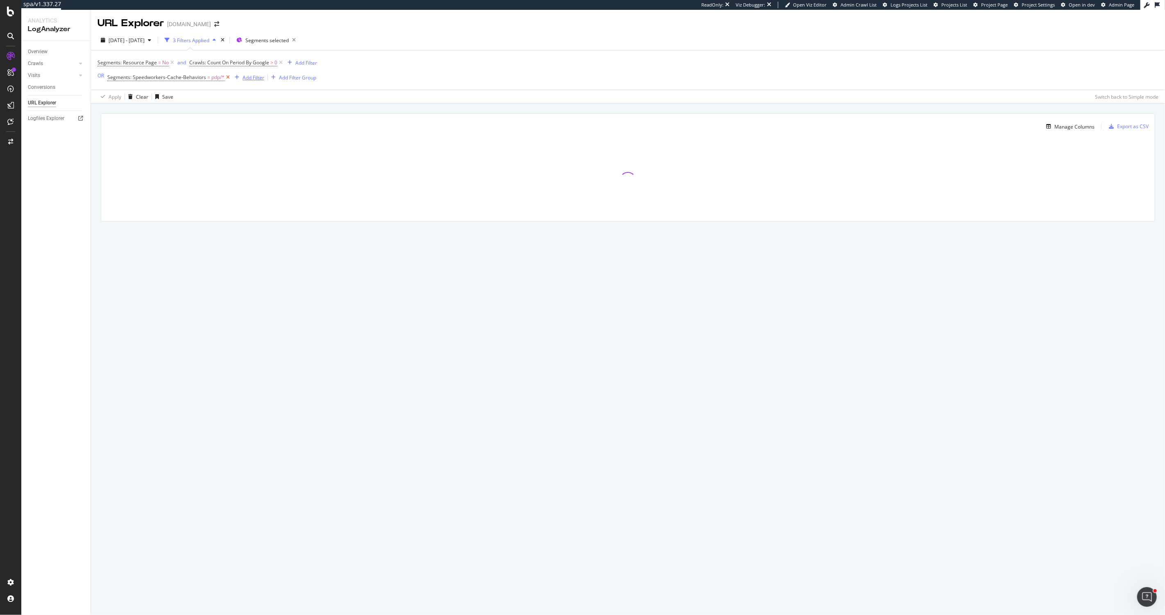
click at [235, 78] on icon "button" at bounding box center [237, 77] width 5 height 5
click at [227, 77] on icon at bounding box center [227, 77] width 7 height 8
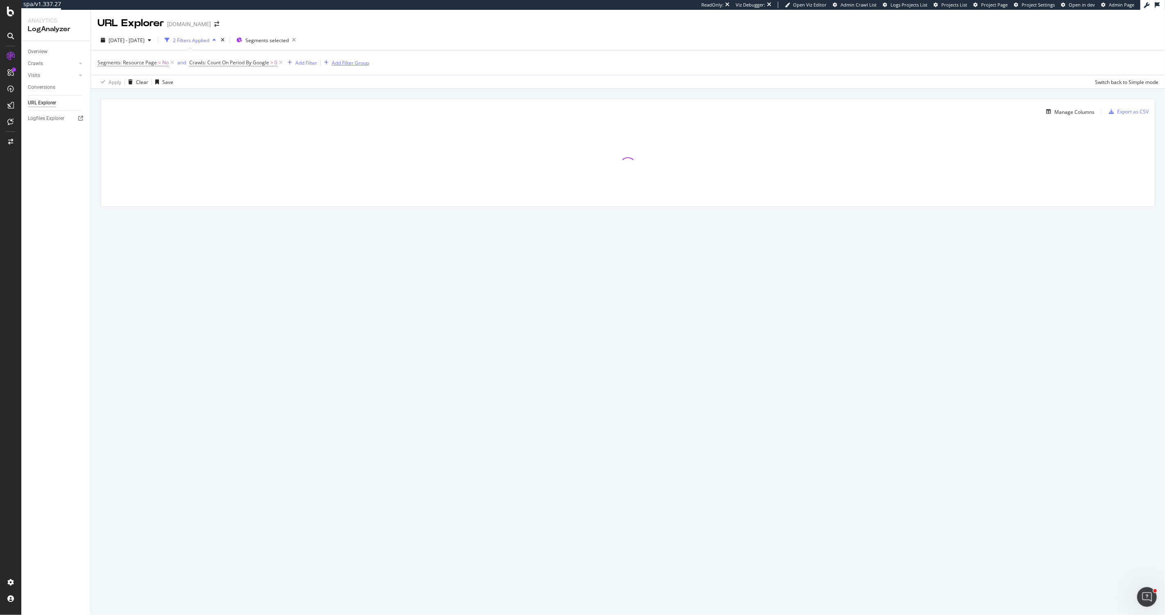
click at [344, 62] on div "Add Filter Group" at bounding box center [350, 62] width 37 height 7
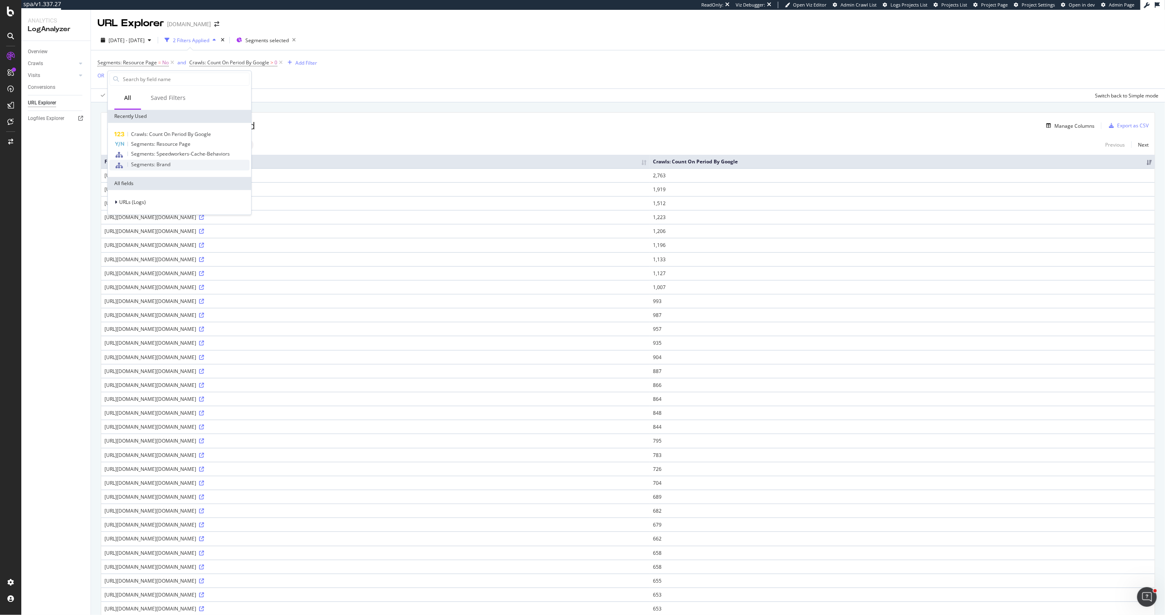
click at [138, 163] on span "Segments: Brand" at bounding box center [150, 164] width 39 height 7
click at [143, 112] on div at bounding box center [159, 112] width 89 height 13
click at [189, 138] on span "Select" at bounding box center [182, 137] width 14 height 7
click at [152, 145] on icon "button" at bounding box center [150, 145] width 5 height 5
click at [189, 78] on div "Add Filter" at bounding box center [194, 77] width 22 height 7
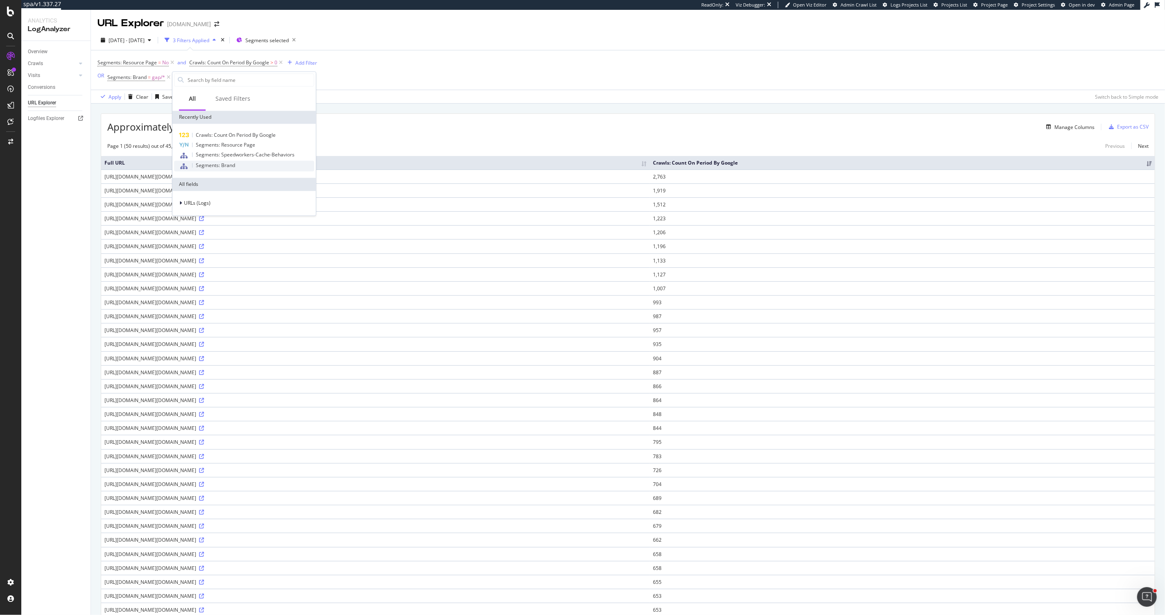
click at [211, 165] on span "Segments: Brand" at bounding box center [215, 165] width 39 height 7
click at [204, 119] on div at bounding box center [223, 114] width 89 height 13
click at [256, 148] on span "Select" at bounding box center [254, 147] width 14 height 7
click at [256, 145] on div "Apply" at bounding box center [262, 146] width 13 height 7
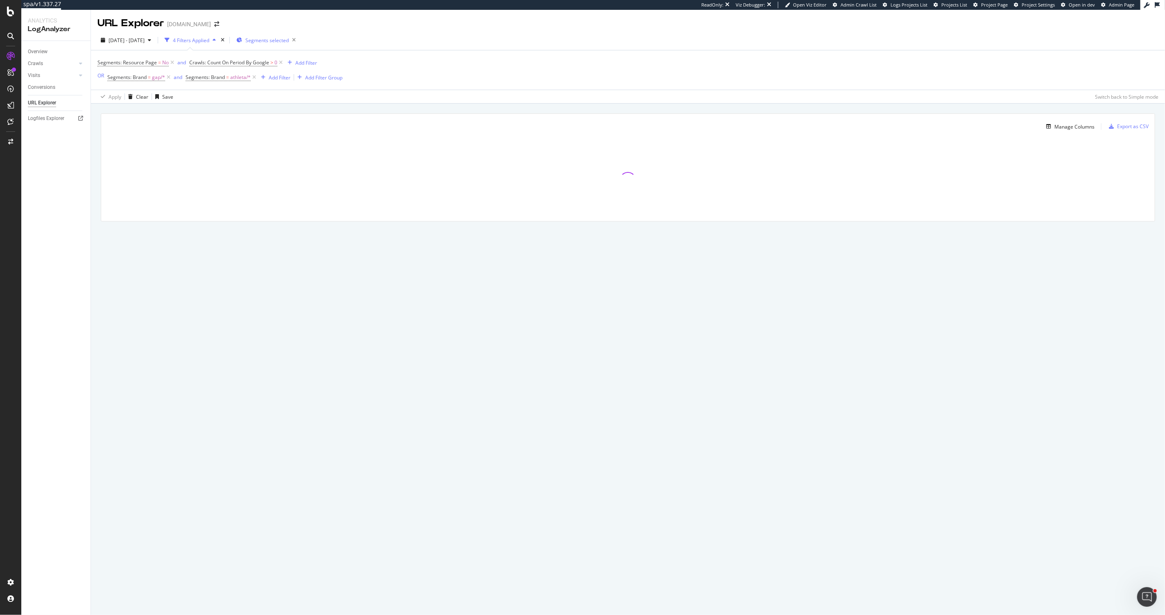
click at [279, 35] on div "Segments selected" at bounding box center [267, 39] width 63 height 11
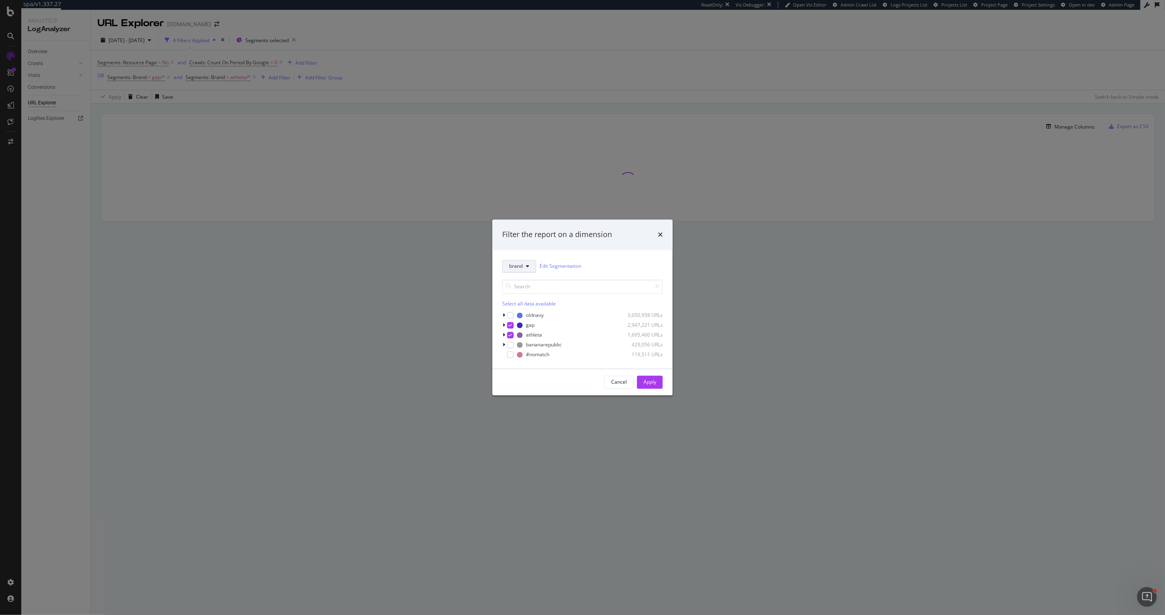
click at [511, 264] on span "brand" at bounding box center [516, 266] width 14 height 7
click at [554, 381] on span "speedworkers-cache-behaviors" at bounding box center [560, 378] width 103 height 7
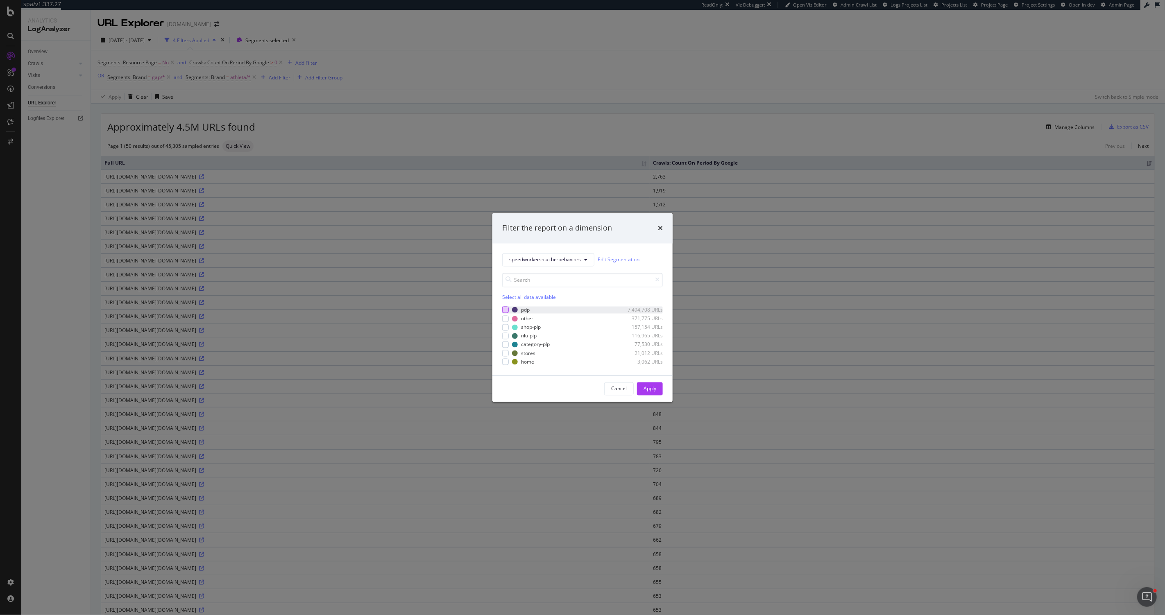
click at [506, 310] on div "modal" at bounding box center [505, 310] width 7 height 7
click at [506, 325] on div "modal" at bounding box center [505, 327] width 7 height 7
click at [505, 336] on div "modal" at bounding box center [505, 336] width 7 height 7
click at [504, 344] on div "modal" at bounding box center [505, 345] width 7 height 7
click at [505, 354] on div "modal" at bounding box center [505, 353] width 7 height 7
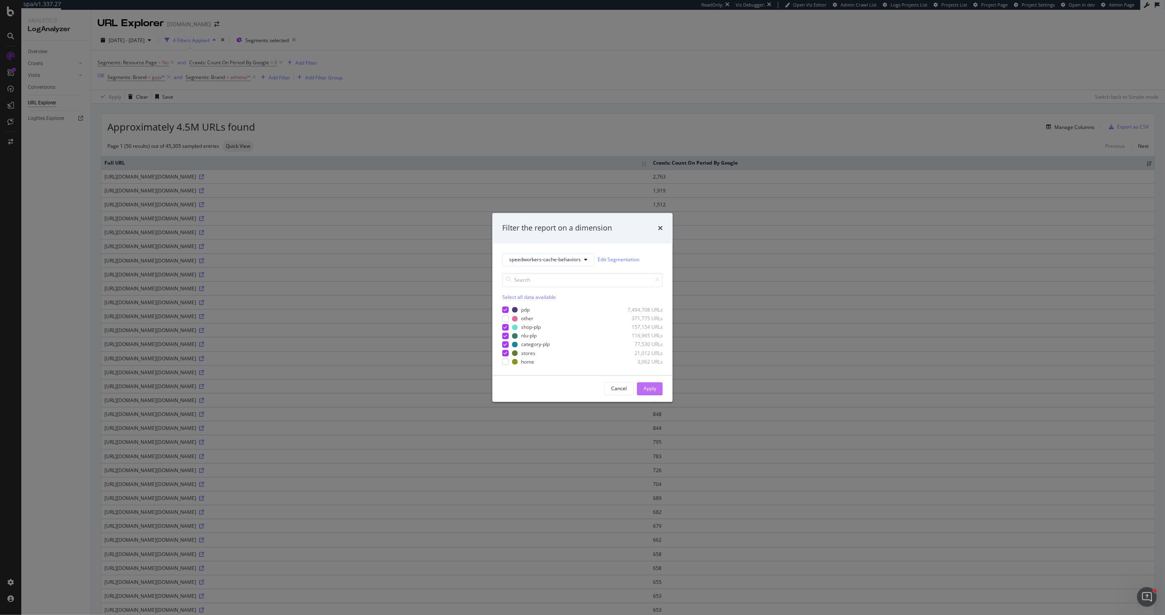
click at [648, 384] on div "Apply" at bounding box center [649, 388] width 13 height 12
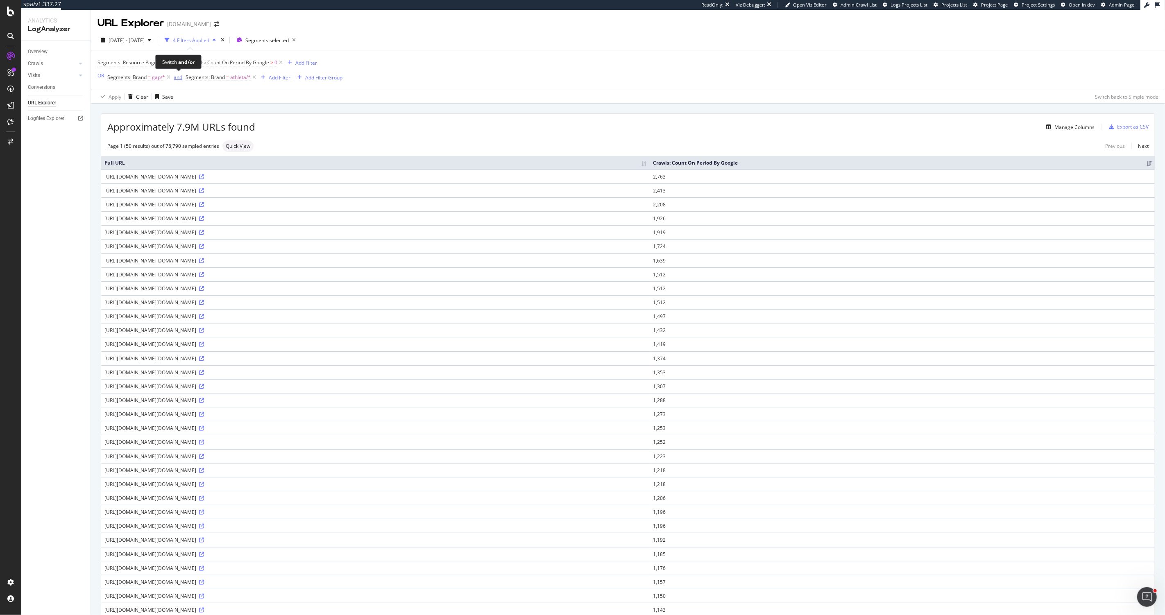
click at [181, 78] on div "and" at bounding box center [178, 77] width 9 height 7
click at [136, 40] on span "2025 Apr. 1st - Apr. 30th" at bounding box center [127, 40] width 36 height 7
click at [118, 109] on input "2025/04/01" at bounding box center [125, 110] width 33 height 11
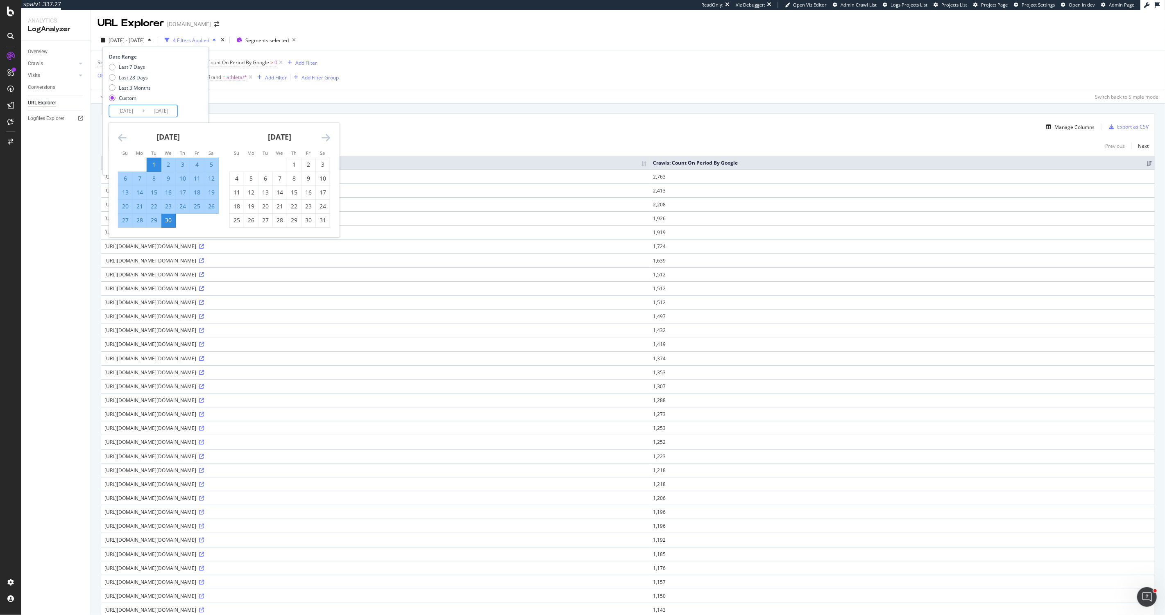
click at [329, 138] on icon "Move forward to switch to the next month." at bounding box center [325, 138] width 9 height 10
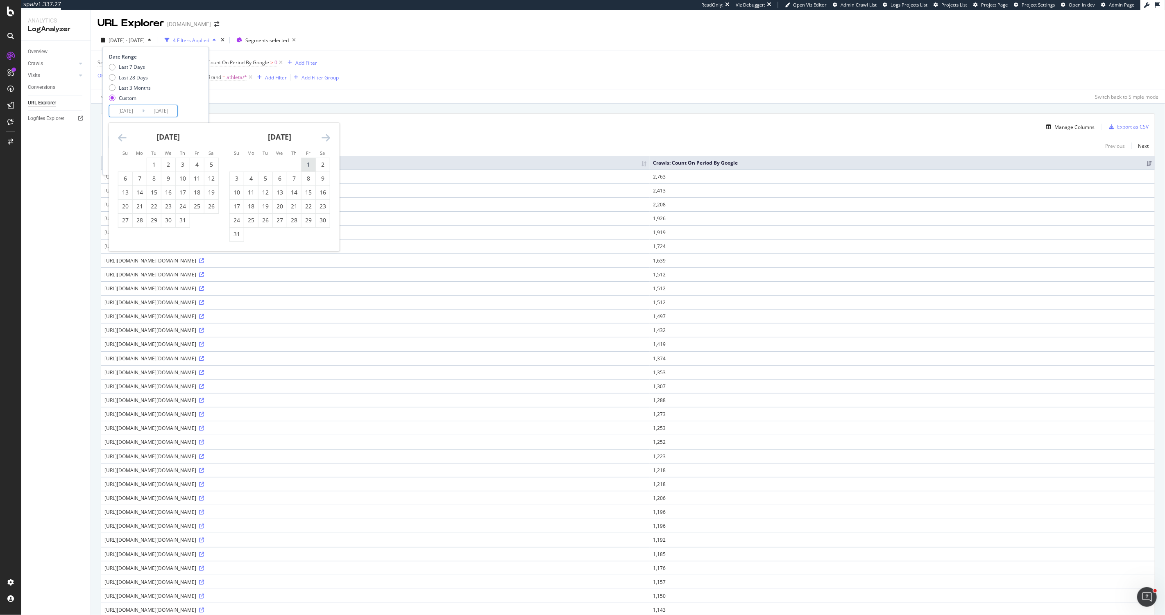
click at [305, 159] on div "1" at bounding box center [308, 165] width 14 height 14
type input "2025/08/01"
click at [241, 233] on div "31" at bounding box center [237, 234] width 14 height 8
type input "2025/08/31"
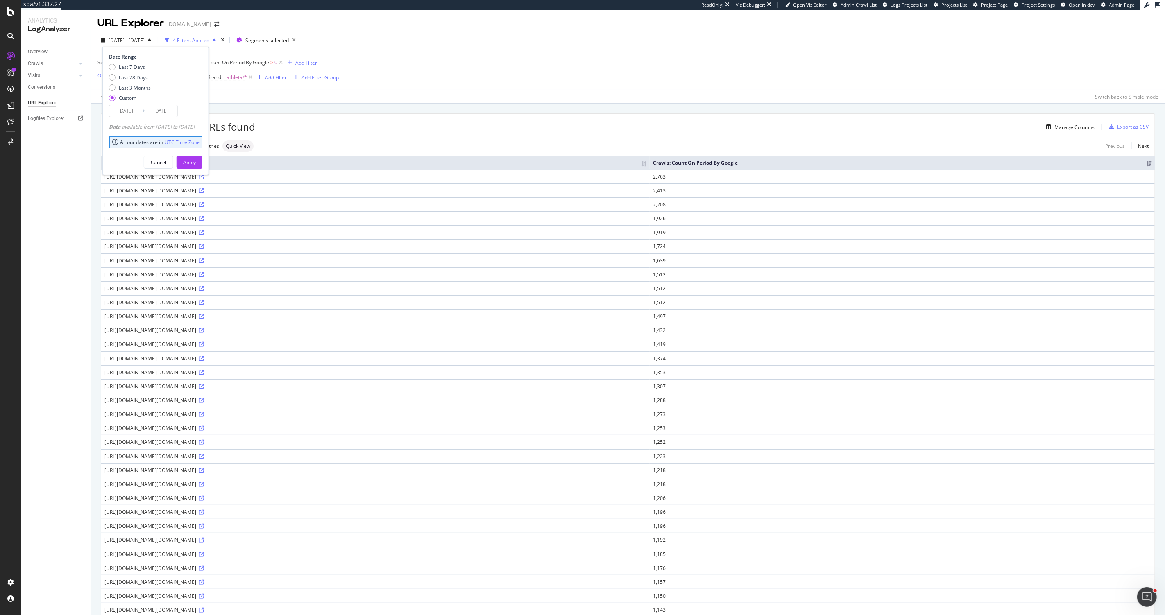
click at [202, 169] on div "Date Range Last 7 Days Last 28 Days Last 3 Months Custom 2025/08/01 Navigate fo…" at bounding box center [155, 111] width 106 height 129
click at [196, 165] on div "Apply" at bounding box center [189, 162] width 13 height 7
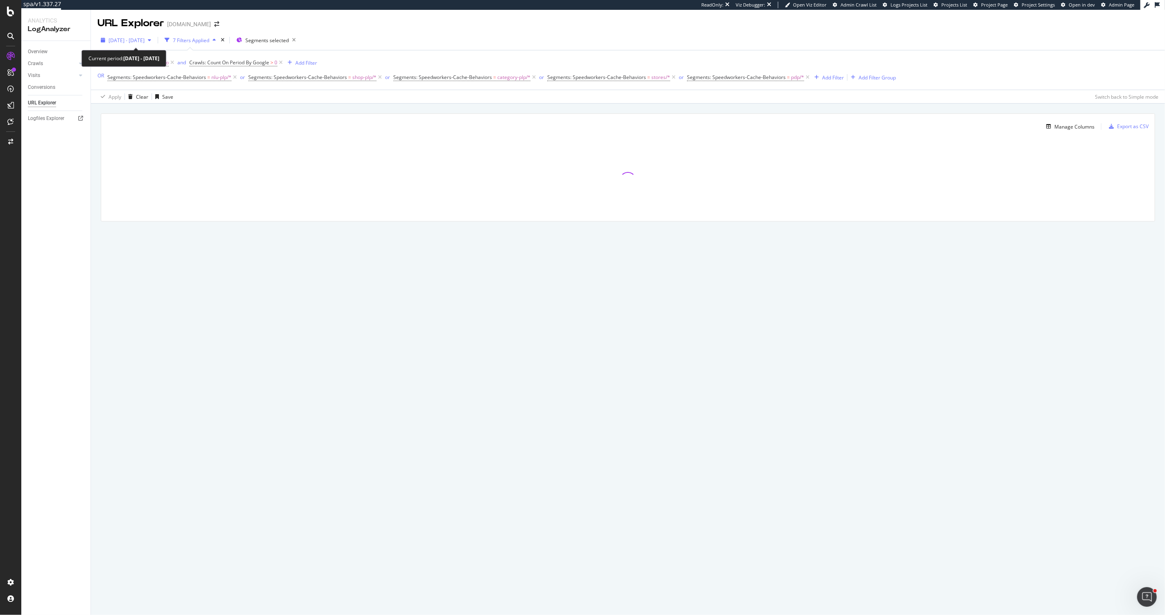
click at [124, 37] on span "[DATE] - [DATE]" at bounding box center [127, 40] width 36 height 7
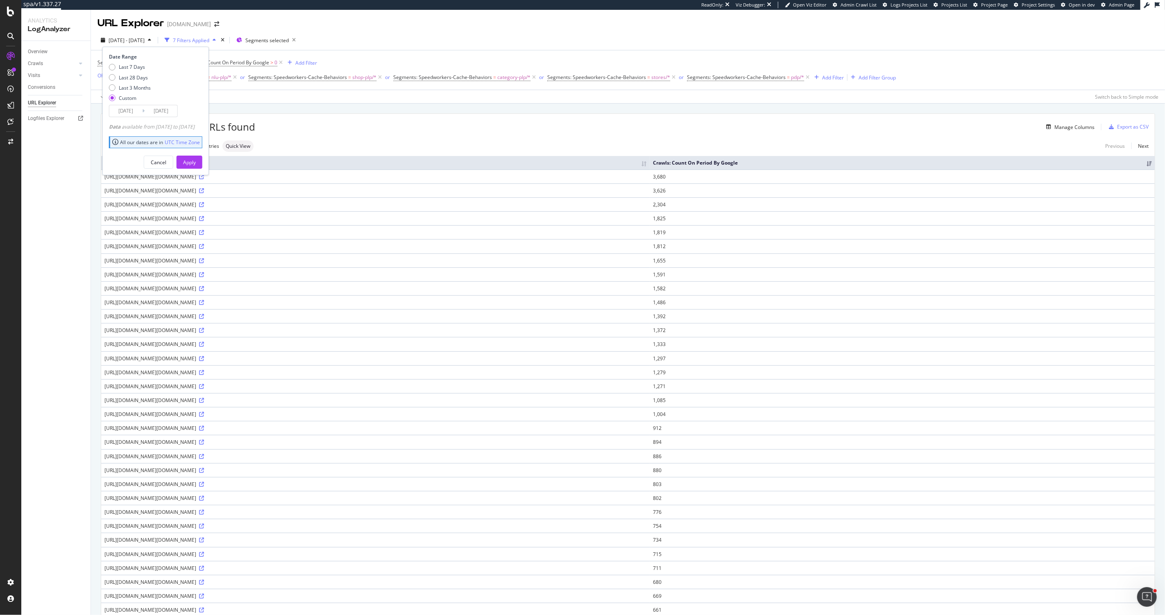
click at [140, 111] on input "[DATE]" at bounding box center [125, 110] width 33 height 11
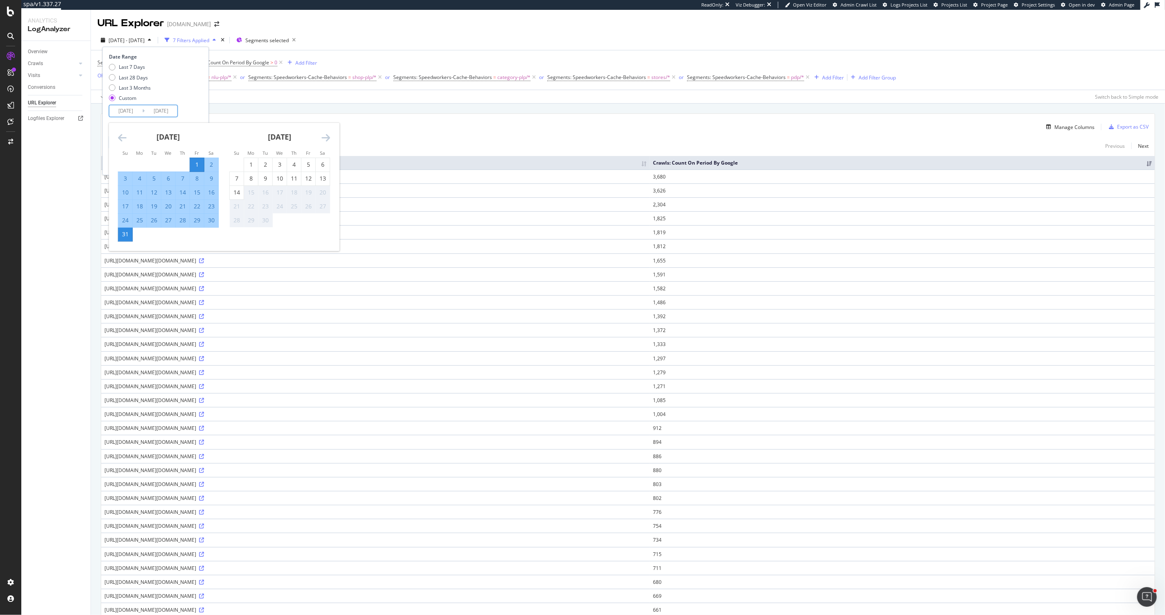
click at [125, 134] on icon "Move backward to switch to the previous month." at bounding box center [122, 138] width 9 height 10
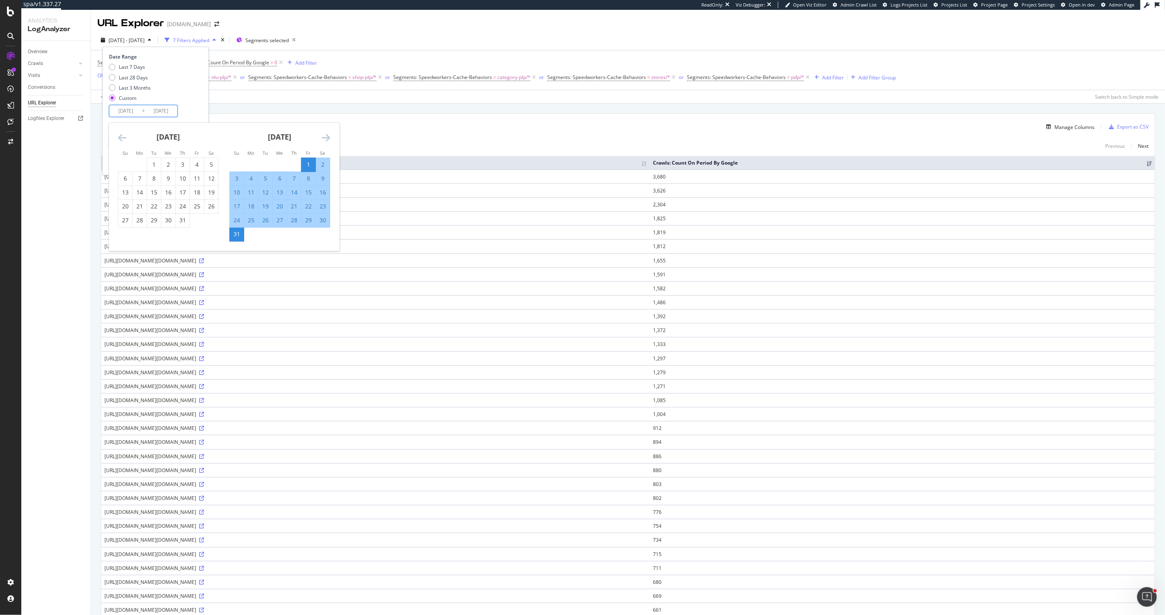
click at [125, 134] on icon "Move backward to switch to the previous month." at bounding box center [122, 138] width 9 height 10
click at [154, 159] on div "1" at bounding box center [154, 165] width 14 height 14
type input "[DATE]"
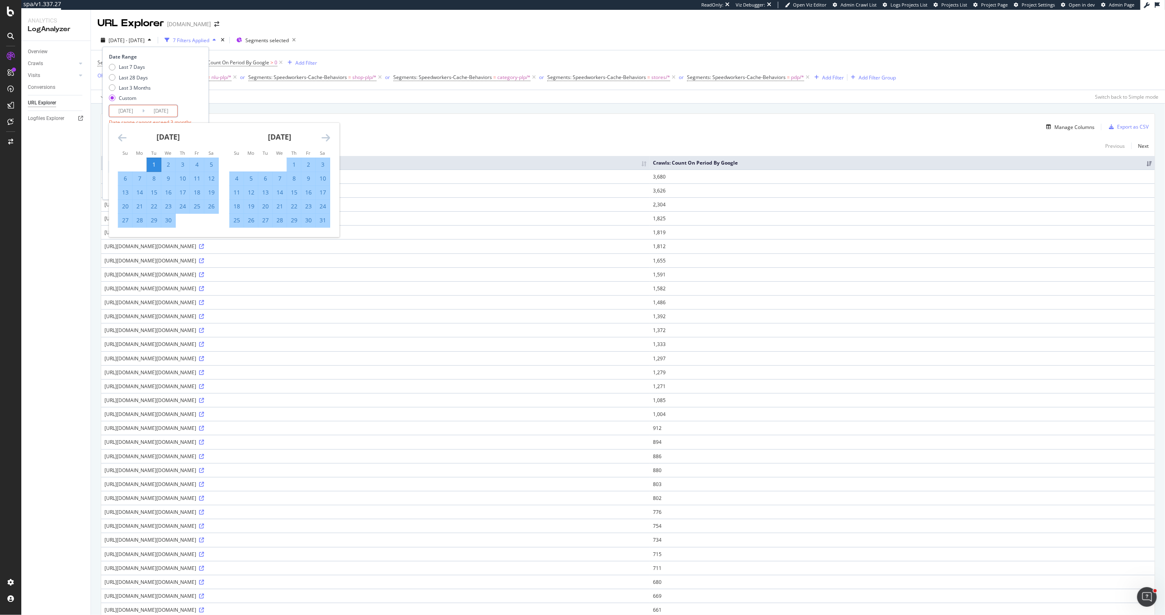
click at [164, 219] on div "30" at bounding box center [168, 220] width 14 height 8
type input "[DATE]"
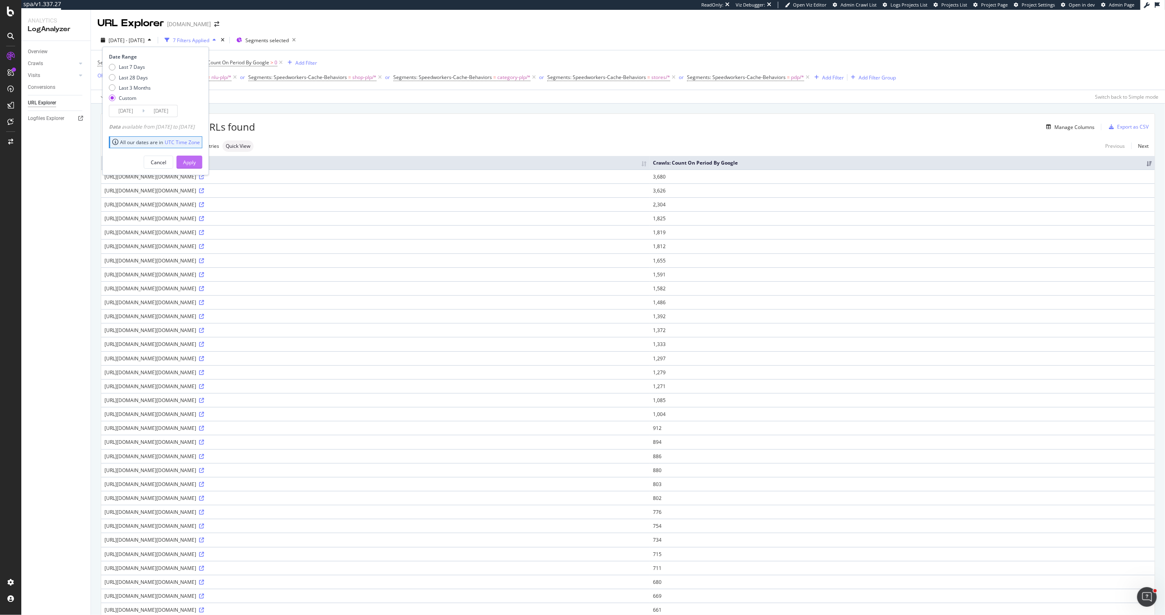
click at [196, 161] on div "Apply" at bounding box center [189, 162] width 13 height 7
click at [208, 41] on div "7 Filters Applied" at bounding box center [191, 40] width 36 height 7
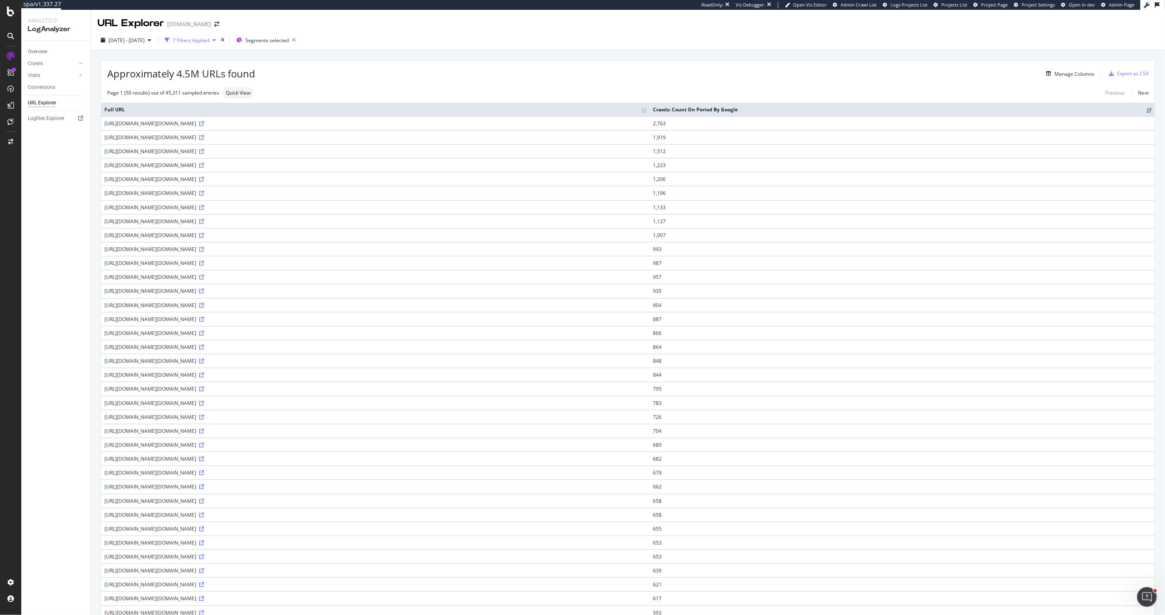
click at [208, 41] on div "7 Filters Applied" at bounding box center [191, 40] width 36 height 7
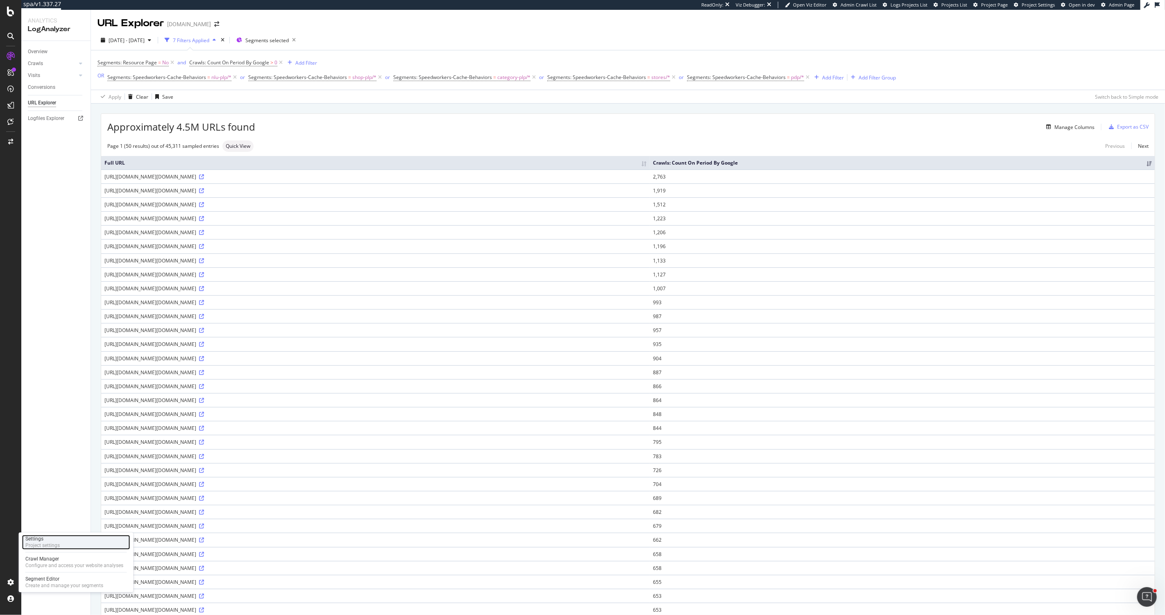
click at [38, 543] on div "Project settings" at bounding box center [42, 545] width 34 height 7
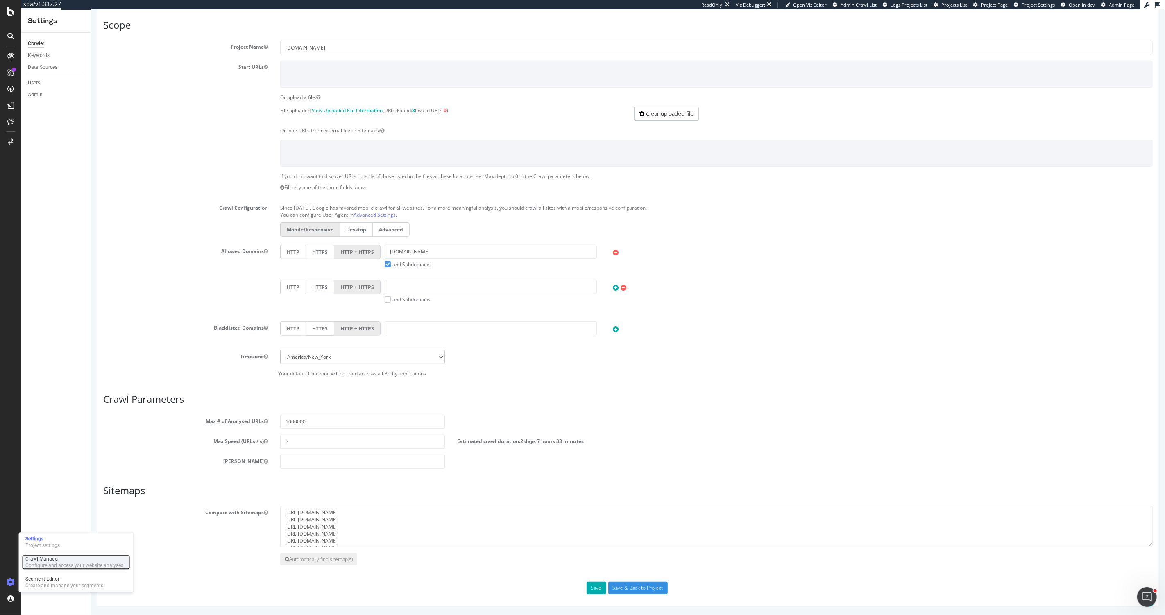
click at [54, 556] on div "Crawl Manager" at bounding box center [74, 559] width 98 height 7
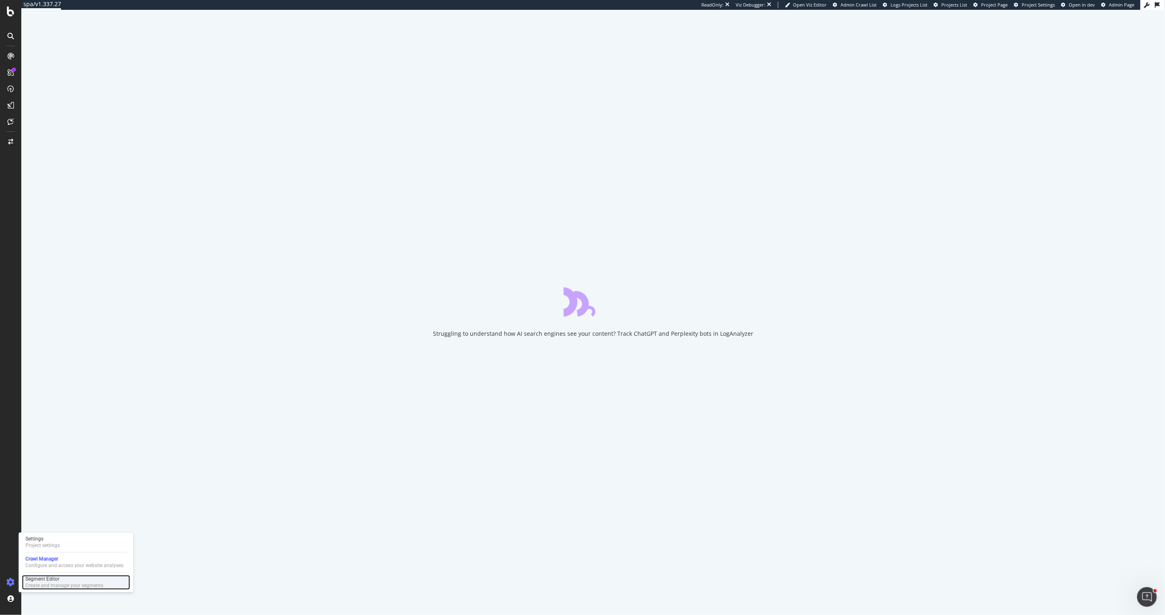
click at [36, 582] on div "Create and manage your segments" at bounding box center [64, 585] width 78 height 7
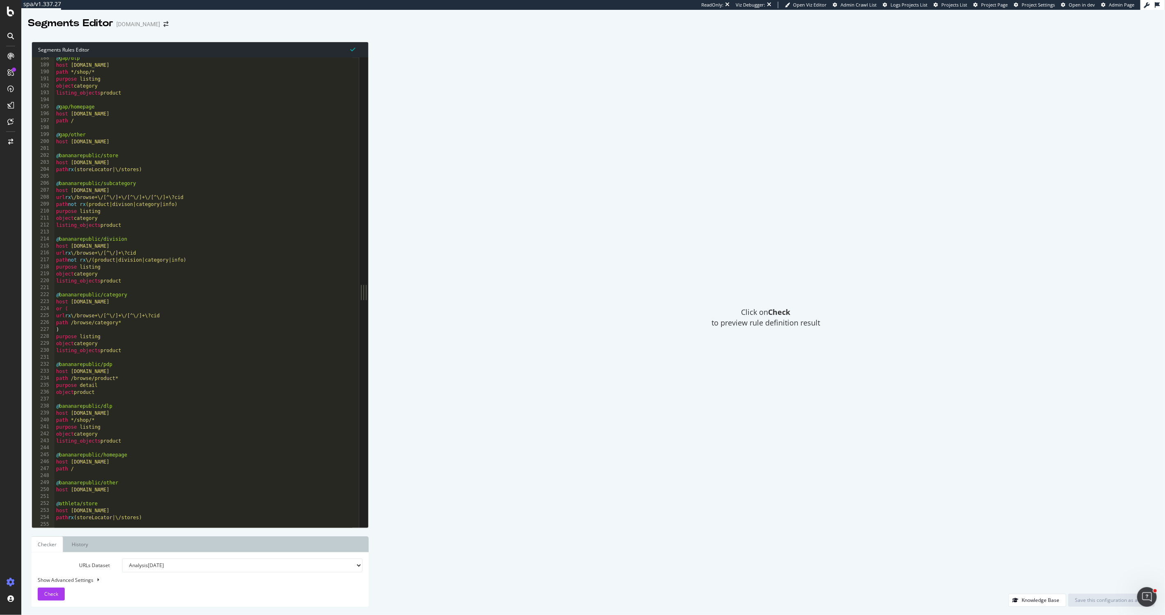
scroll to position [637, 0]
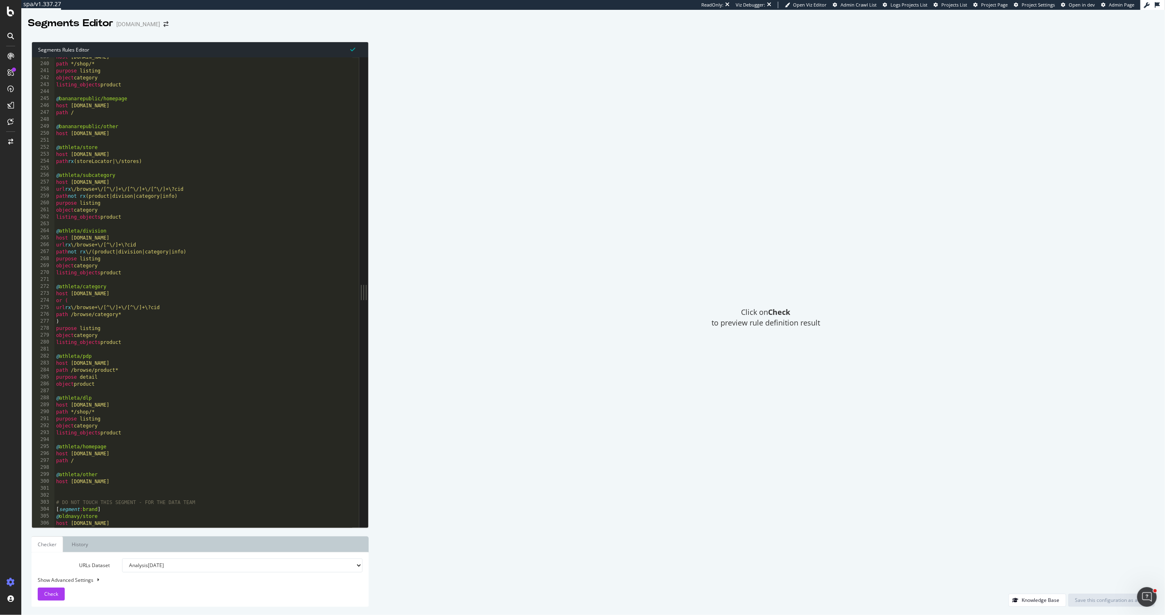
type textarea "host [DOMAIN_NAME]"
click at [263, 131] on div "host [DOMAIN_NAME] path */shop/* purpose listing object category listing_object…" at bounding box center [369, 292] width 631 height 477
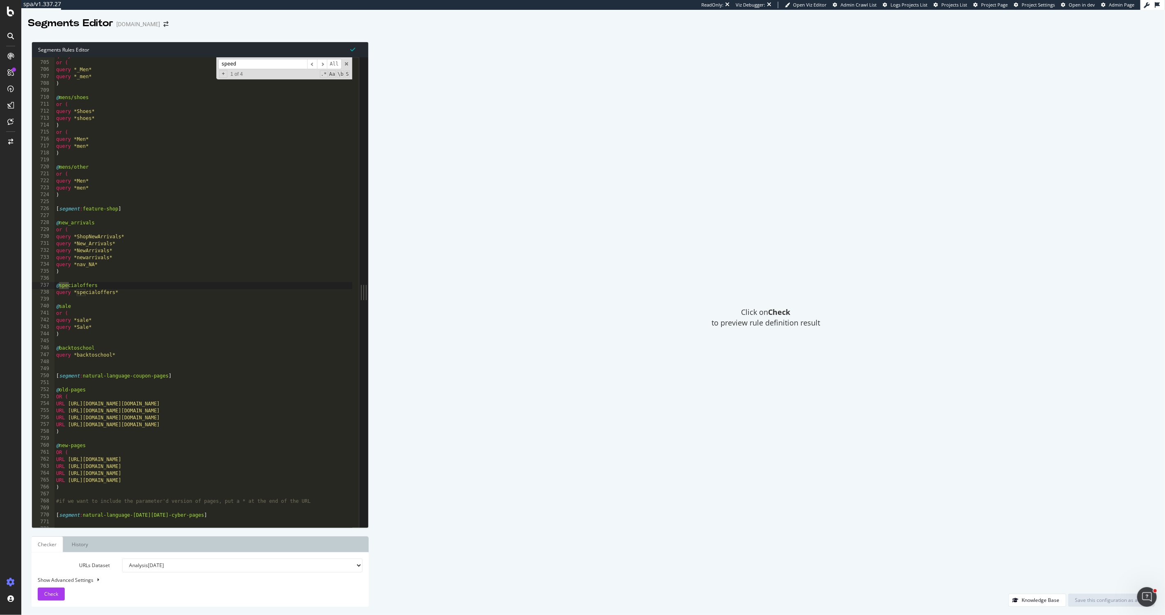
scroll to position [12427, 0]
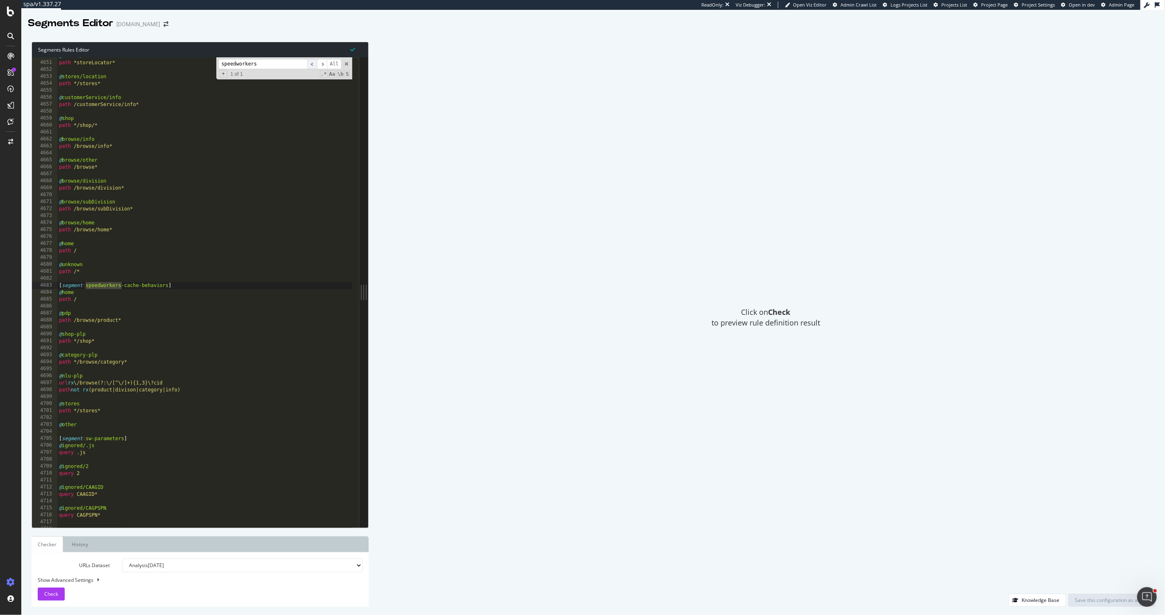
type input "speedworkers"
click at [312, 65] on span "​" at bounding box center [312, 64] width 10 height 10
click at [319, 65] on span "​" at bounding box center [322, 64] width 10 height 10
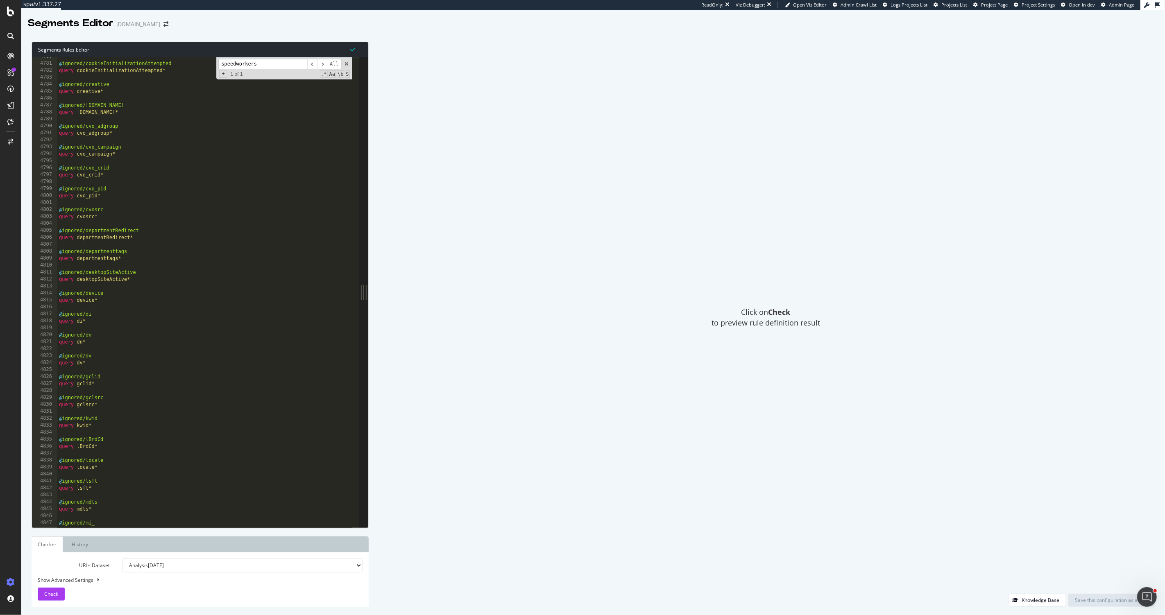
scroll to position [12722, 0]
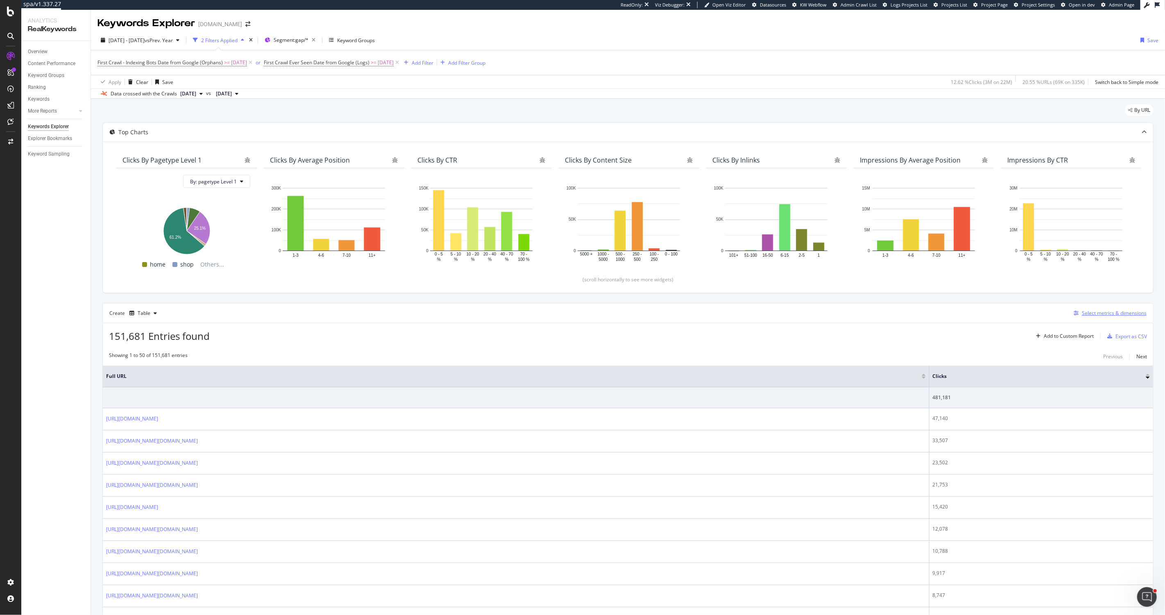
click at [1102, 312] on div "Select metrics & dimensions" at bounding box center [1114, 313] width 65 height 7
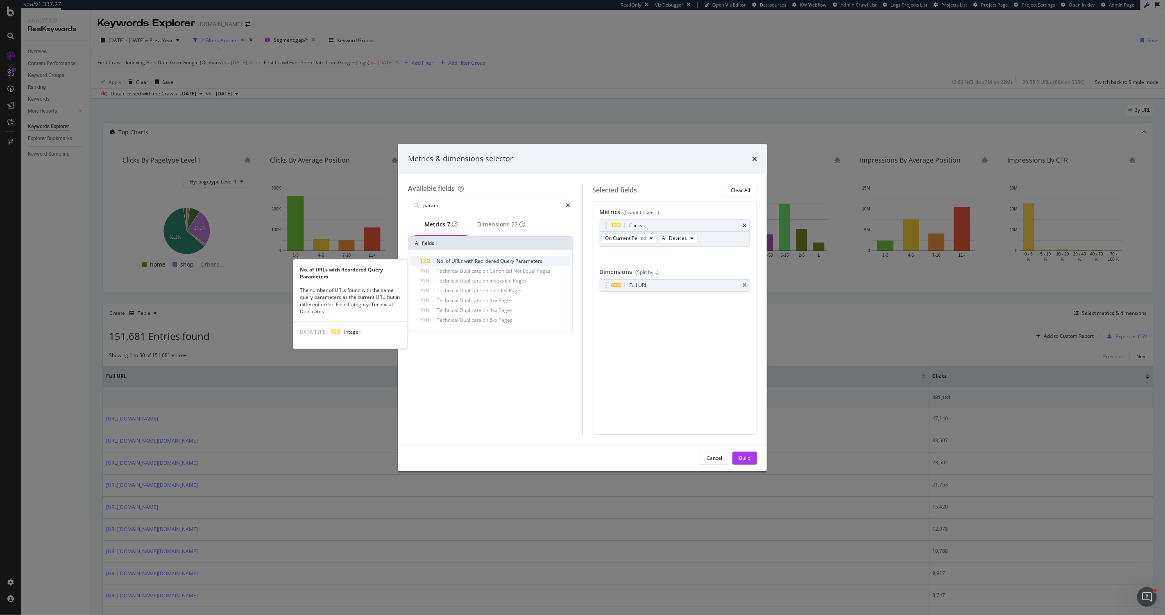
type input "param"
click at [486, 266] on div "No. of URLs with Reordered Query Parameters" at bounding box center [495, 261] width 151 height 10
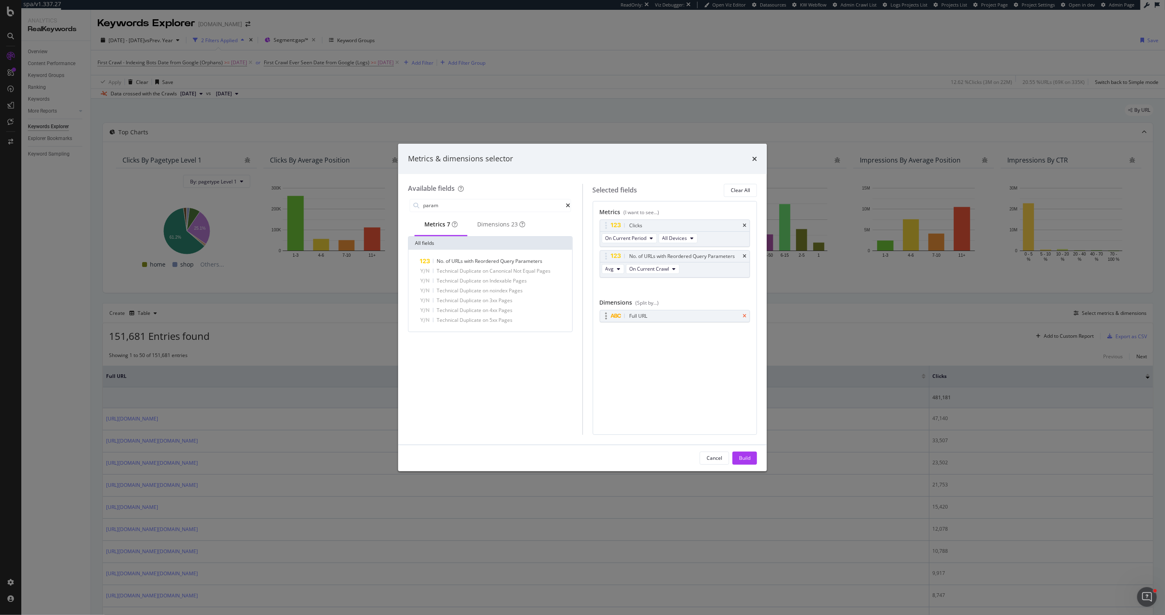
click at [746, 316] on icon "times" at bounding box center [744, 316] width 4 height 5
click at [756, 154] on div "times" at bounding box center [754, 159] width 5 height 11
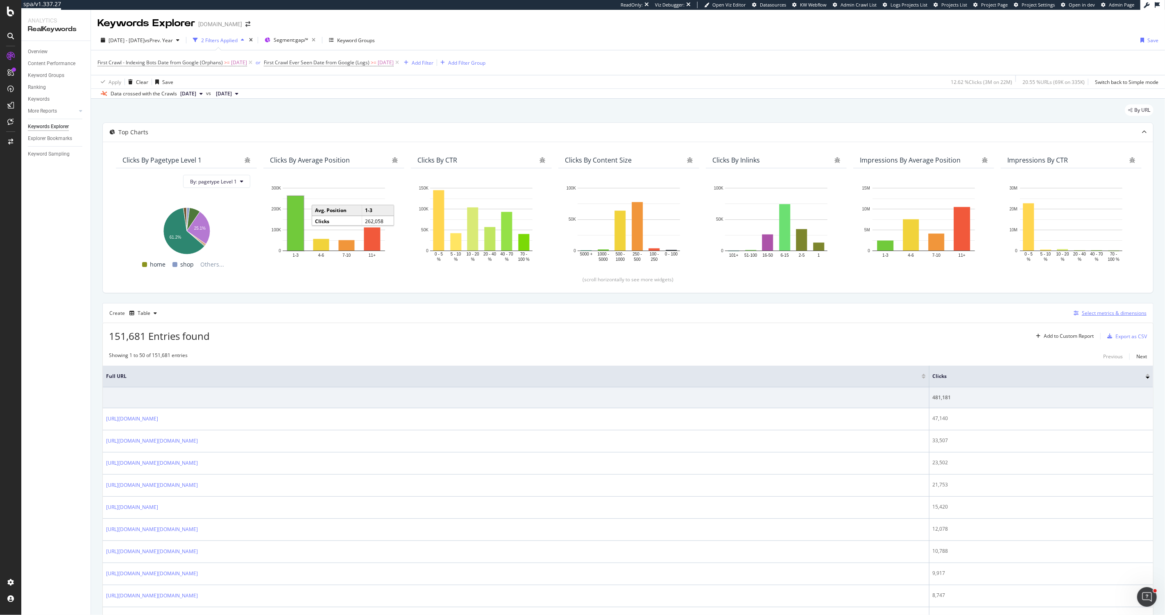
click at [1101, 312] on div "Select metrics & dimensions" at bounding box center [1114, 313] width 65 height 7
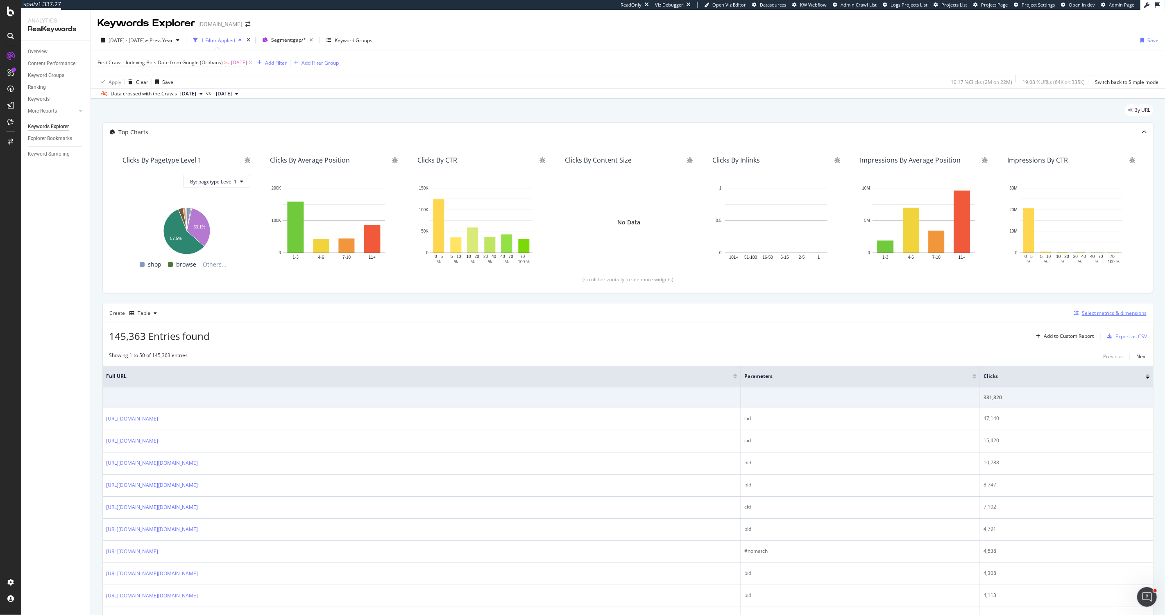
click at [1086, 314] on div "Select metrics & dimensions" at bounding box center [1114, 313] width 65 height 7
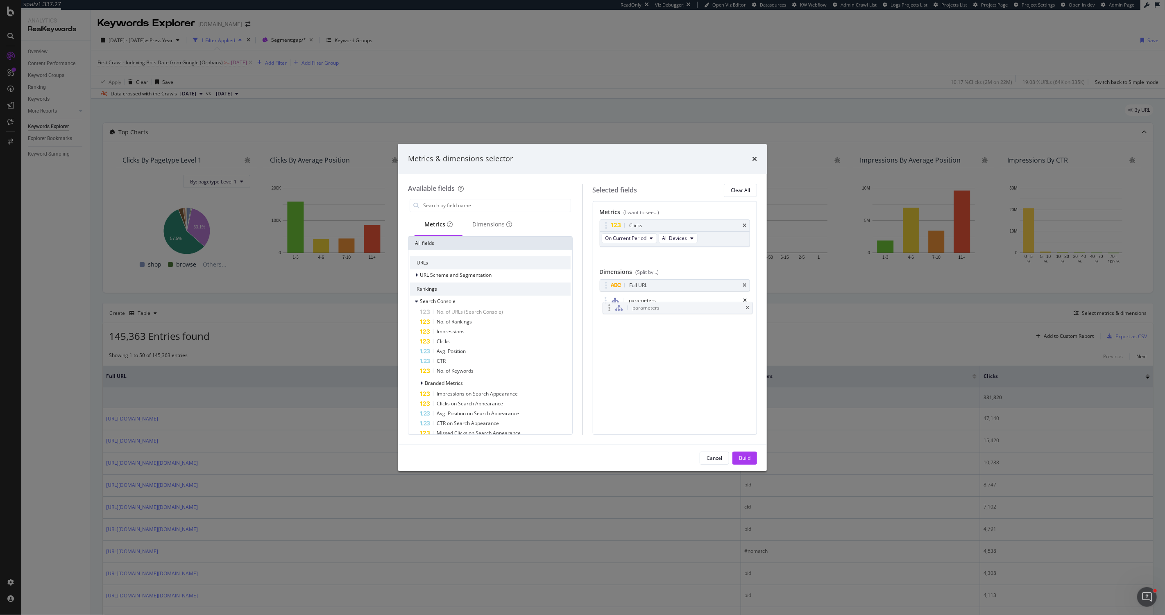
drag, startPoint x: 637, startPoint y: 301, endPoint x: 639, endPoint y: 309, distance: 8.4
click at [639, 309] on body "spa/v1.337.27 ReadOnly: Viz Debugger: Open Viz Editor Datasources KW Webflow Ad…" at bounding box center [582, 307] width 1165 height 615
click at [745, 285] on icon "times" at bounding box center [744, 285] width 4 height 5
click at [751, 461] on button "Build" at bounding box center [744, 458] width 25 height 13
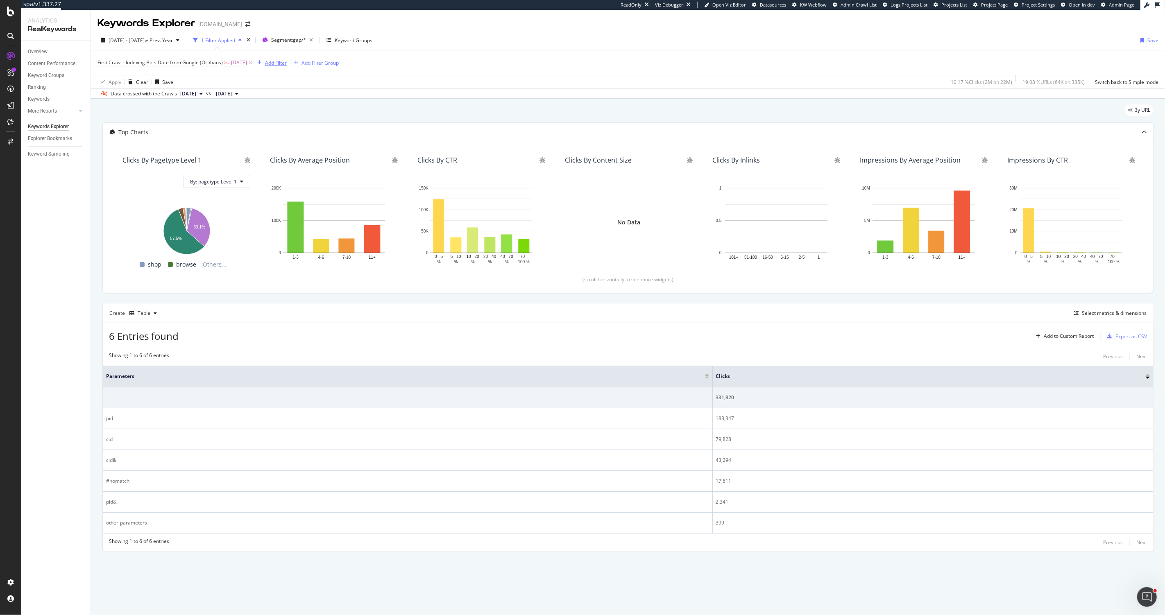
click at [287, 66] on div "Add Filter" at bounding box center [276, 62] width 22 height 7
type input "has cli"
click at [299, 119] on span "Has" at bounding box center [297, 119] width 10 height 7
click at [374, 73] on div "Apply" at bounding box center [380, 69] width 13 height 7
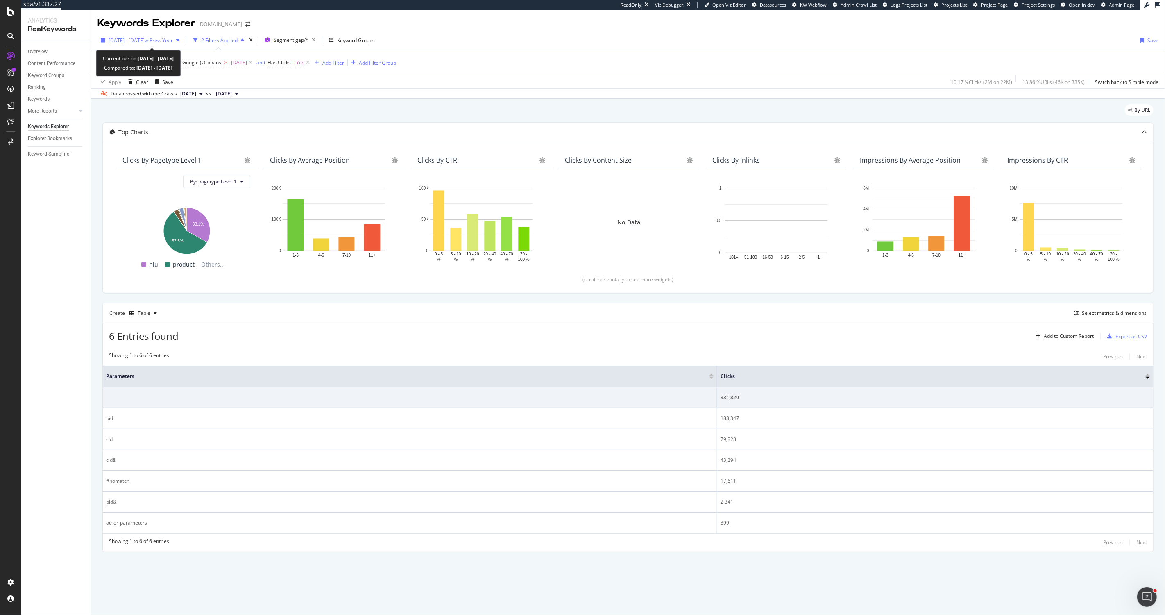
click at [145, 41] on span "[DATE] - [DATE]" at bounding box center [127, 40] width 36 height 7
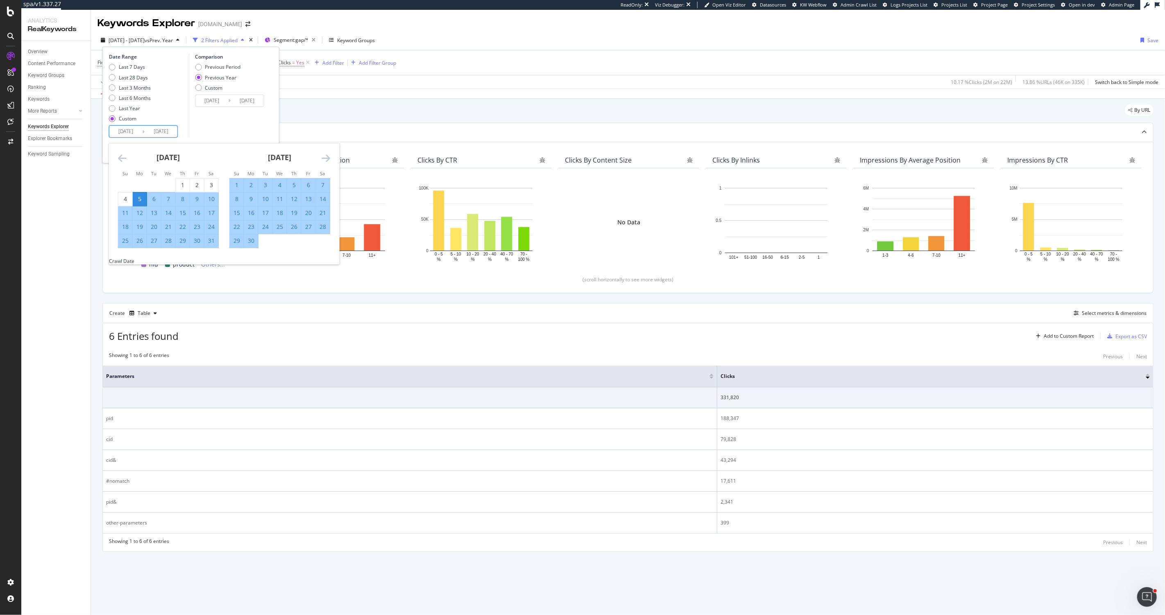
click at [128, 130] on input "[DATE]" at bounding box center [125, 131] width 33 height 11
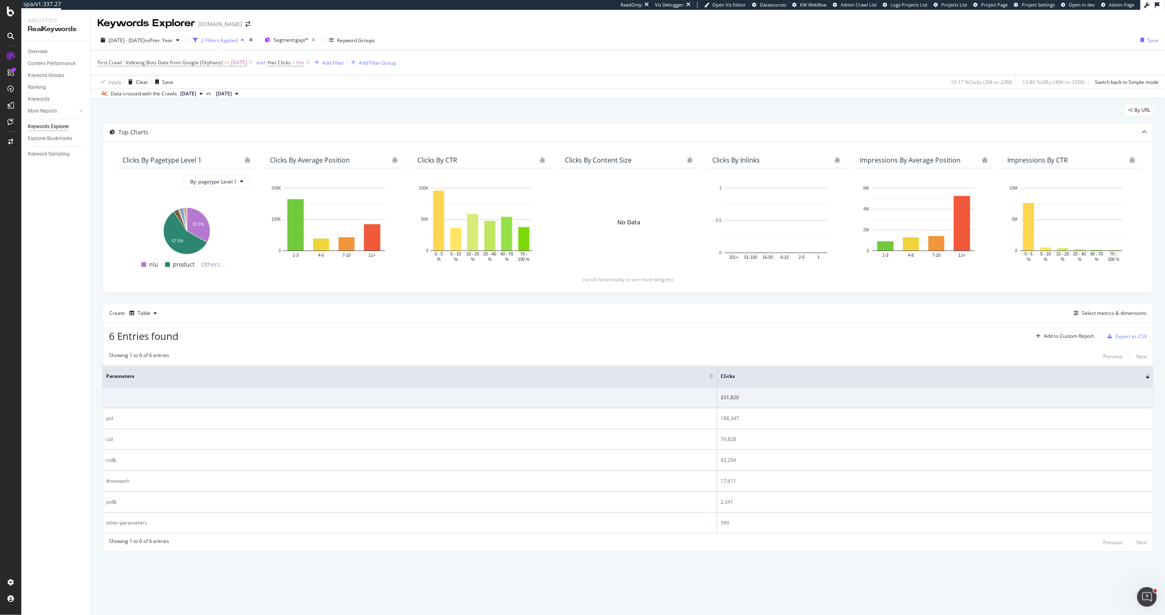
click at [292, 115] on div "By URL" at bounding box center [627, 113] width 1051 height 18
click at [1089, 318] on button "Select metrics & dimensions" at bounding box center [1108, 313] width 76 height 10
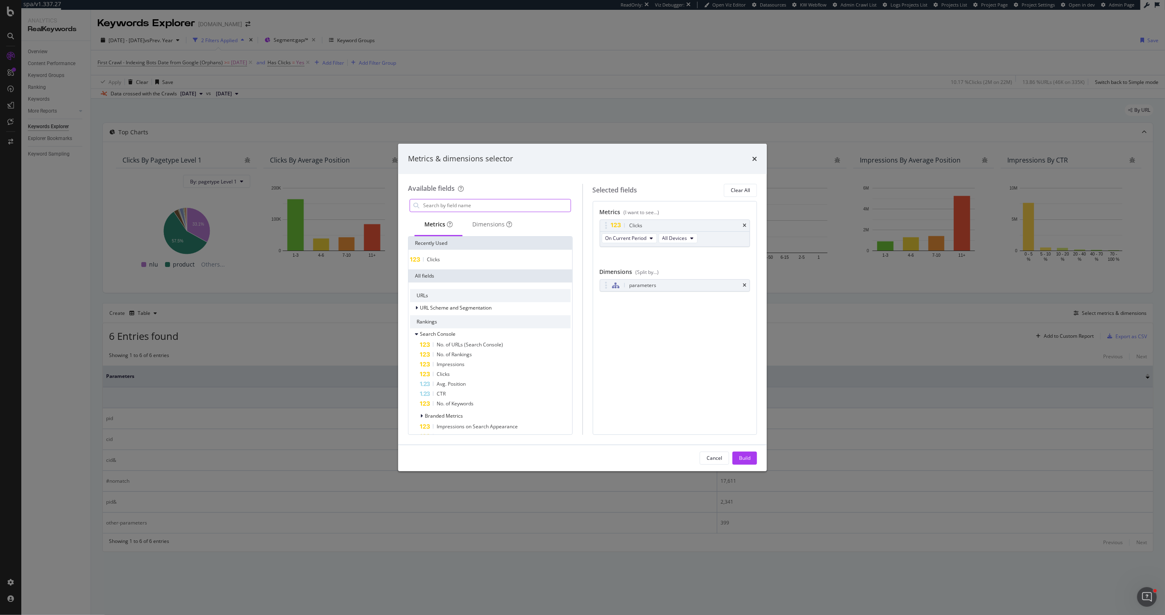
click at [471, 204] on input "modal" at bounding box center [496, 205] width 148 height 12
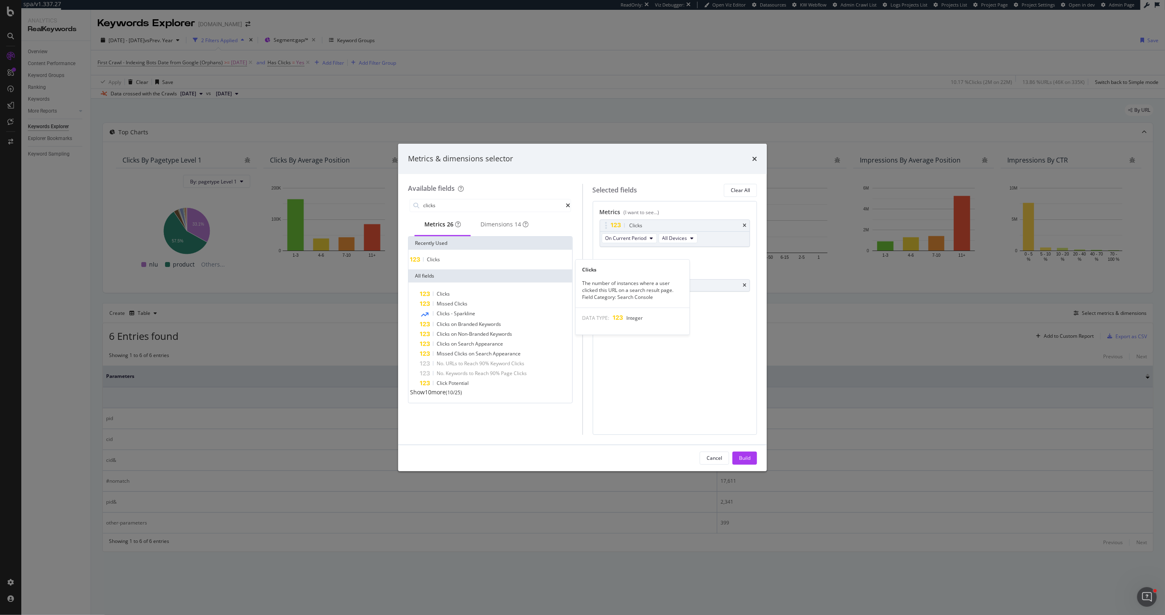
type input "clicks"
click at [440, 263] on span "Clicks" at bounding box center [433, 259] width 13 height 7
click at [745, 457] on div "Build" at bounding box center [744, 458] width 11 height 7
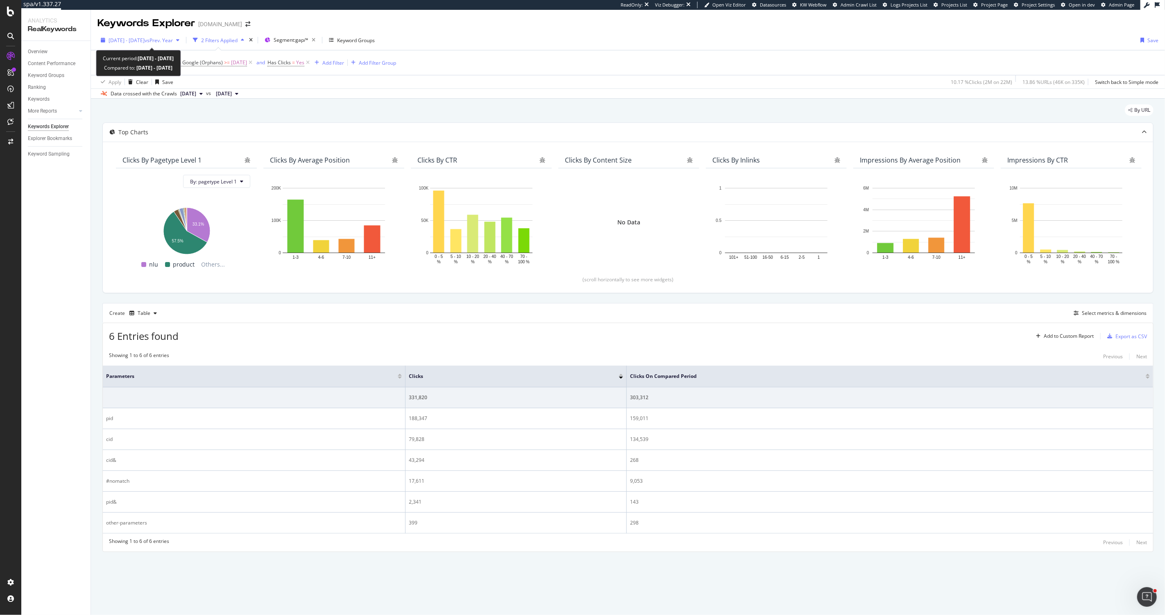
click at [131, 39] on span "[DATE] - [DATE]" at bounding box center [127, 40] width 36 height 7
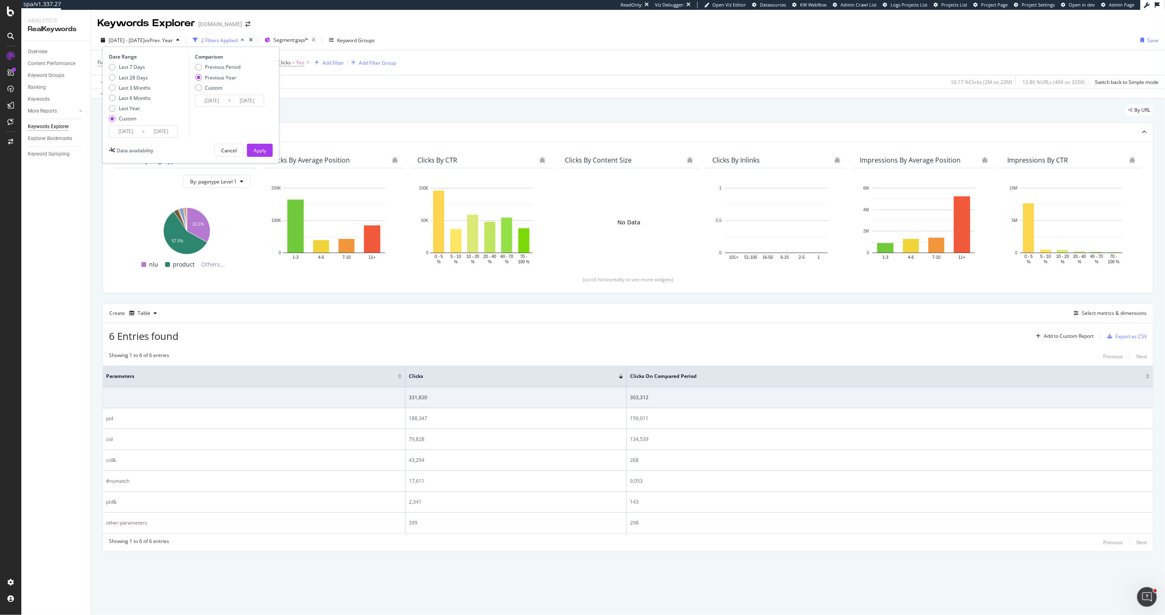
click at [494, 312] on div "Create Table Select metrics & dimensions" at bounding box center [627, 313] width 1051 height 20
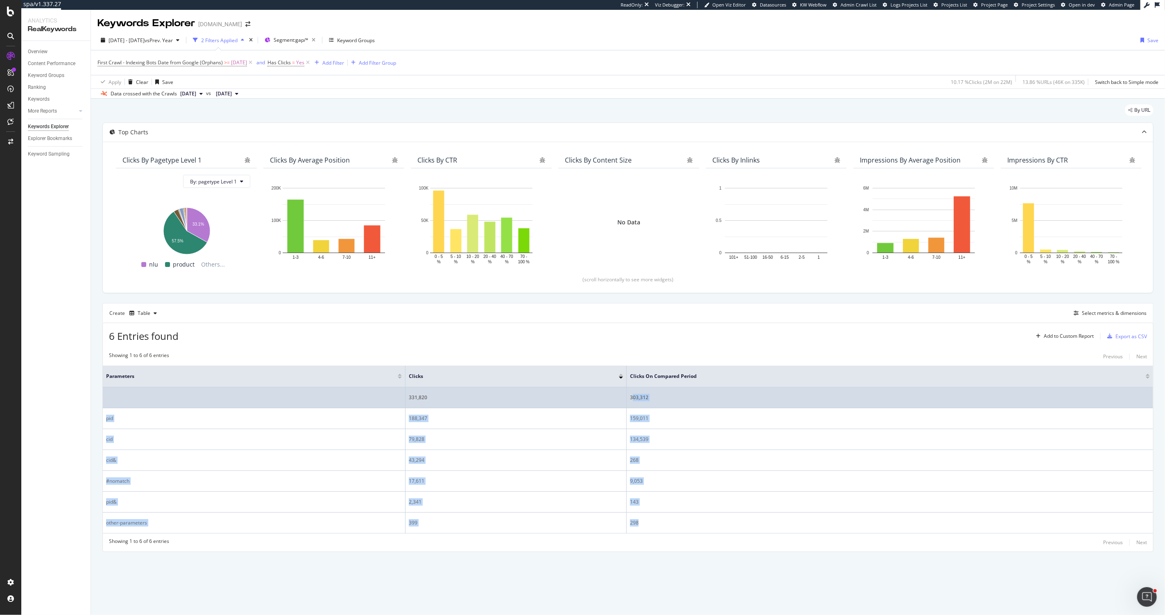
drag, startPoint x: 645, startPoint y: 523, endPoint x: 634, endPoint y: 396, distance: 127.4
click at [634, 396] on tbody "331,820 303,312 pid 188,347 159,011 cid 79,828 134,539 cid& 43,294 268 #nomatch…" at bounding box center [628, 460] width 1050 height 146
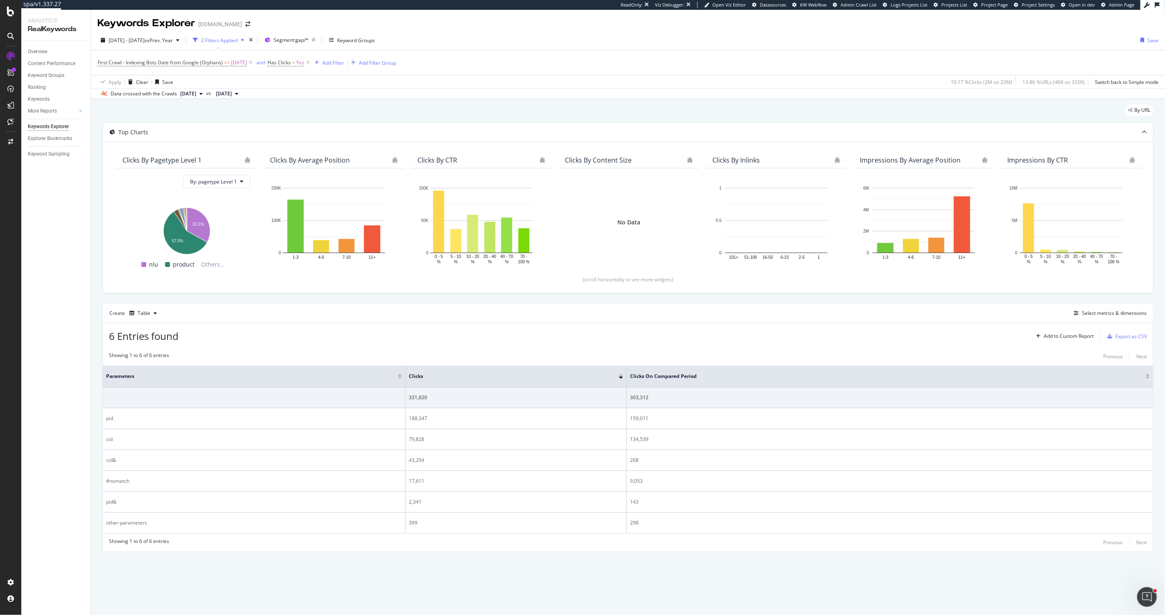
drag, startPoint x: 616, startPoint y: 343, endPoint x: 618, endPoint y: 313, distance: 29.6
click at [616, 343] on div "6 Entries found Add to Custom Report Export as CSV" at bounding box center [628, 333] width 1050 height 20
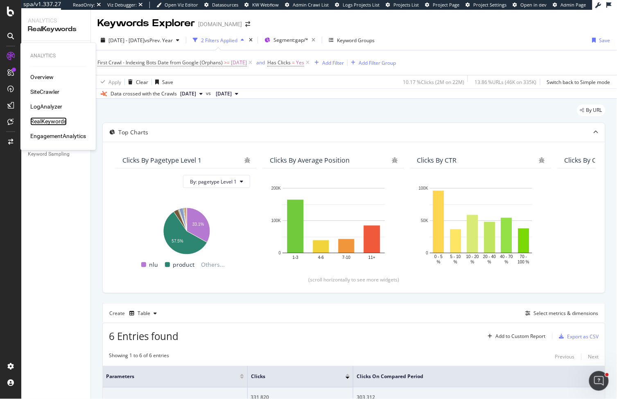
click at [45, 120] on div "RealKeywords" at bounding box center [48, 122] width 36 height 8
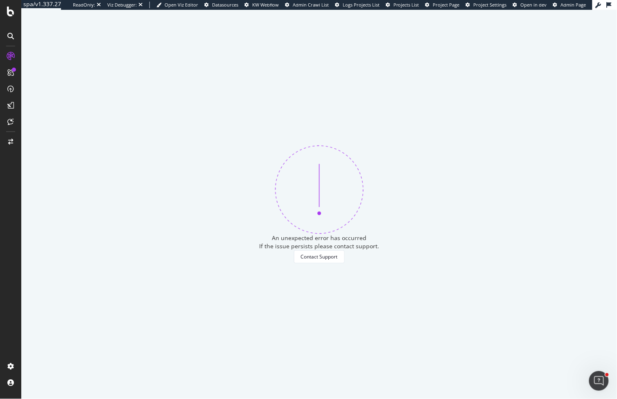
click at [9, 17] on div at bounding box center [10, 199] width 21 height 399
click at [12, 14] on icon at bounding box center [10, 12] width 7 height 10
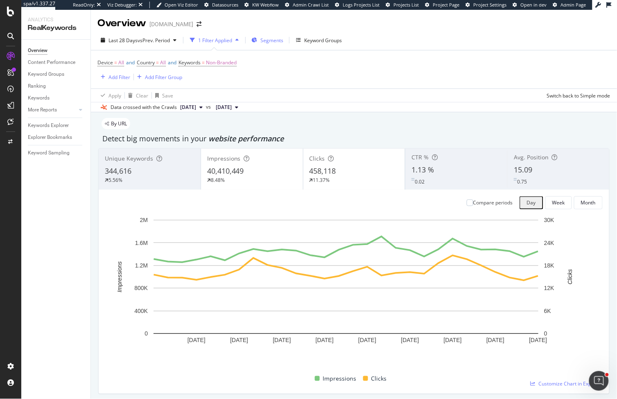
click at [268, 43] on span "Segments" at bounding box center [271, 40] width 23 height 7
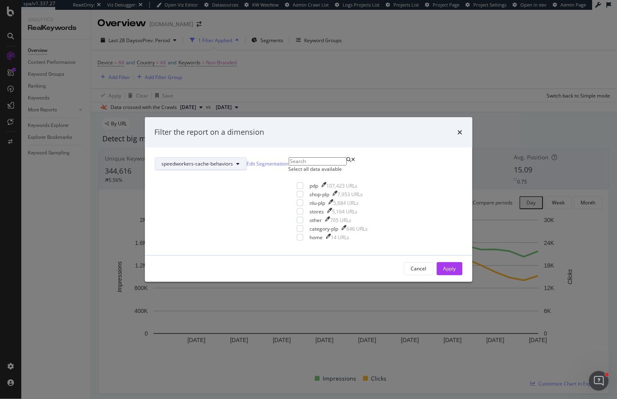
click at [233, 160] on span "speedworkers-cache-behaviors" at bounding box center [198, 163] width 72 height 7
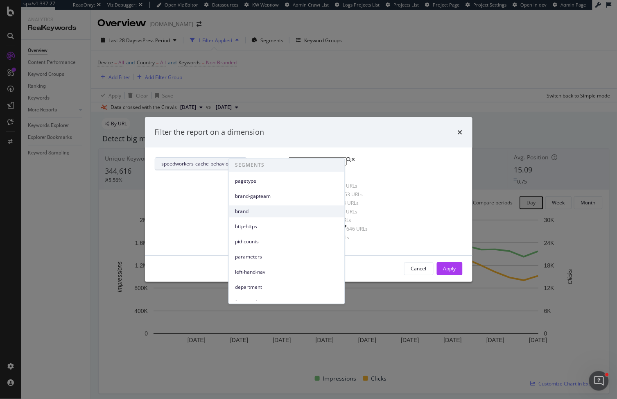
click at [250, 206] on div "brand" at bounding box center [287, 212] width 116 height 12
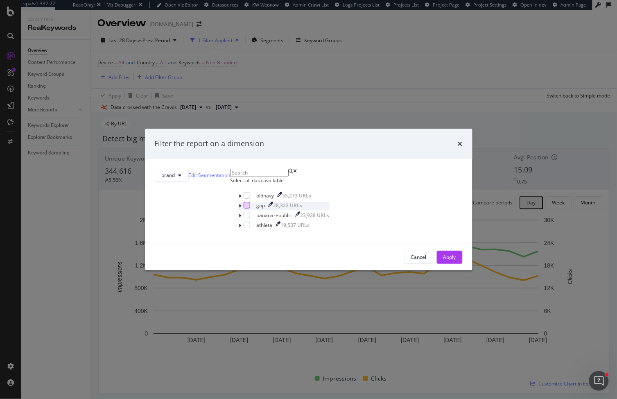
click at [244, 208] on div "modal" at bounding box center [247, 205] width 7 height 7
click at [444, 260] on div "Apply" at bounding box center [450, 256] width 13 height 7
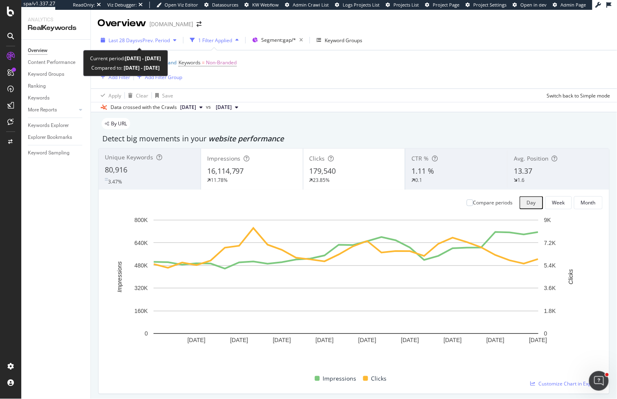
click at [116, 44] on div "Last 28 Days vs Prev. Period" at bounding box center [138, 40] width 82 height 12
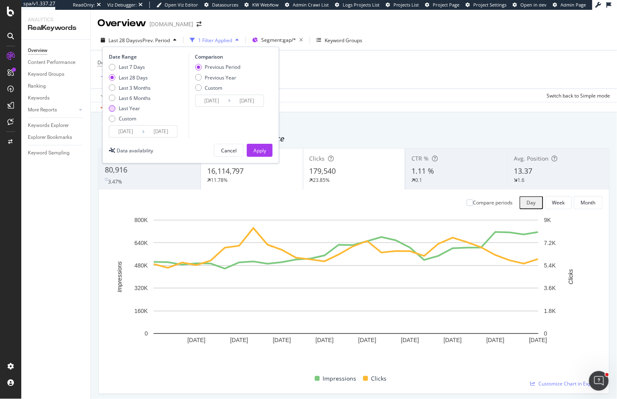
click at [113, 105] on div "Last Year" at bounding box center [112, 108] width 7 height 7
type input "[DATE]"
click at [130, 119] on div "By URL" at bounding box center [114, 123] width 32 height 11
